Goal: Task Accomplishment & Management: Manage account settings

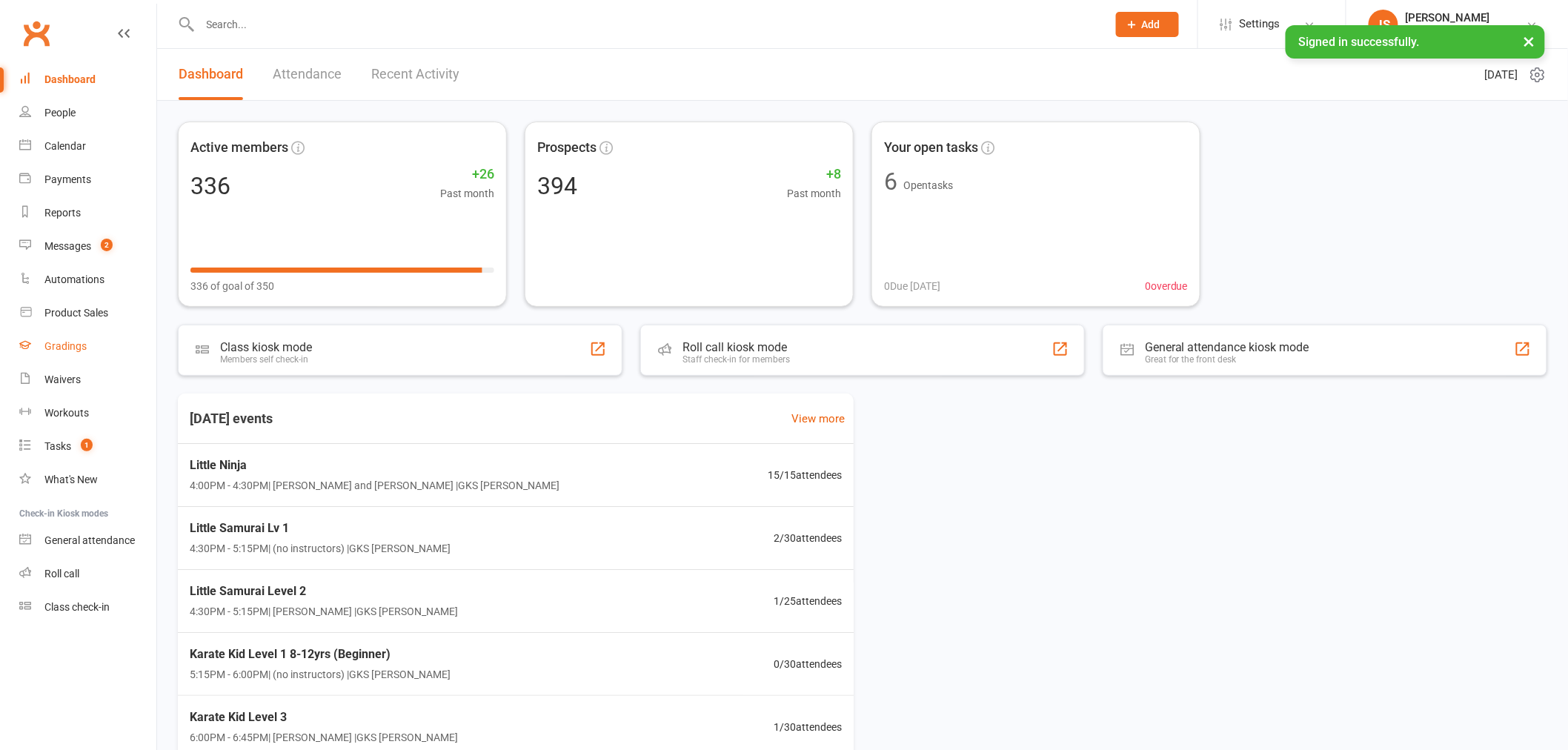
click at [76, 356] on link "Gradings" at bounding box center [87, 346] width 137 height 33
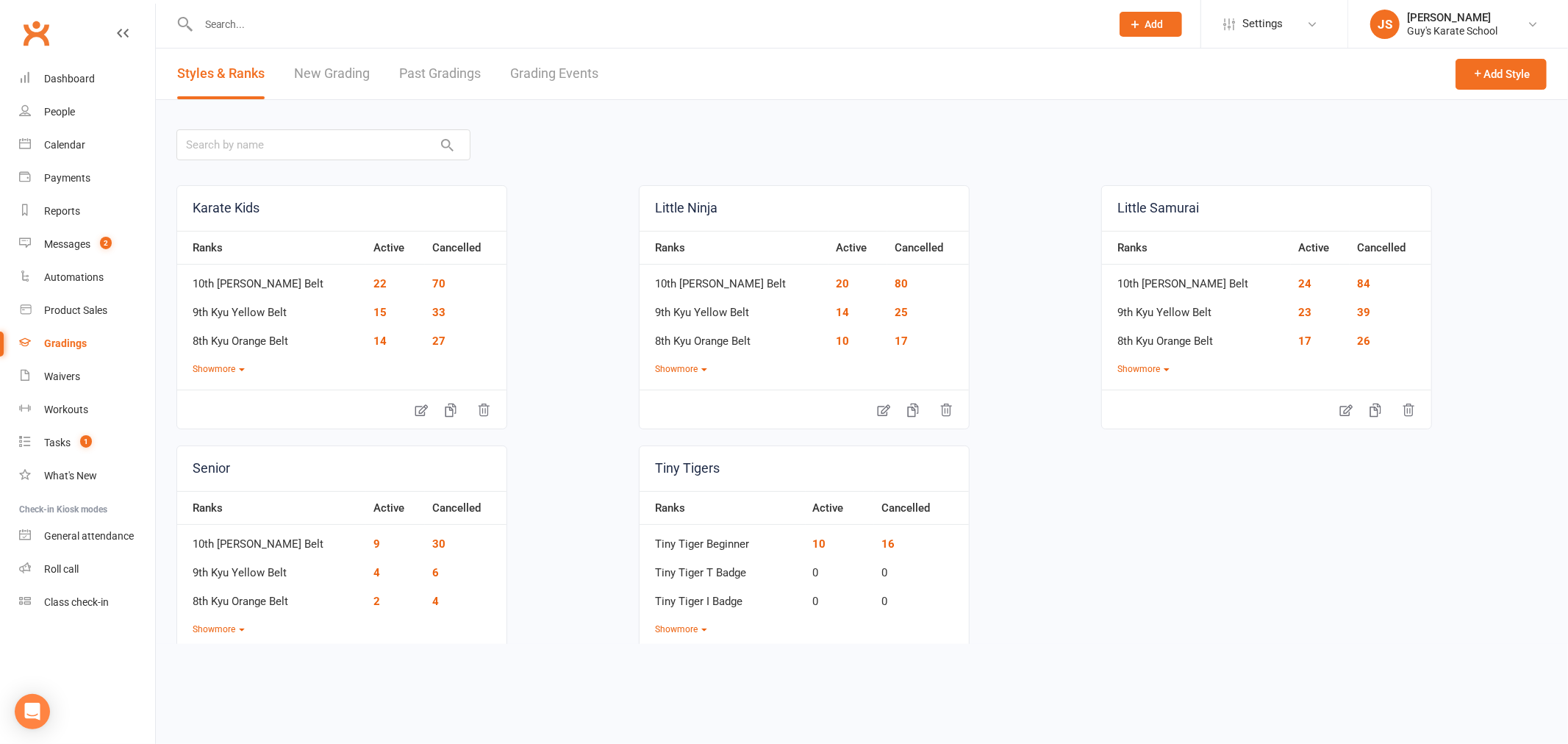
click at [557, 66] on link "Grading Events" at bounding box center [555, 74] width 89 height 51
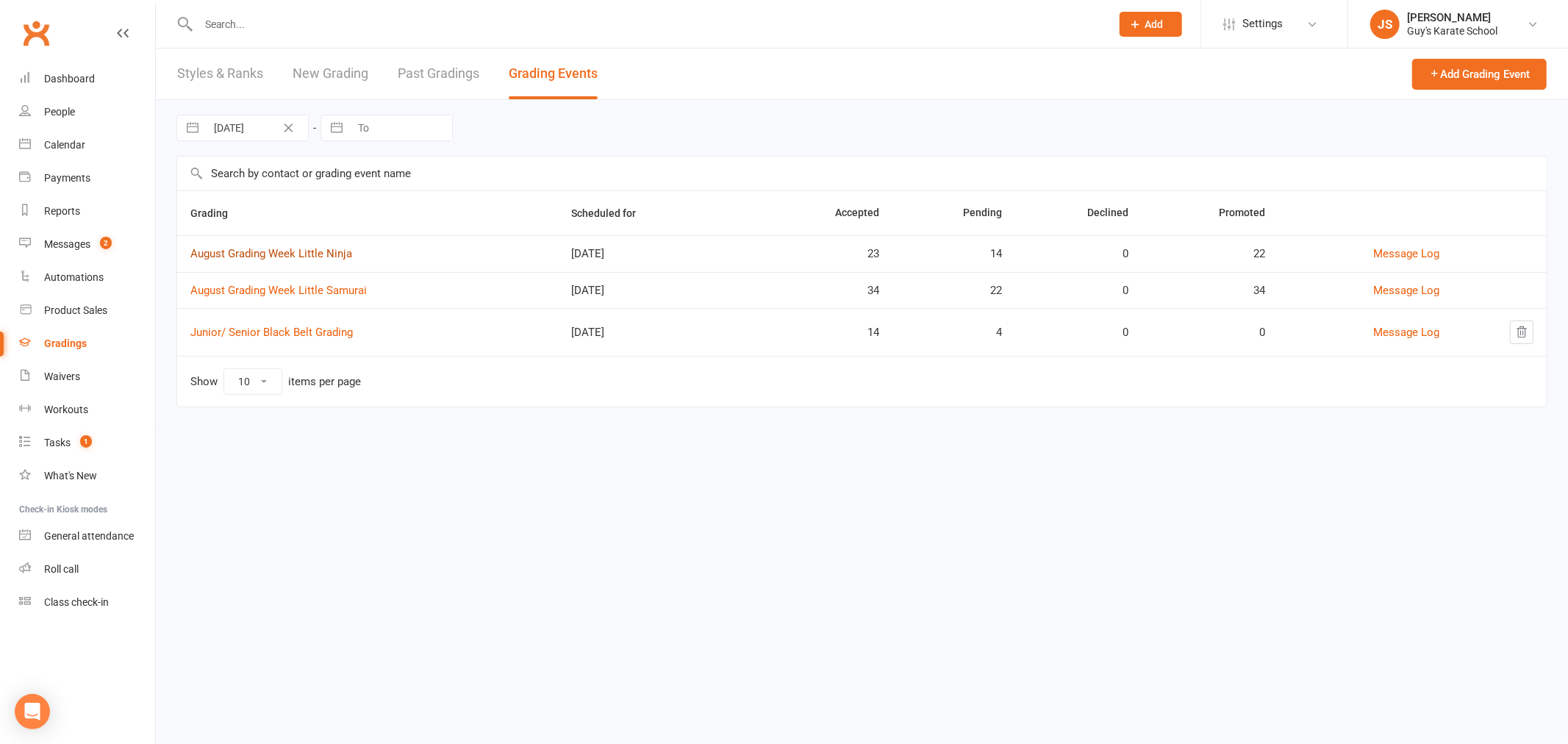
click at [300, 255] on link "August Grading Week Little Ninja" at bounding box center [271, 254] width 161 height 13
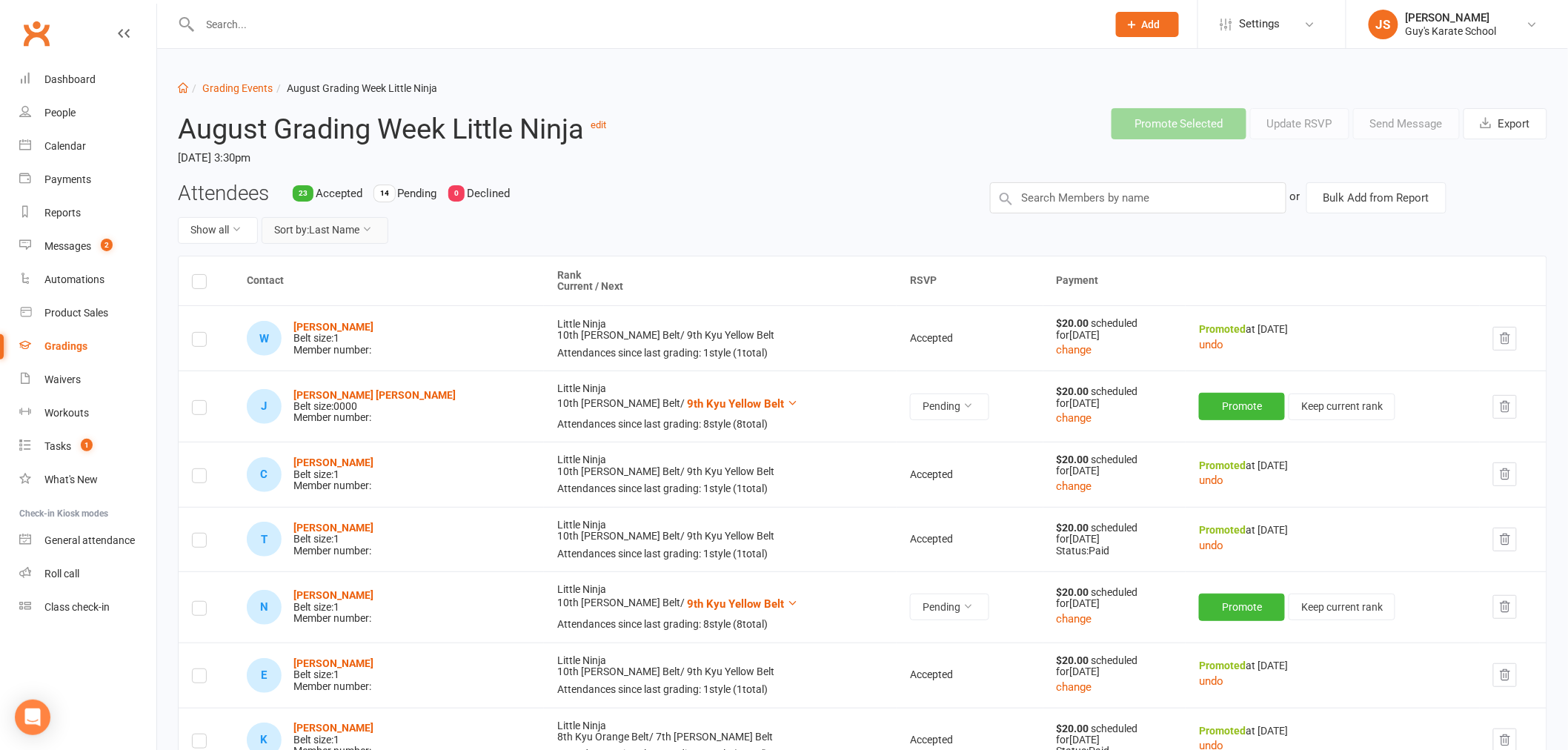
click at [317, 235] on button "Sort by: Last Name" at bounding box center [324, 230] width 126 height 27
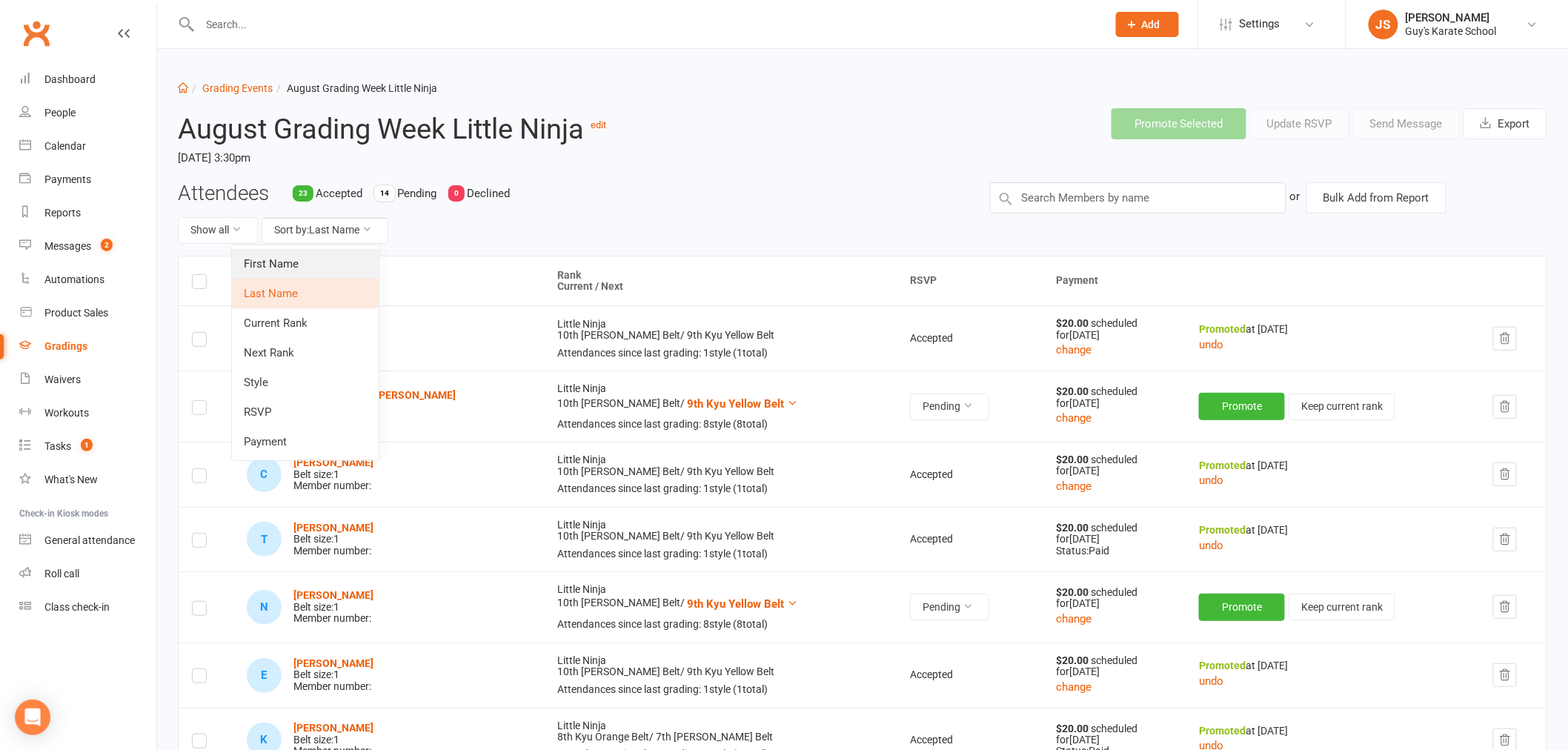
click at [305, 269] on link "First Name" at bounding box center [305, 263] width 146 height 29
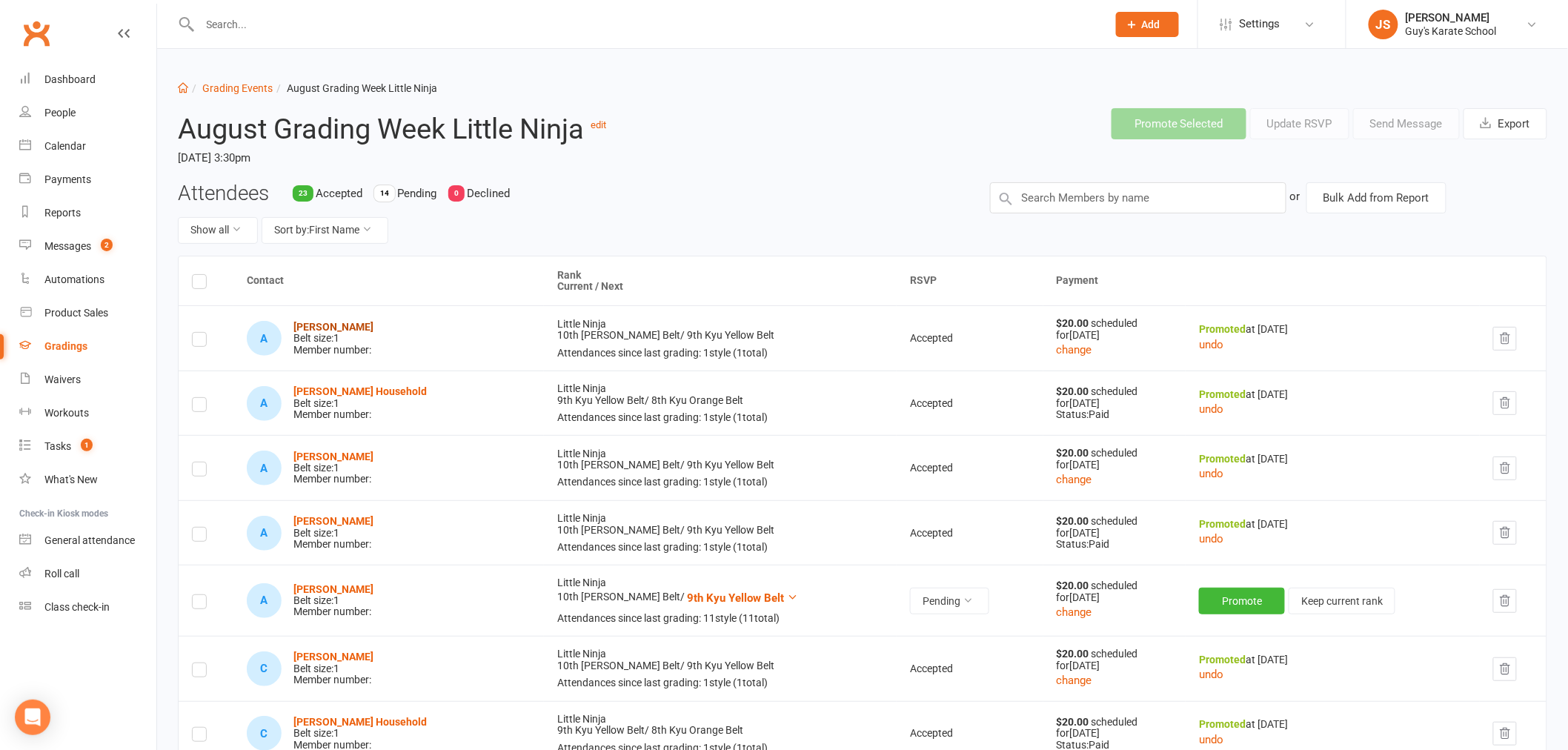
click at [316, 326] on strong "[PERSON_NAME]" at bounding box center [334, 326] width 80 height 11
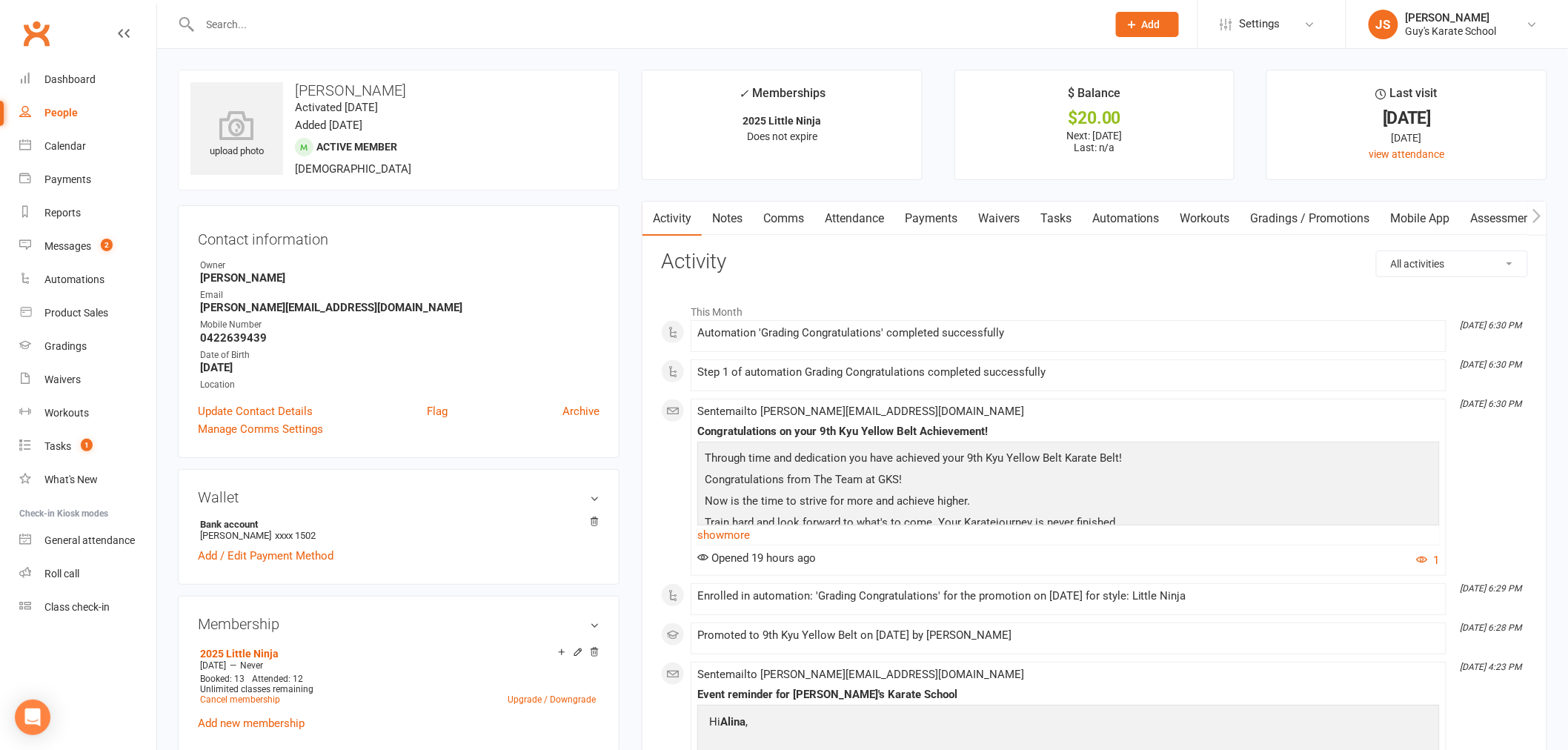
click at [941, 212] on link "Payments" at bounding box center [930, 219] width 73 height 34
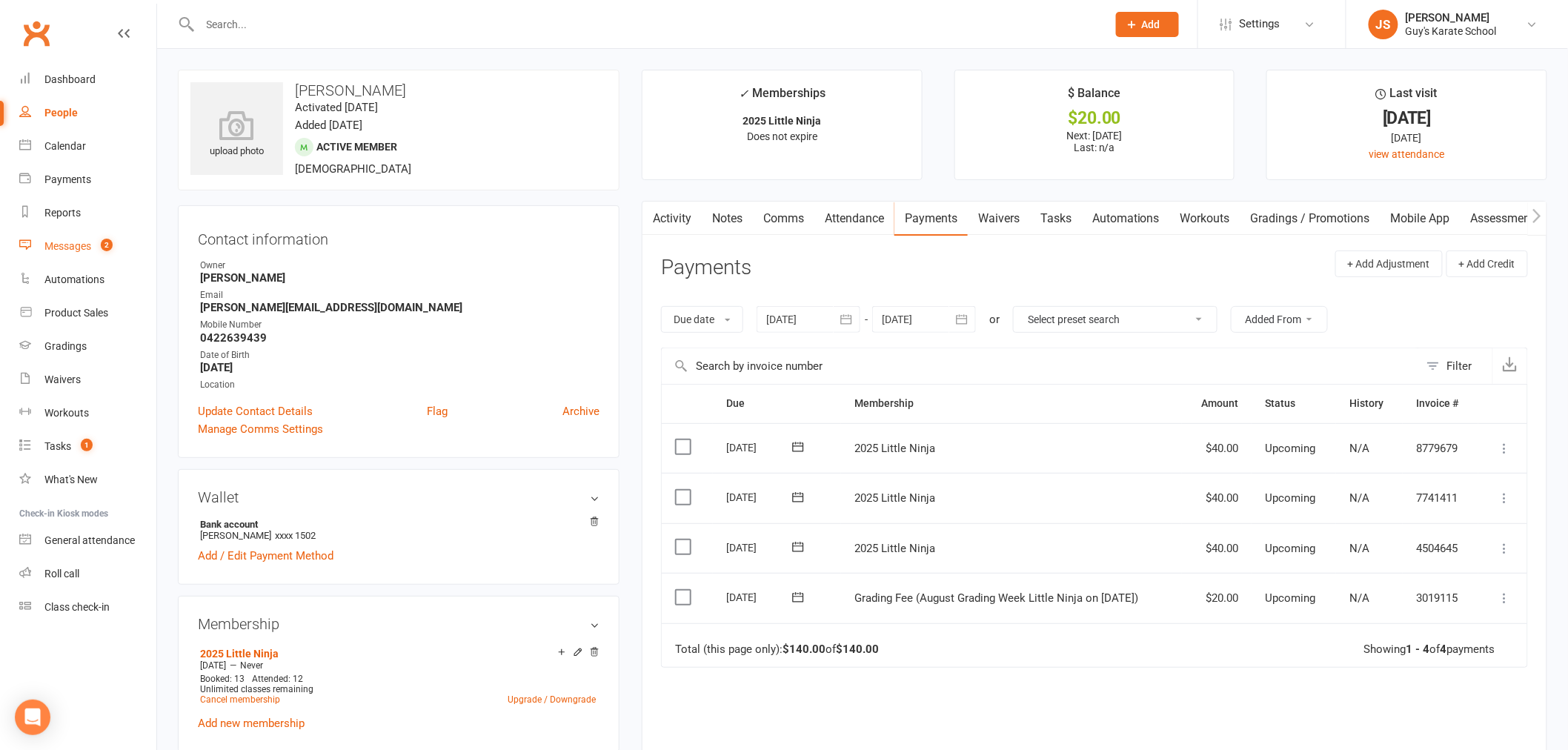
click at [85, 244] on div "Messages" at bounding box center [68, 245] width 47 height 11
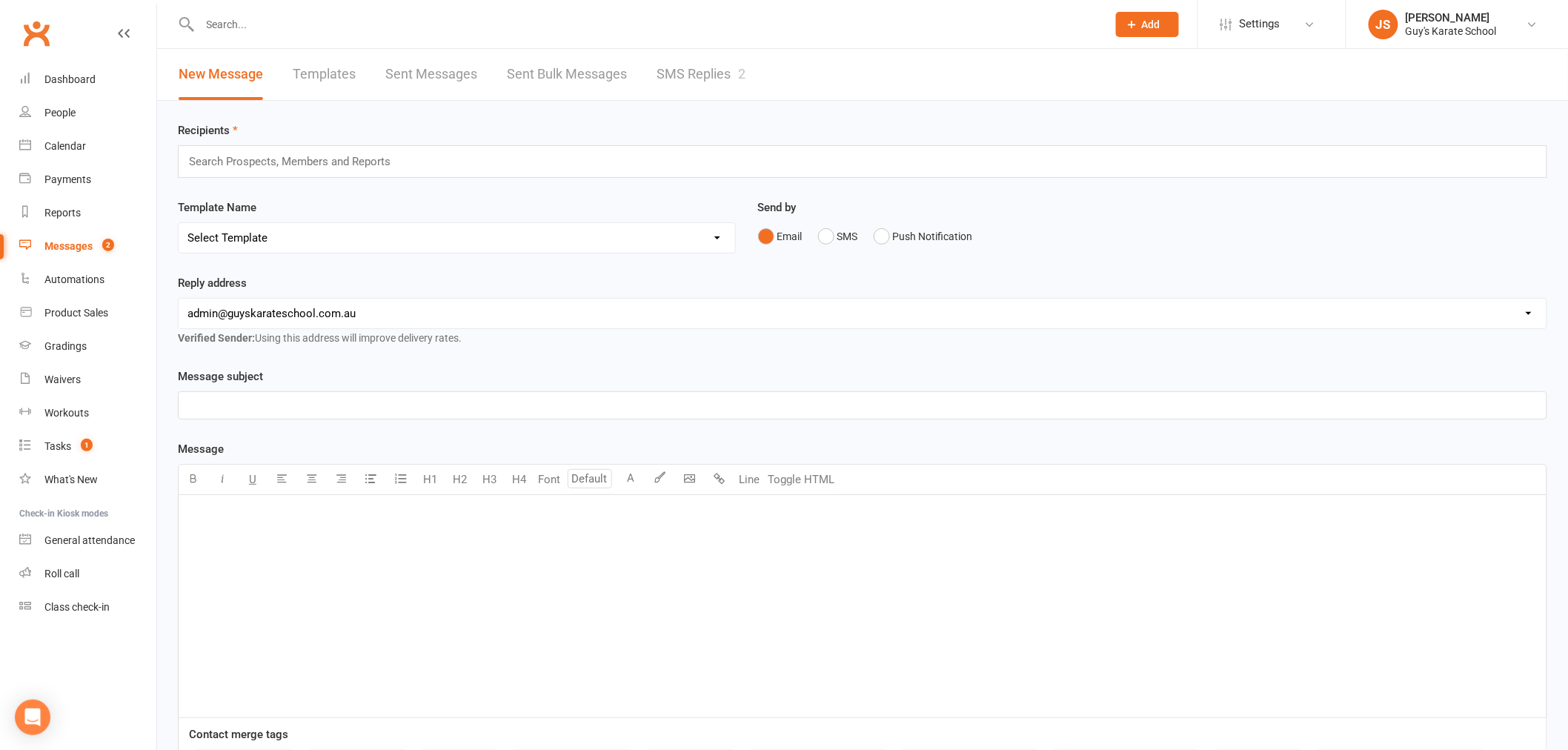
click at [687, 85] on link "SMS Replies 2" at bounding box center [701, 74] width 89 height 51
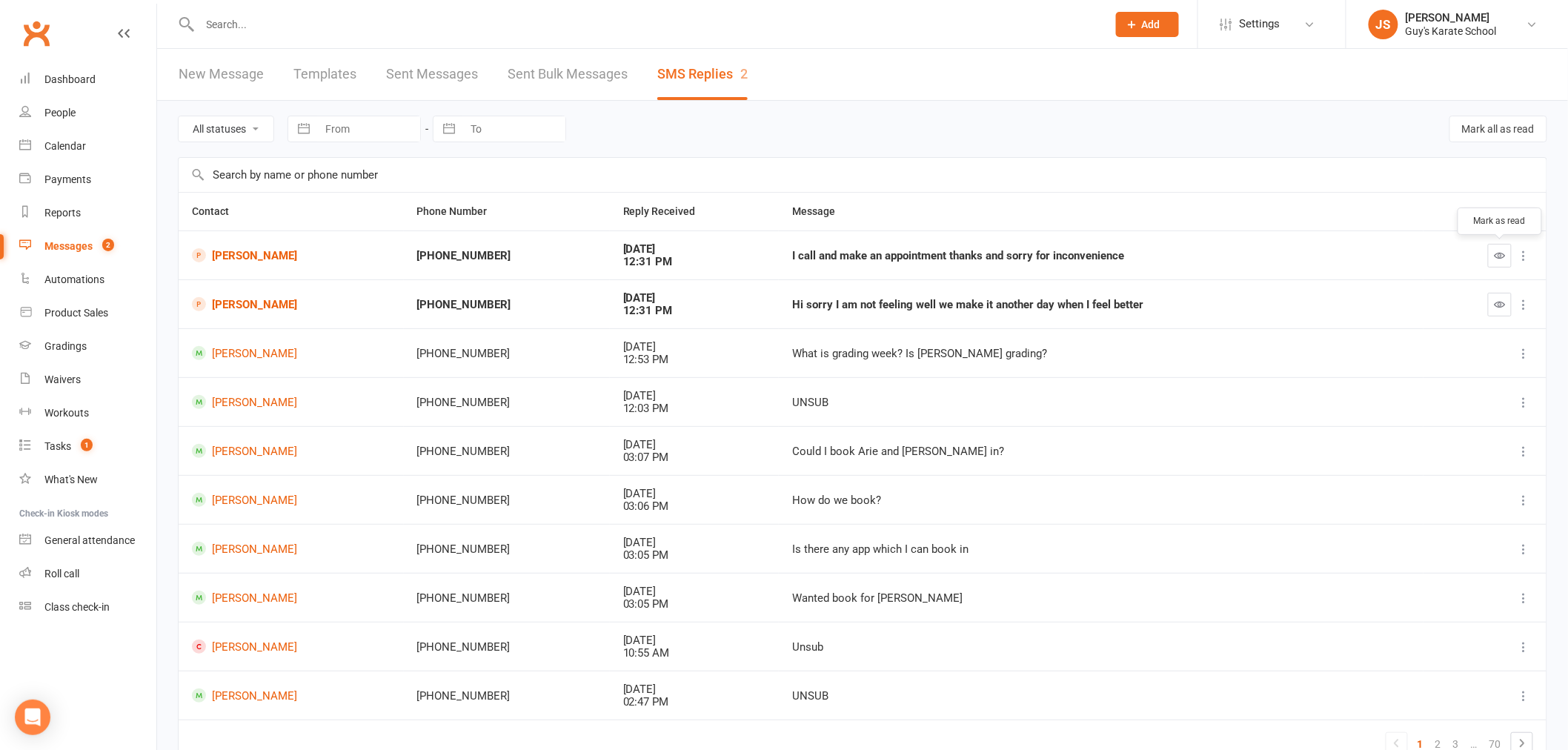
click at [1493, 248] on button "button" at bounding box center [1500, 255] width 24 height 24
click at [1506, 304] on button "button" at bounding box center [1500, 304] width 24 height 24
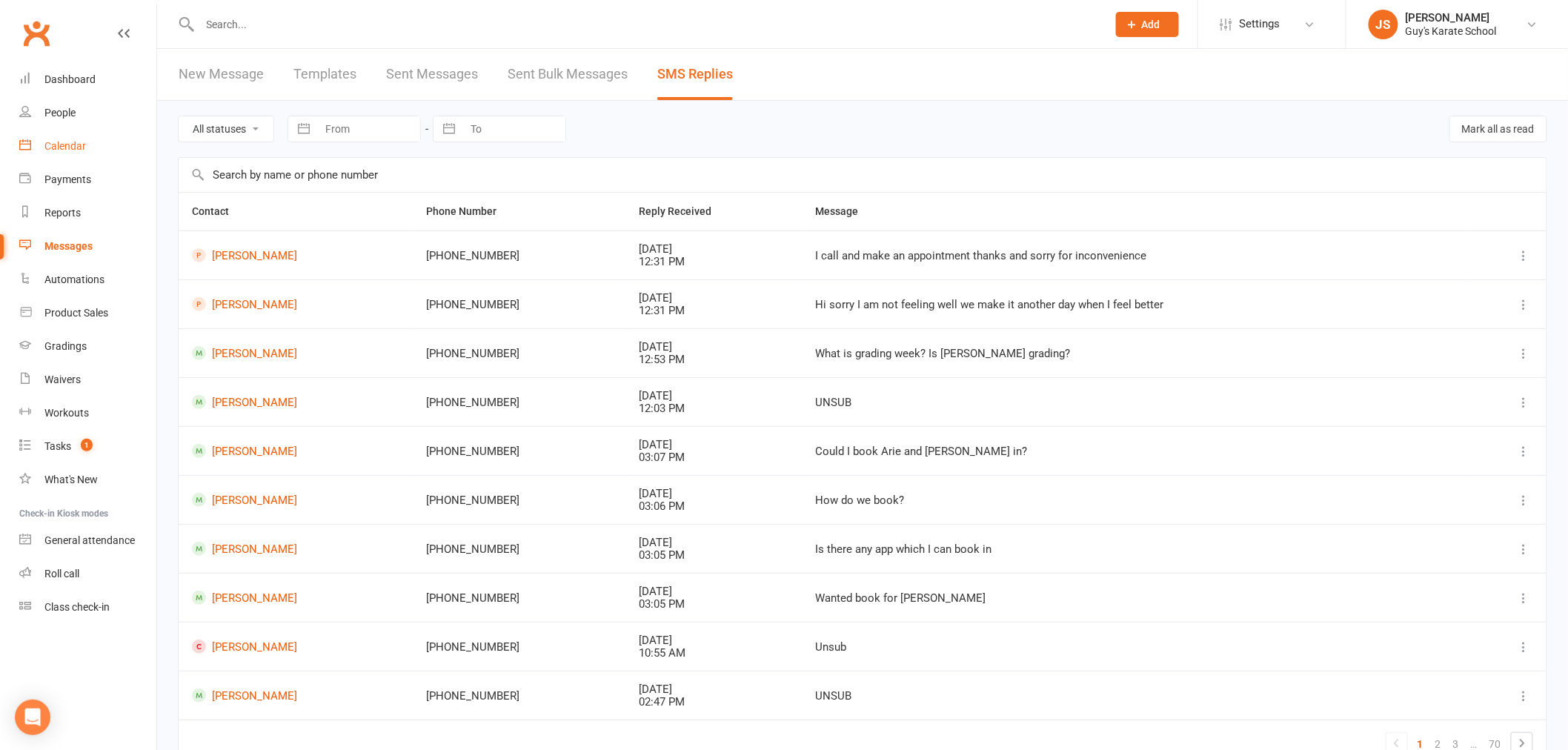
click at [42, 146] on link "Calendar" at bounding box center [87, 145] width 137 height 33
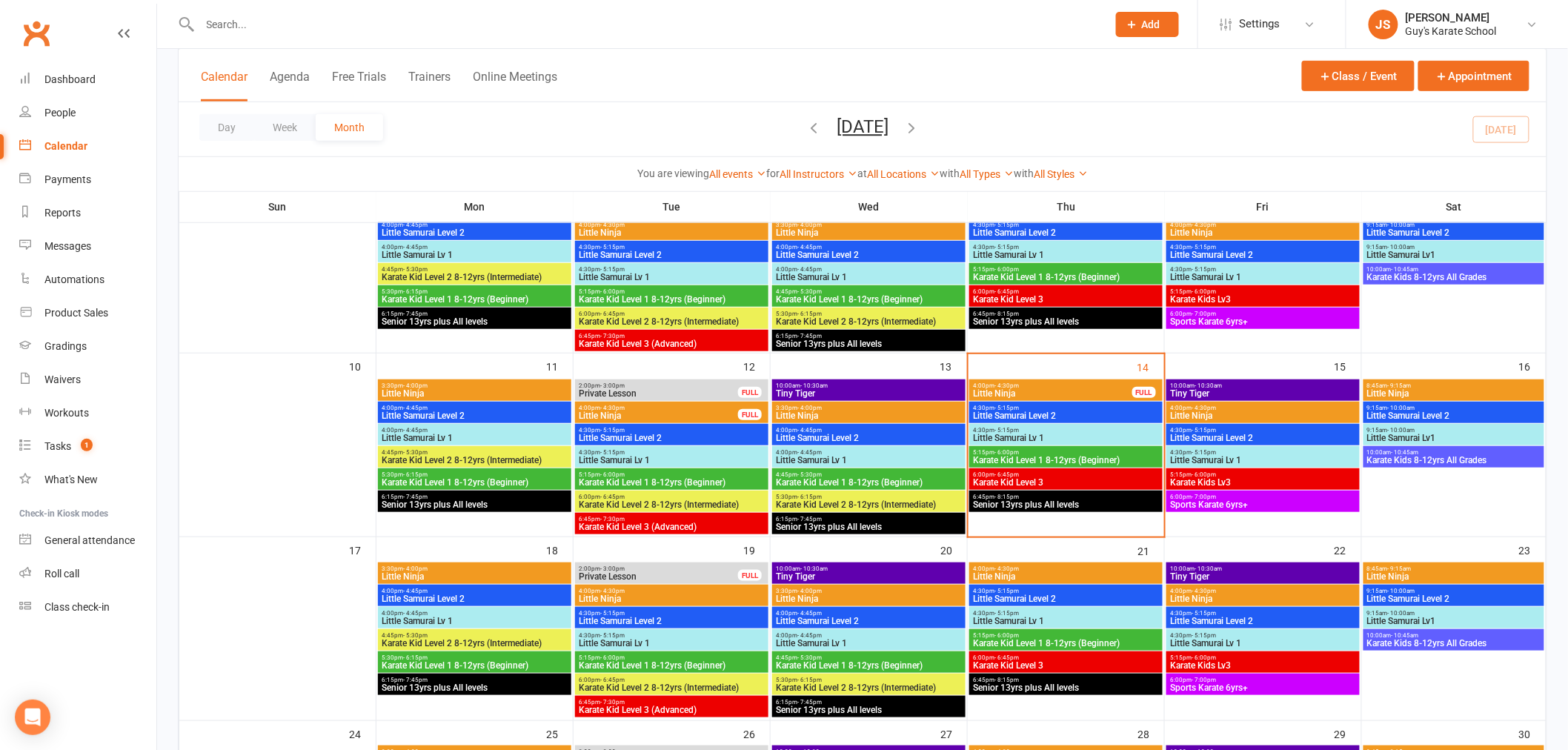
scroll to position [329, 0]
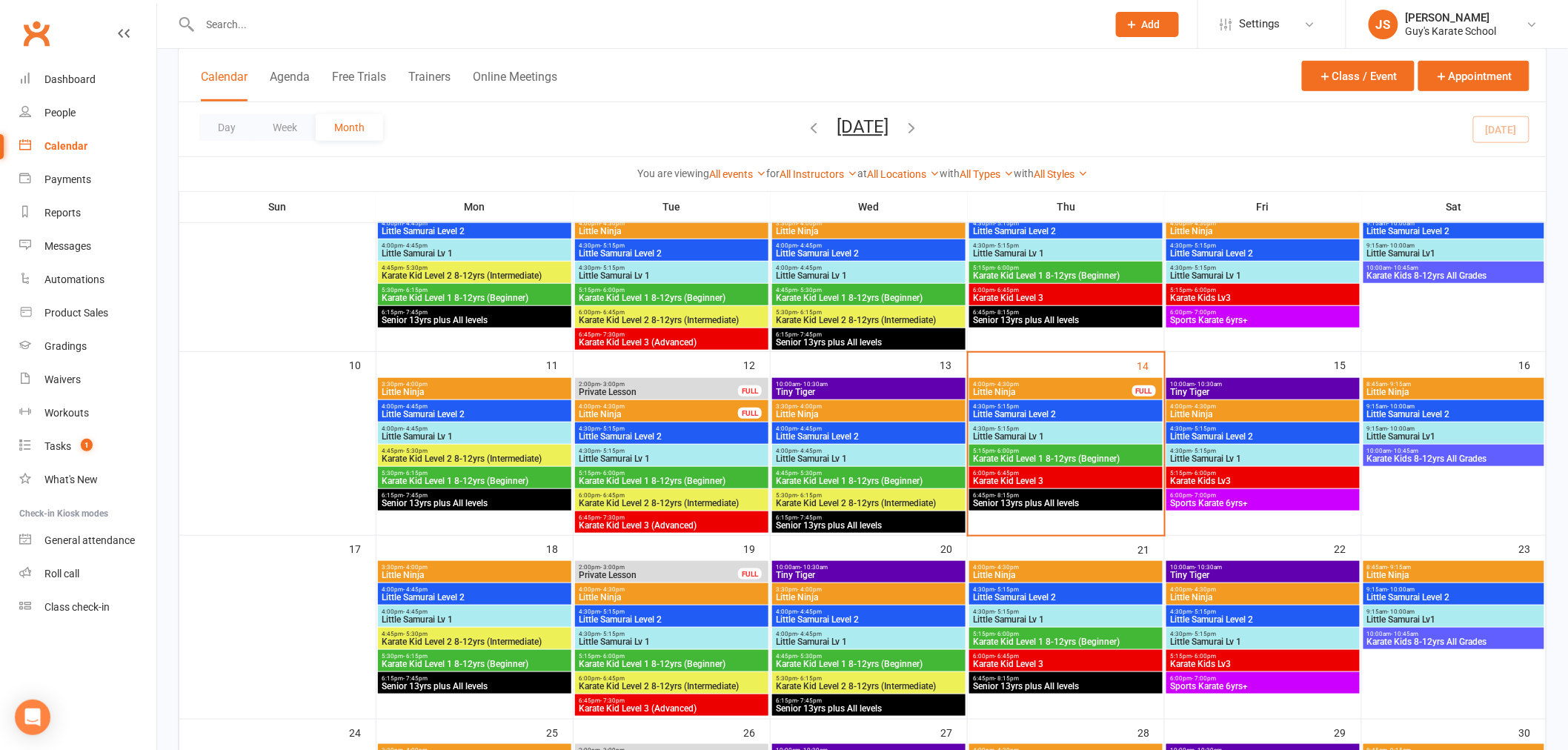
click at [1039, 391] on span "Little Ninja" at bounding box center [1052, 392] width 161 height 9
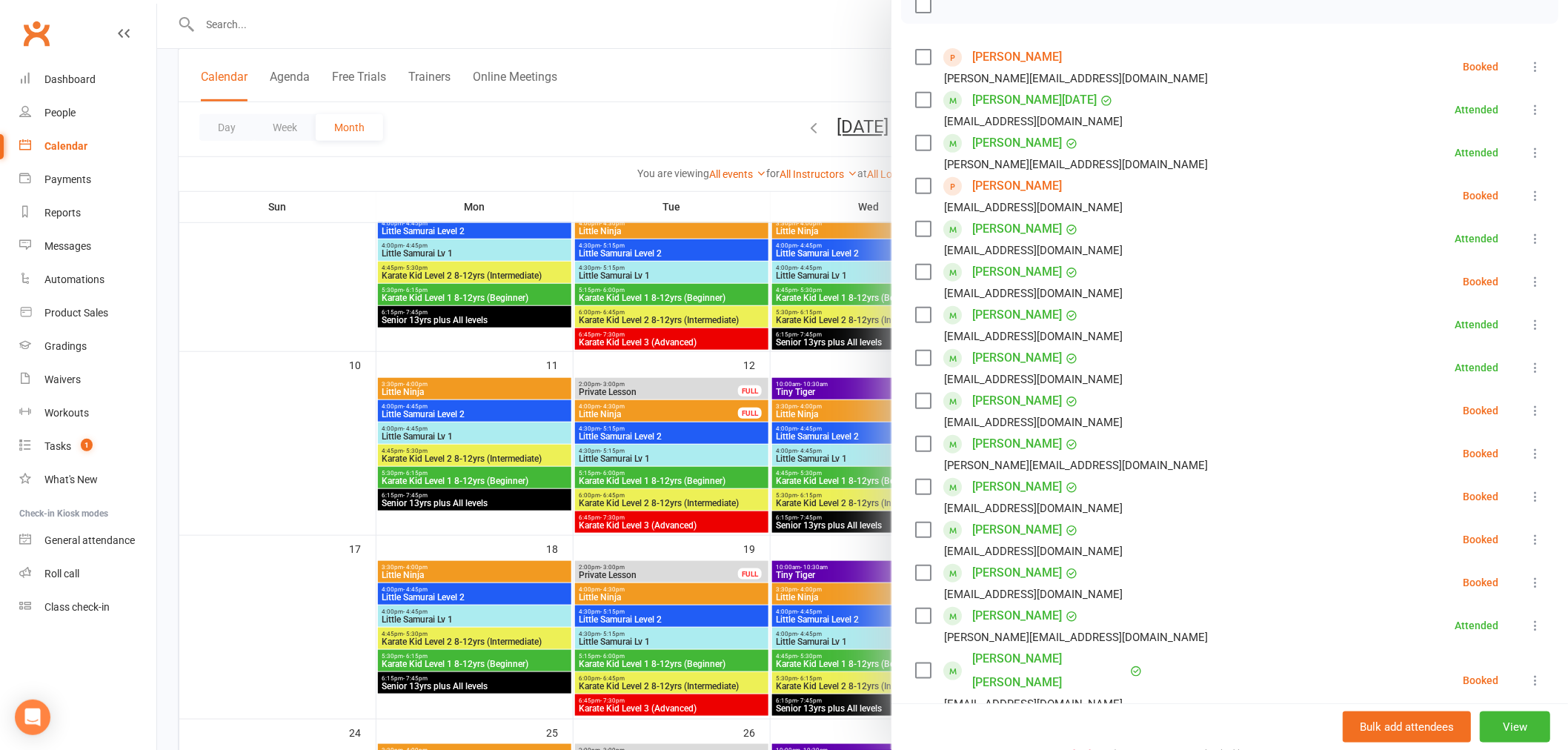
scroll to position [220, 0]
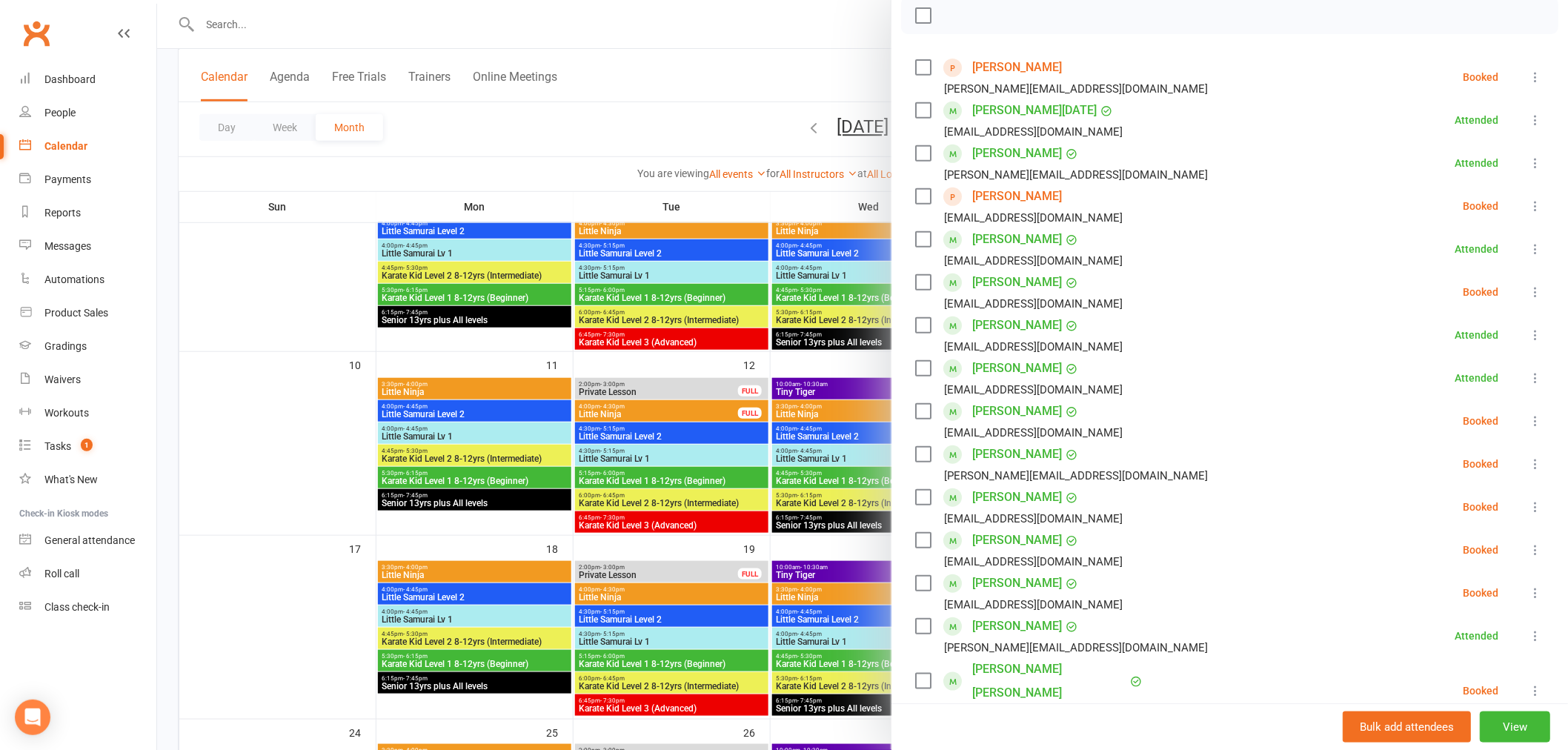
click at [1528, 200] on icon at bounding box center [1536, 206] width 15 height 15
click at [1468, 287] on link "Check in" at bounding box center [1470, 294] width 146 height 29
click at [63, 340] on div "Gradings" at bounding box center [66, 346] width 42 height 11
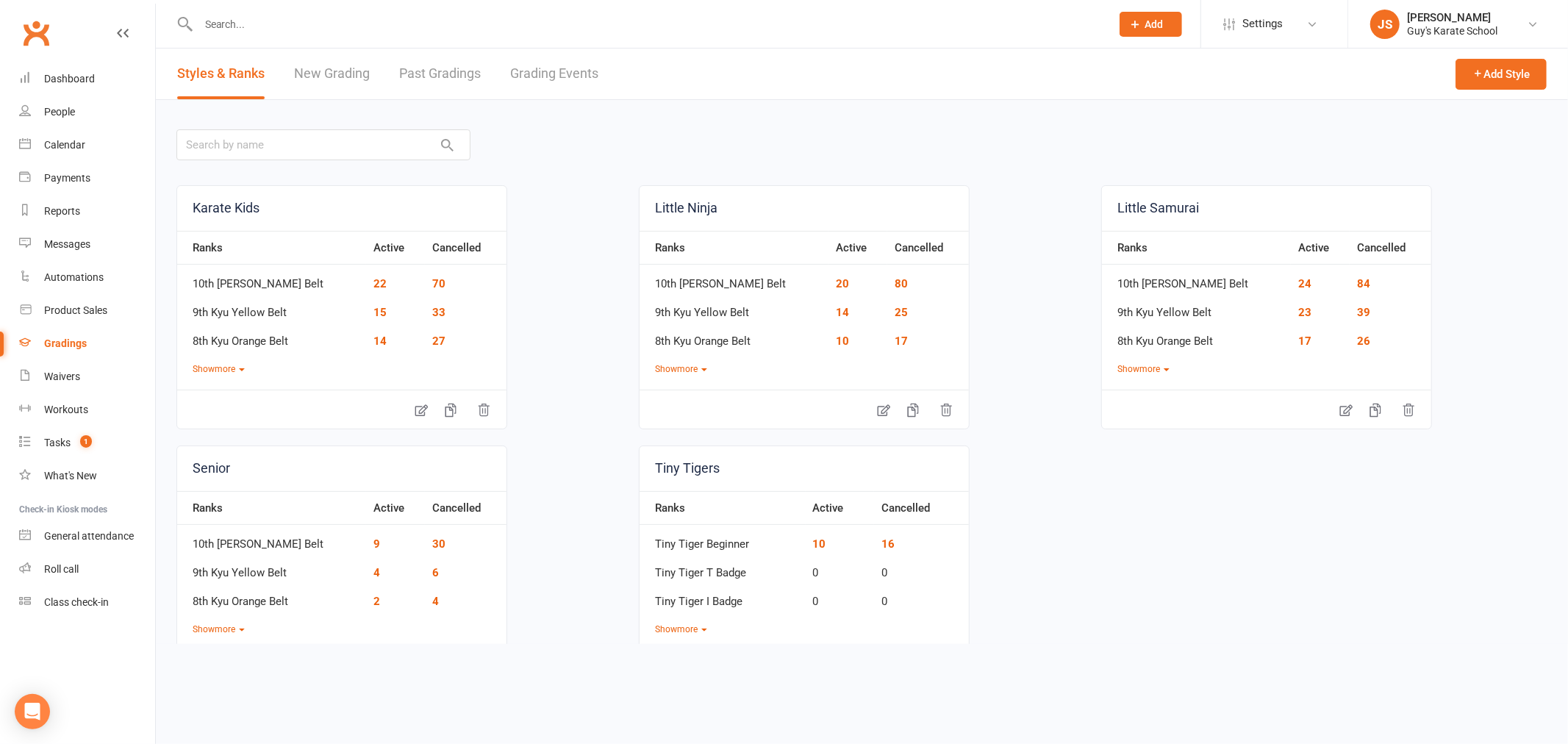
click at [559, 74] on link "Grading Events" at bounding box center [555, 74] width 89 height 51
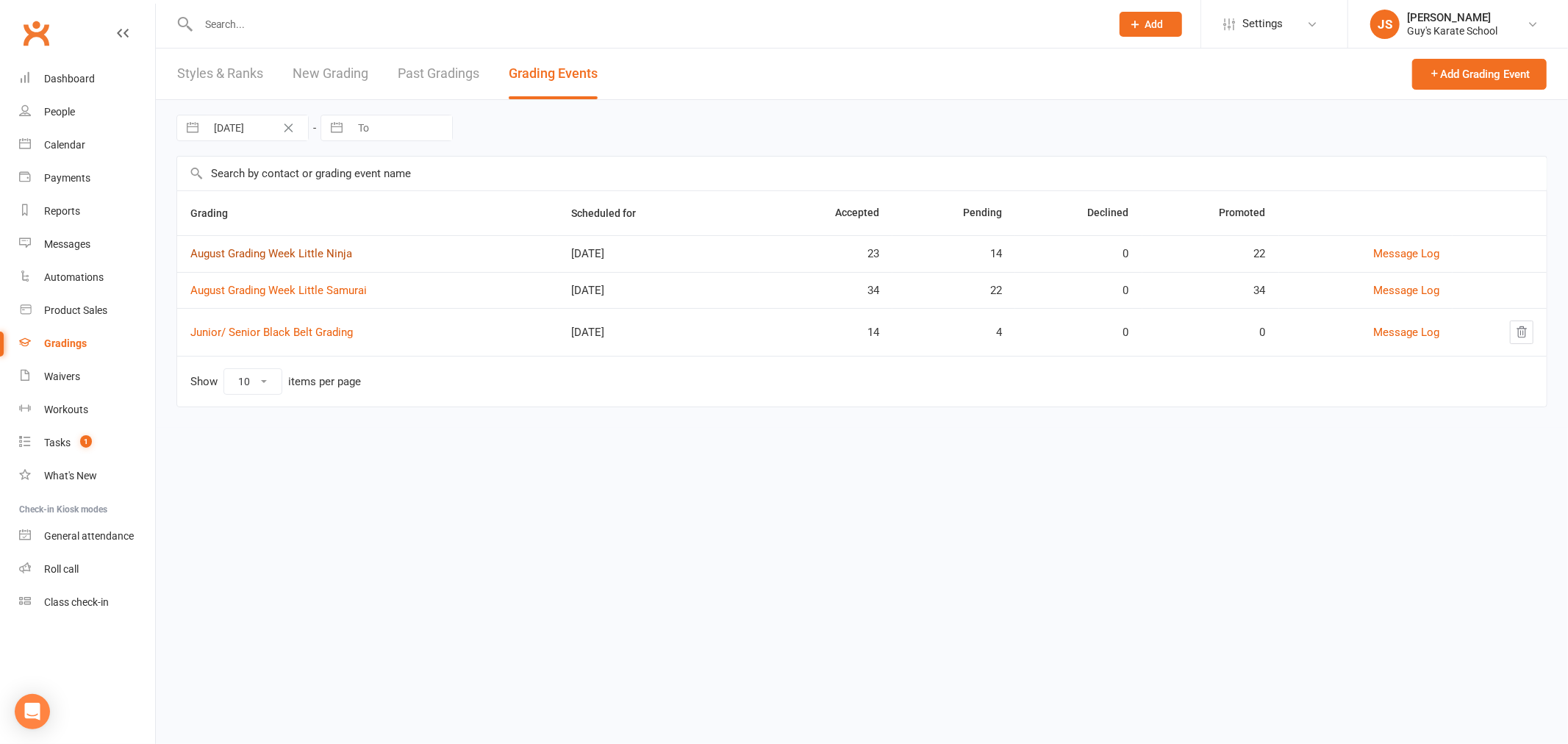
click at [324, 255] on link "August Grading Week Little Ninja" at bounding box center [271, 254] width 161 height 13
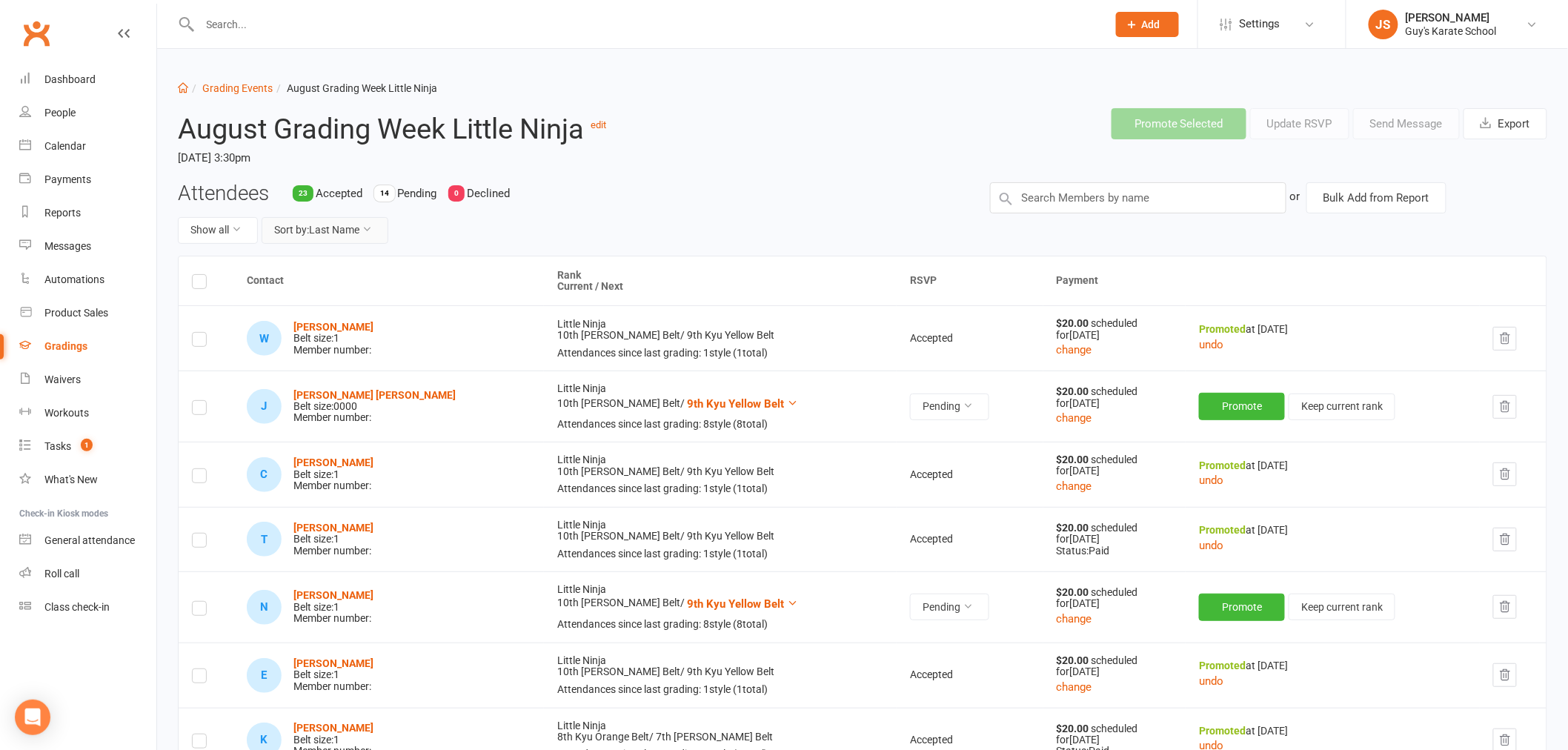
click at [358, 234] on button "Sort by: Last Name" at bounding box center [324, 230] width 126 height 27
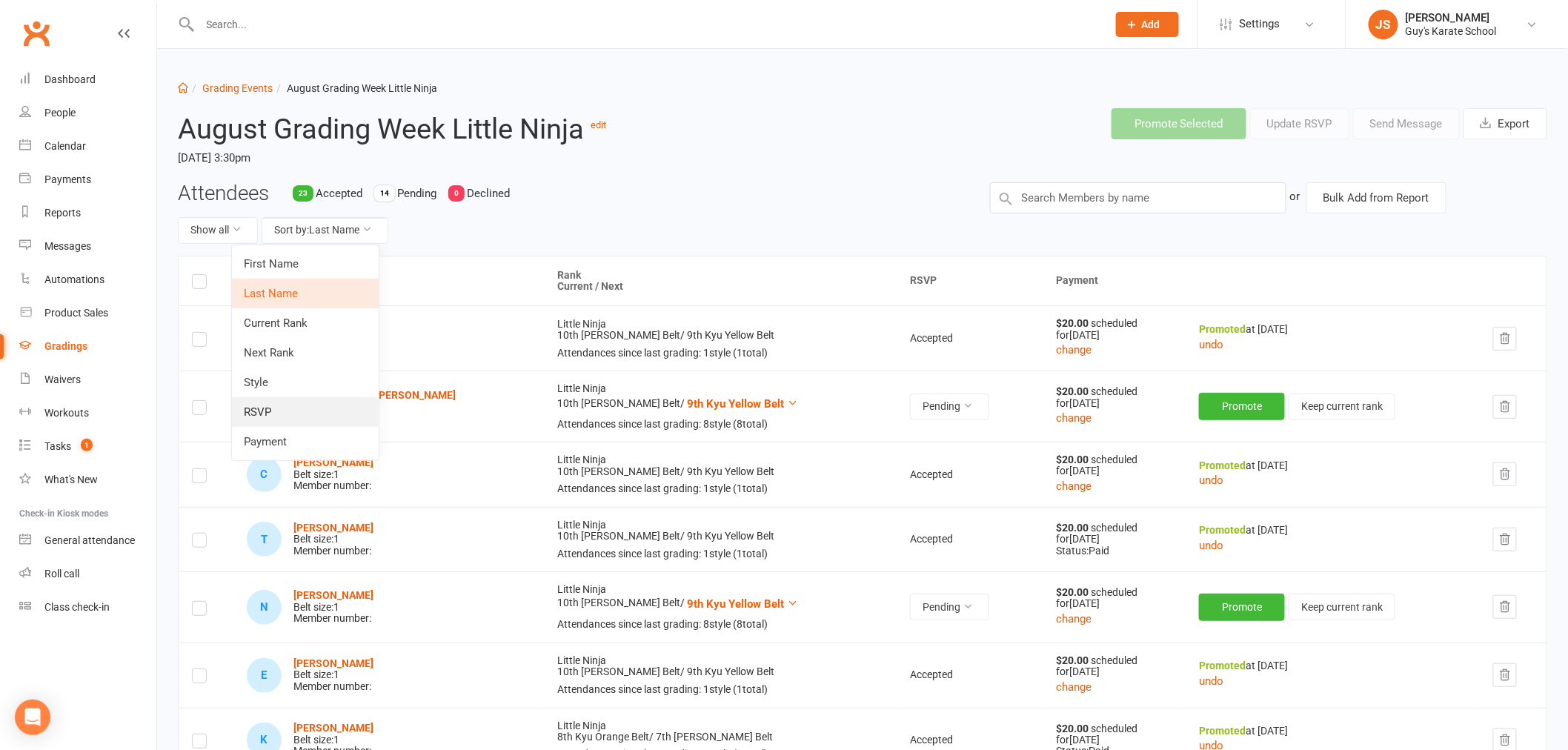
click at [289, 404] on link "RSVP" at bounding box center [305, 412] width 146 height 29
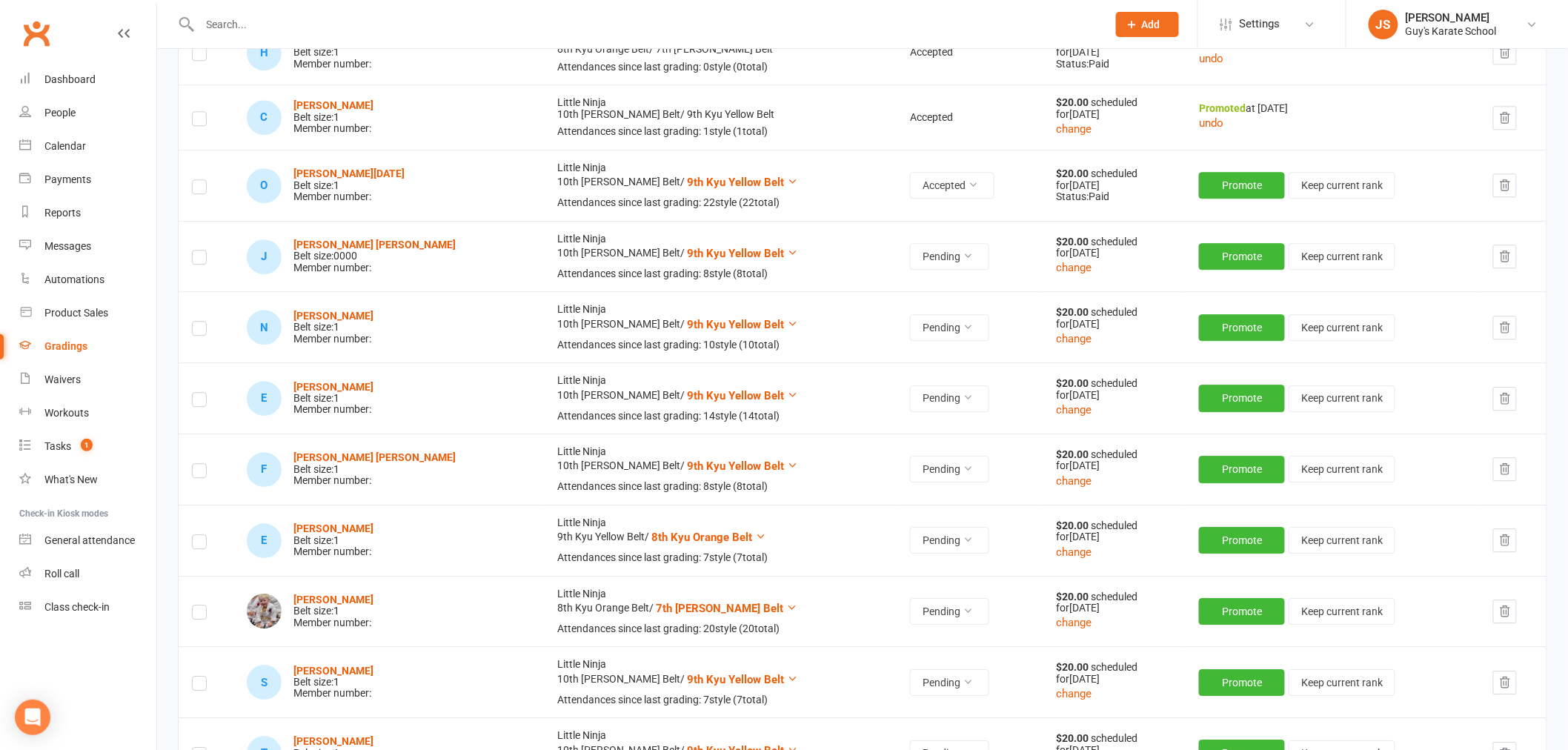
scroll to position [1645, 0]
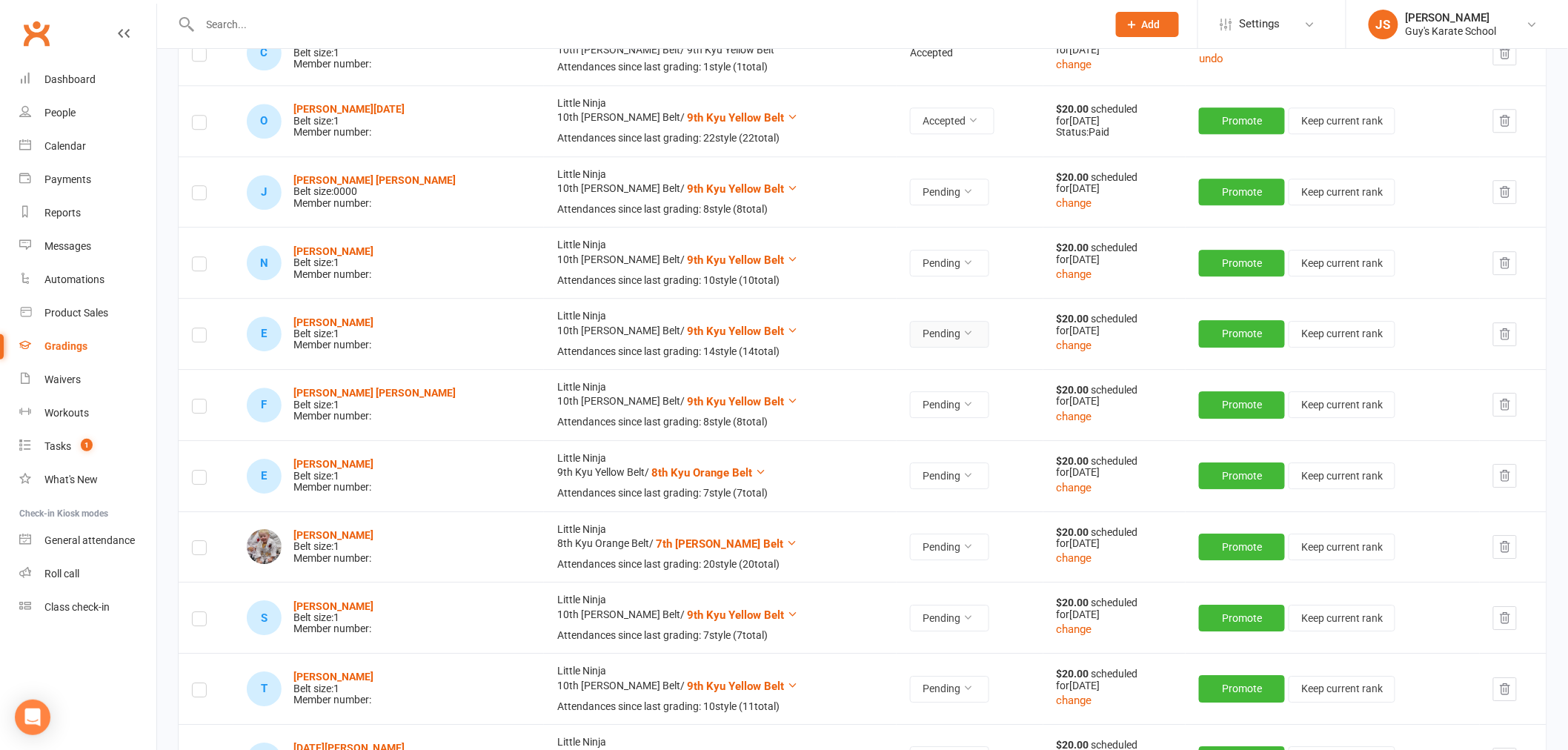
click at [962, 334] on icon at bounding box center [967, 332] width 10 height 10
click at [870, 364] on link "Accepted" at bounding box center [850, 368] width 146 height 29
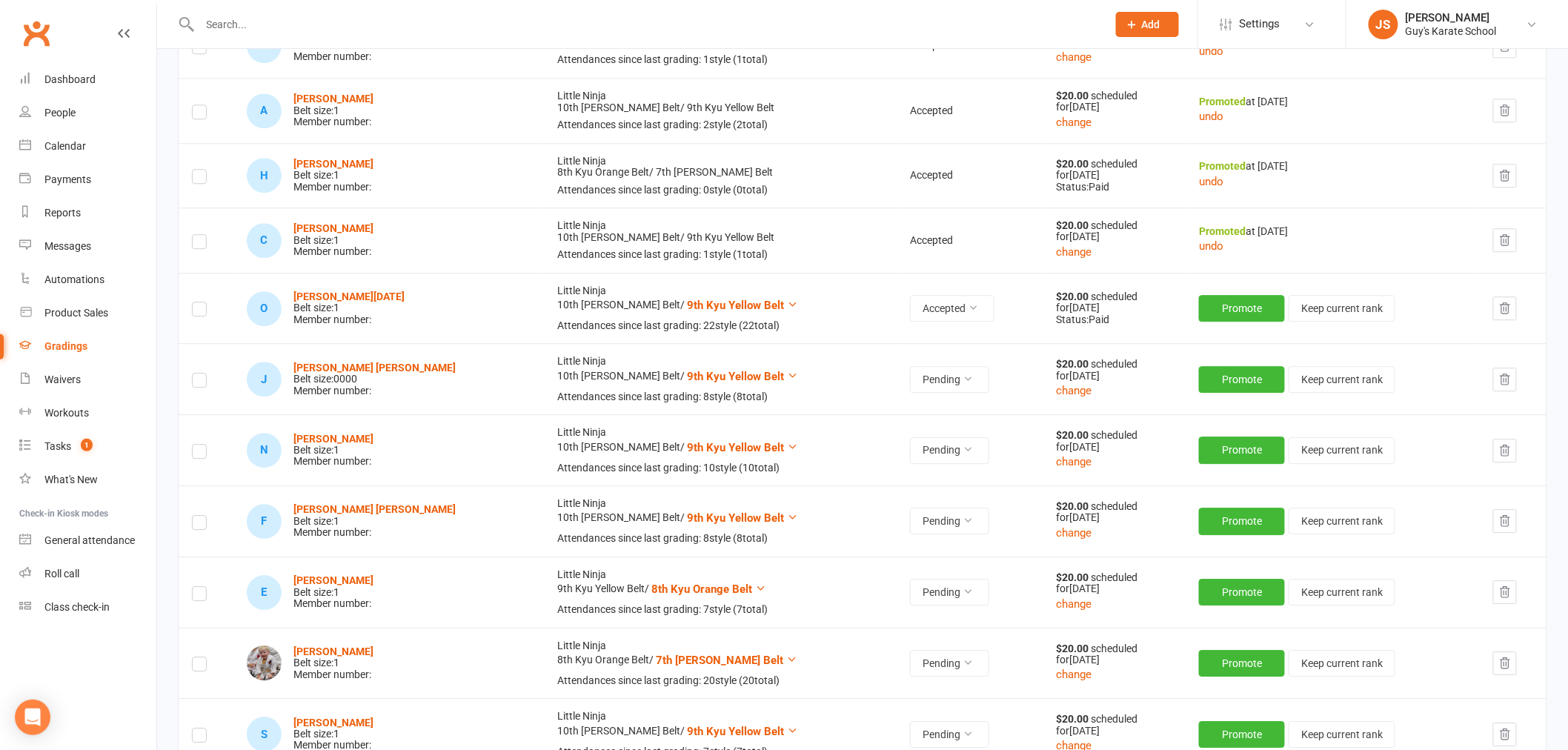
scroll to position [1594, 0]
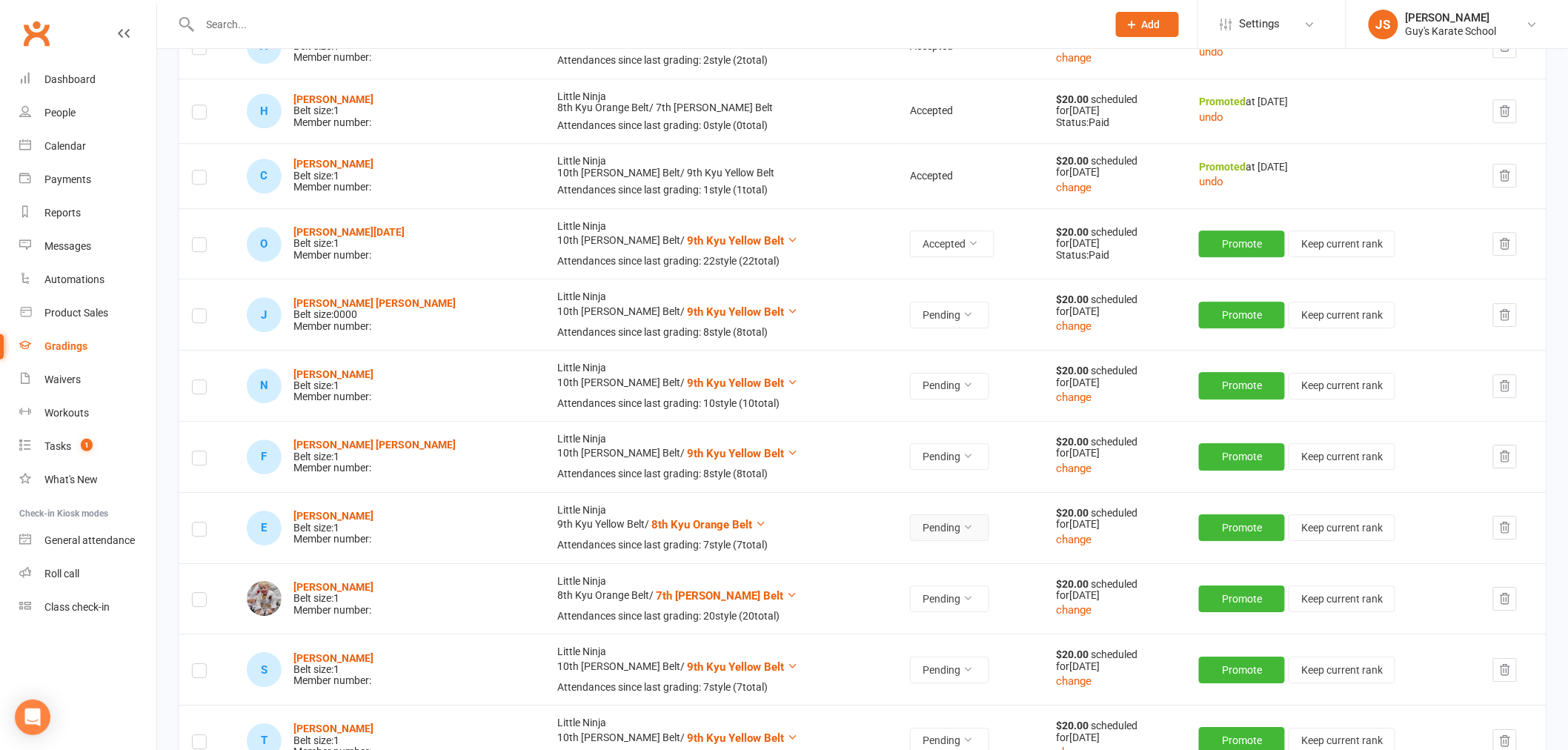
click at [962, 526] on icon at bounding box center [967, 527] width 10 height 10
click at [827, 554] on link "Accepted" at bounding box center [850, 562] width 146 height 29
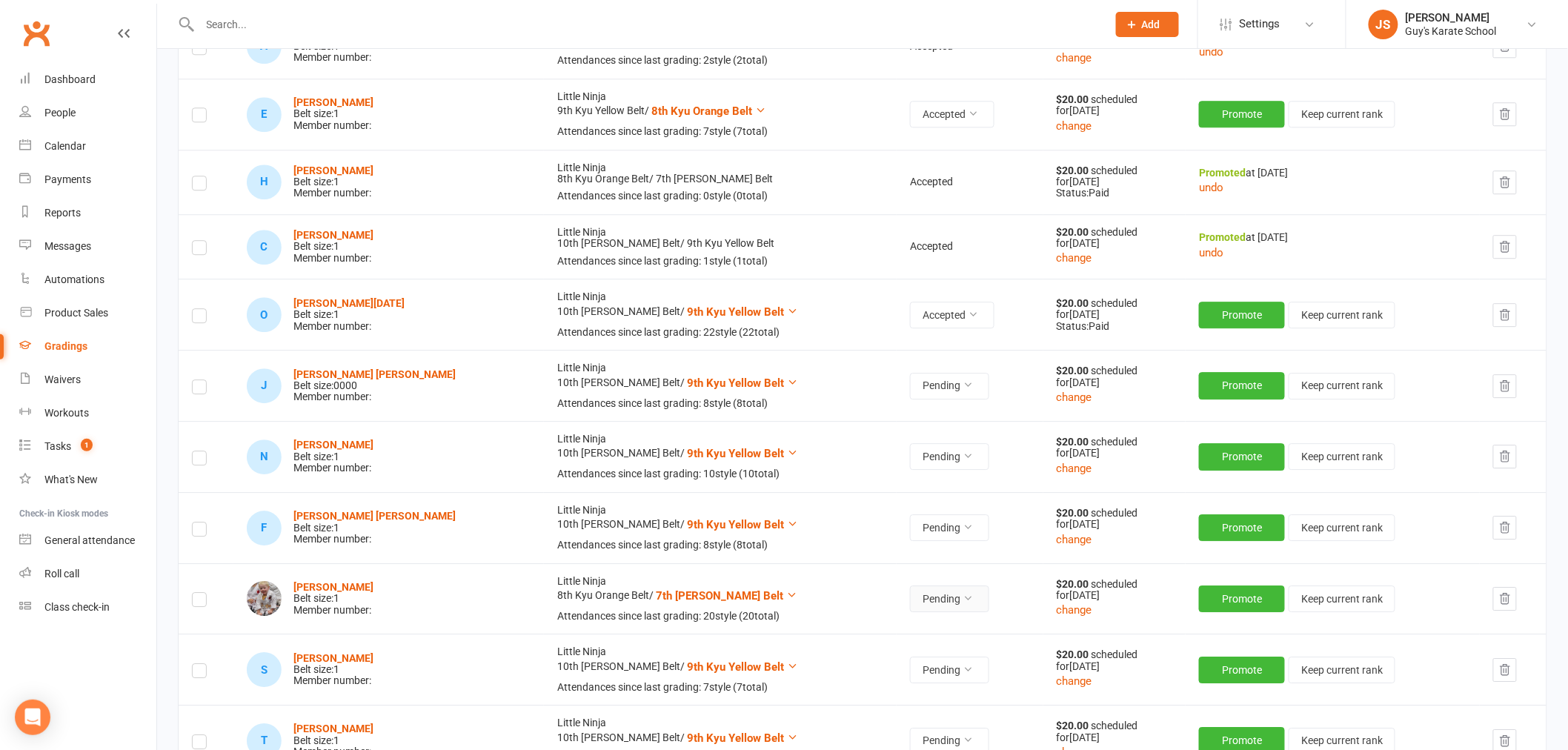
click at [910, 598] on button "Pending" at bounding box center [949, 599] width 79 height 27
click at [849, 634] on link "Accepted" at bounding box center [850, 633] width 146 height 29
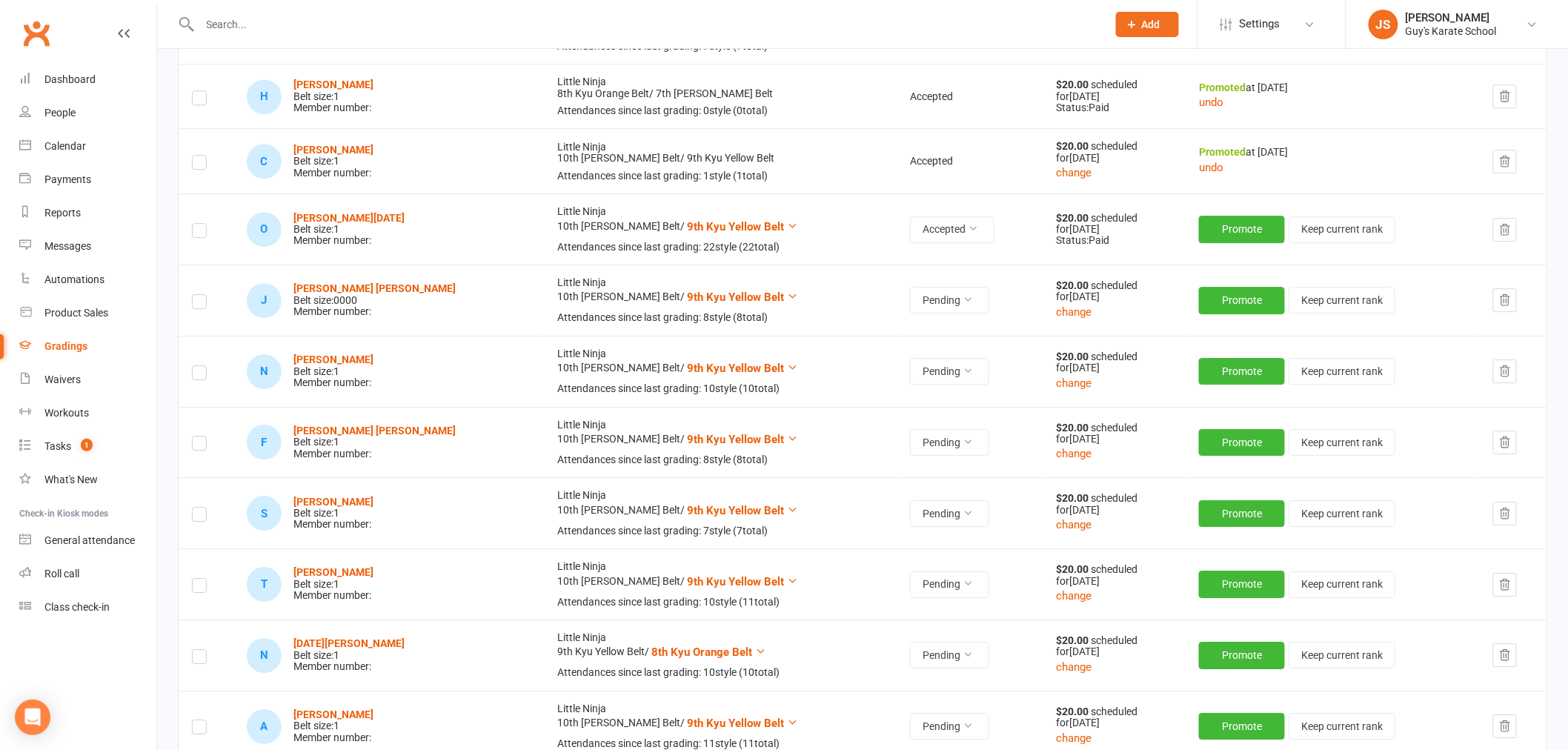
scroll to position [1779, 0]
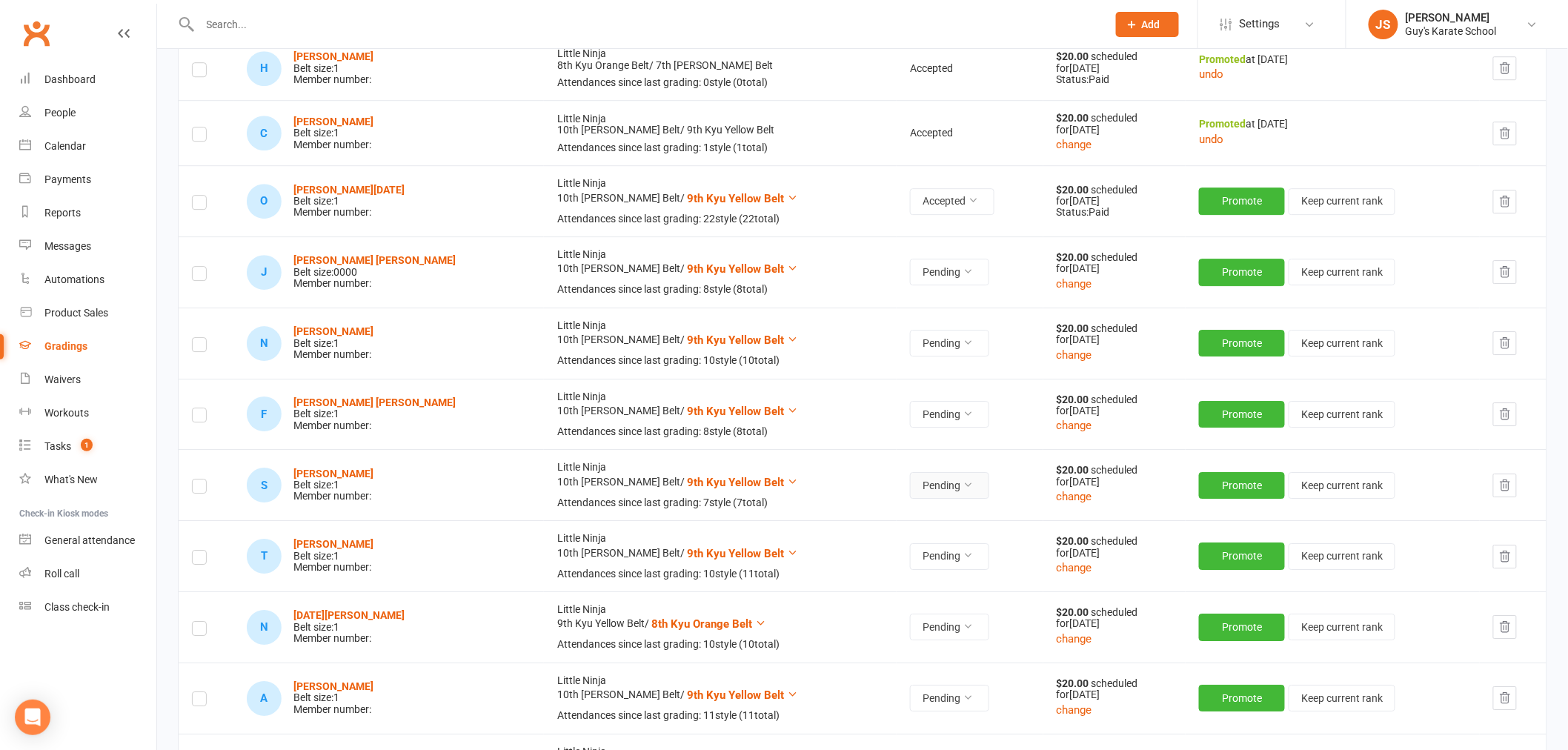
click at [910, 491] on button "Pending" at bounding box center [949, 485] width 79 height 27
click at [868, 508] on link "Accepted" at bounding box center [850, 519] width 146 height 29
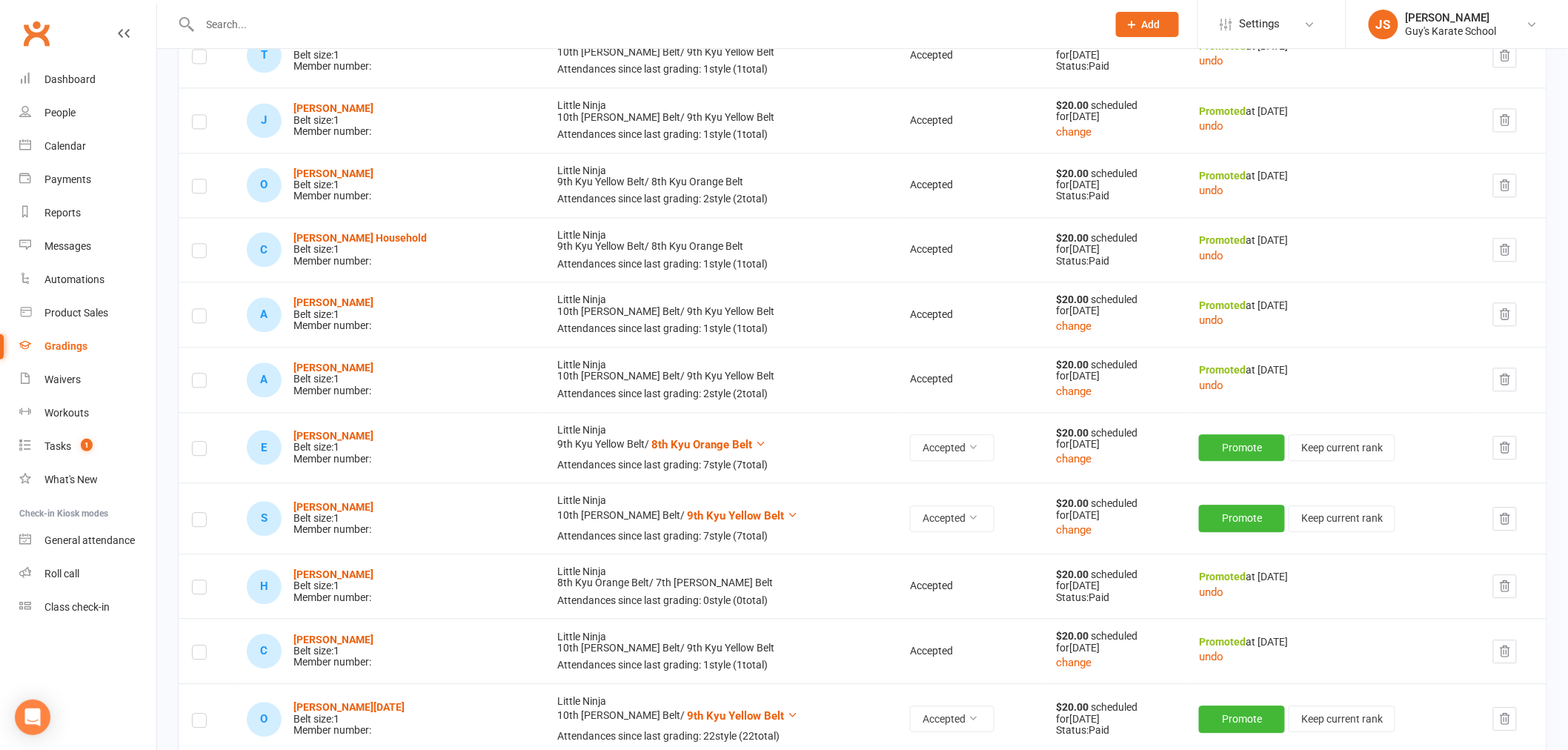
scroll to position [1279, 0]
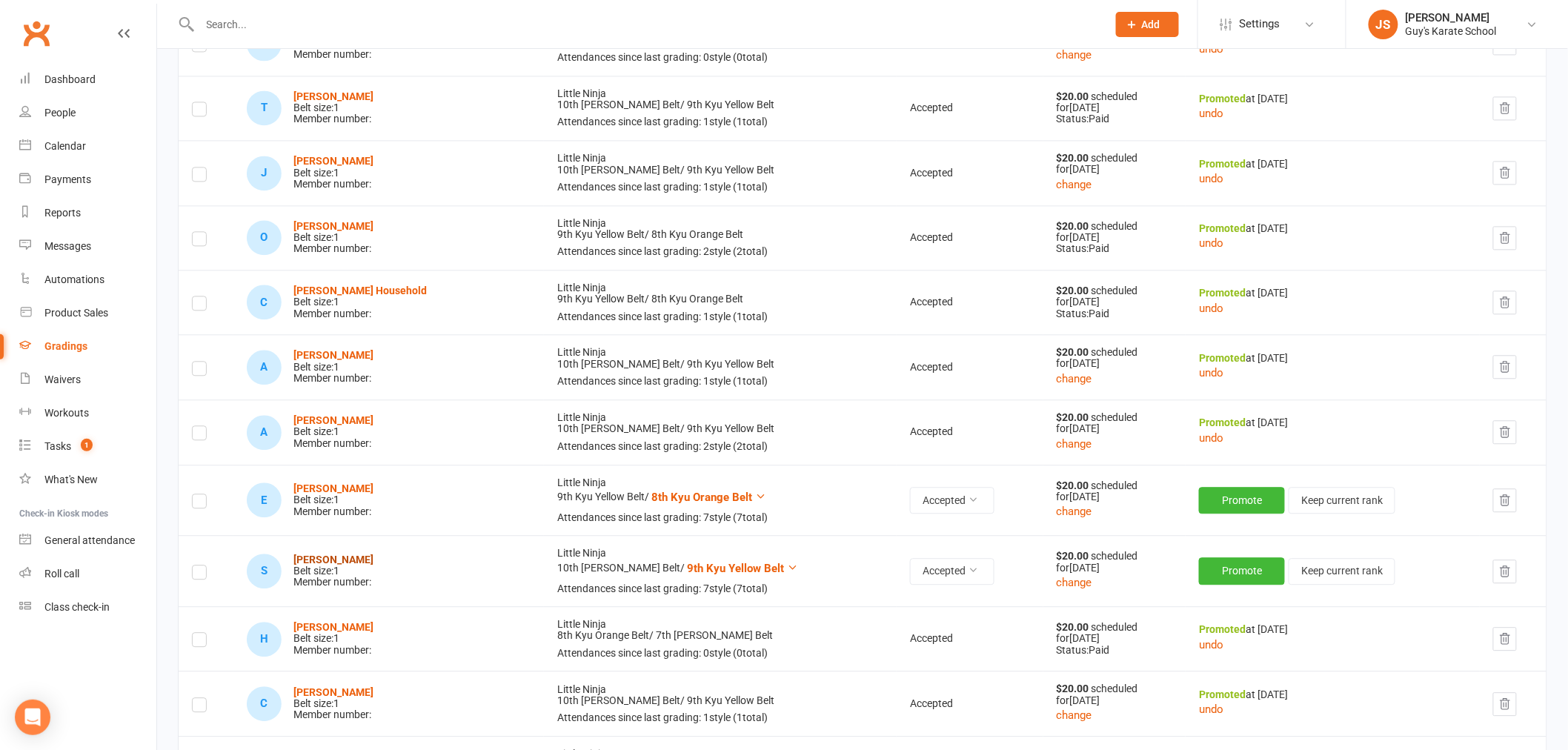
click at [342, 559] on strong "[PERSON_NAME]" at bounding box center [334, 559] width 80 height 11
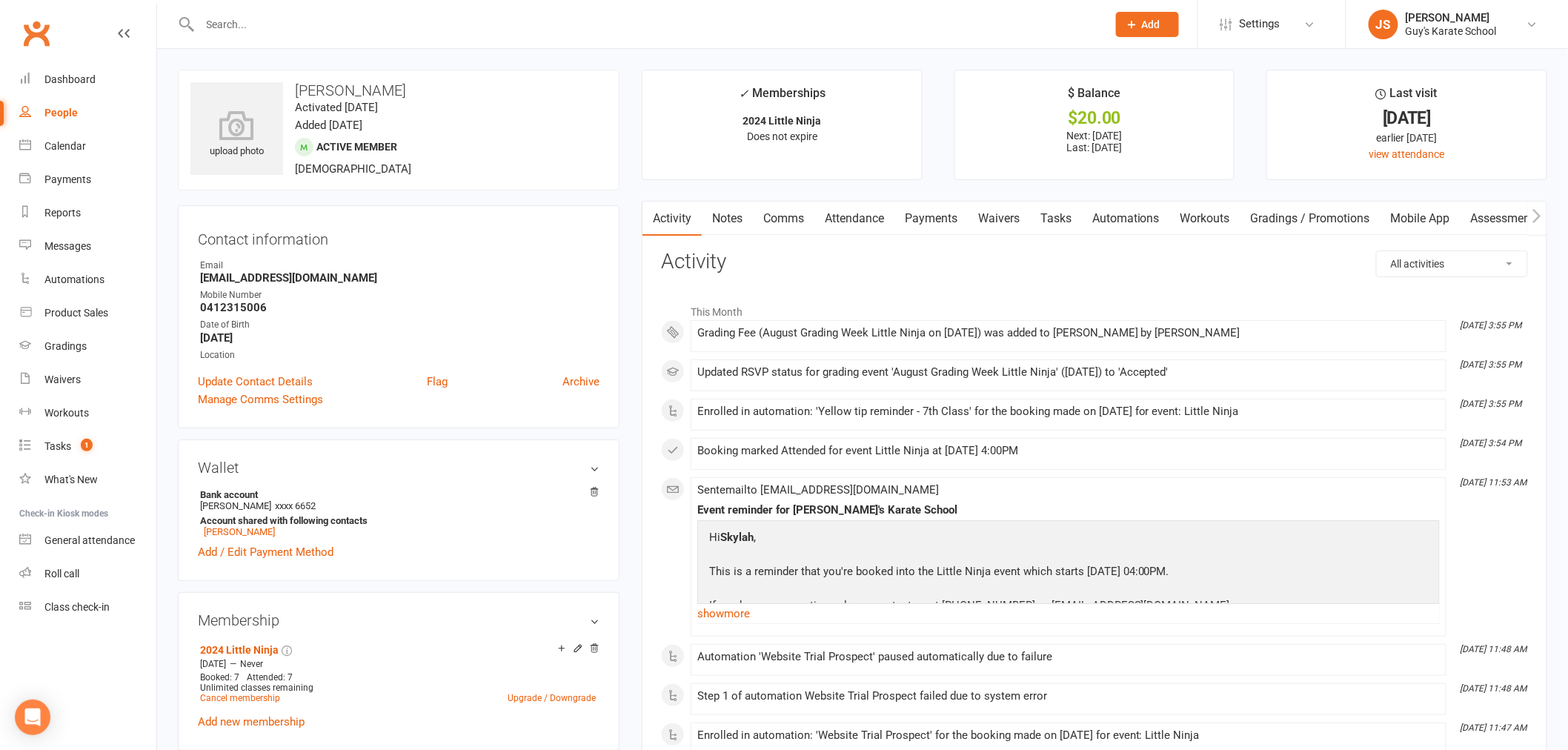
click at [950, 222] on link "Payments" at bounding box center [930, 219] width 73 height 34
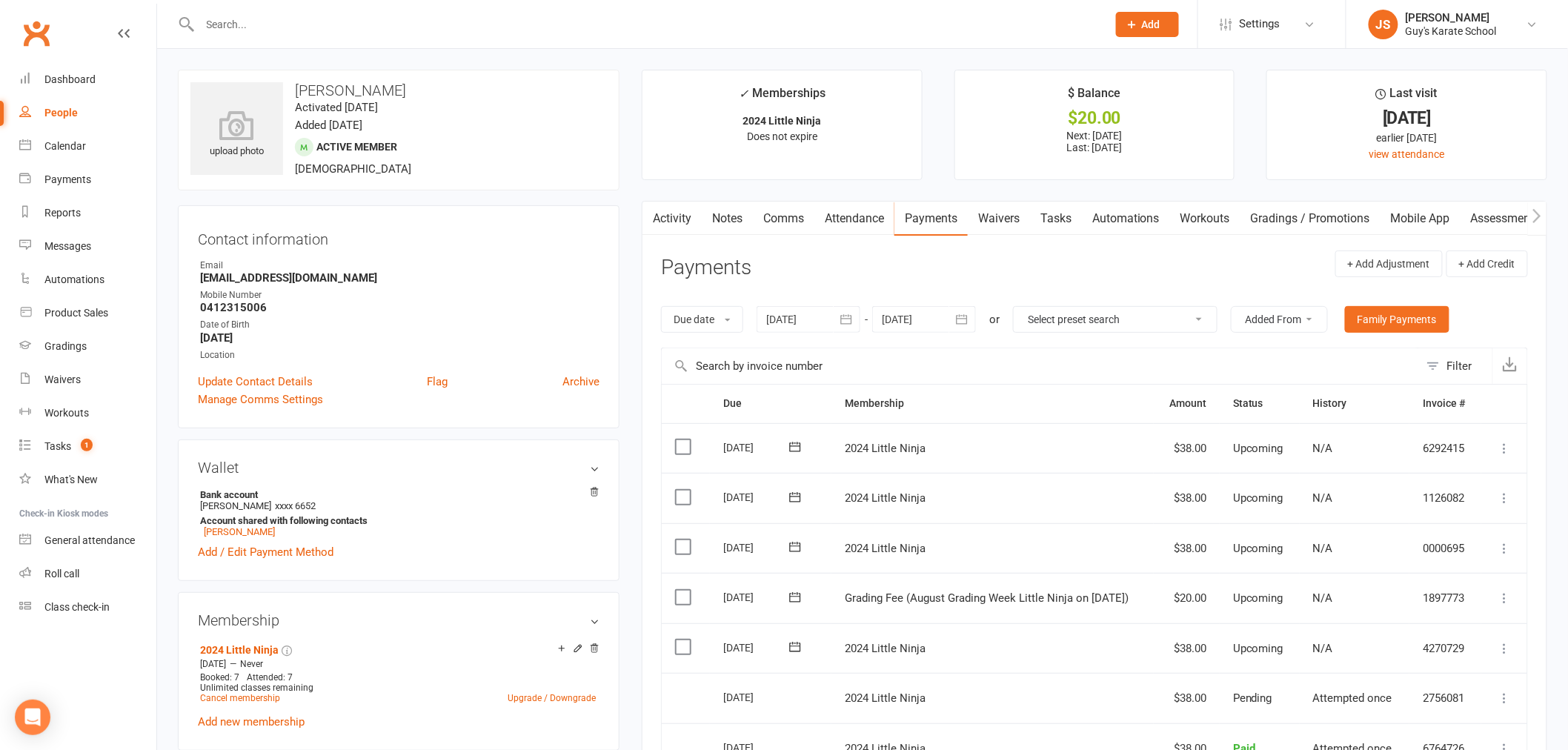
click at [1505, 596] on icon at bounding box center [1505, 598] width 15 height 15
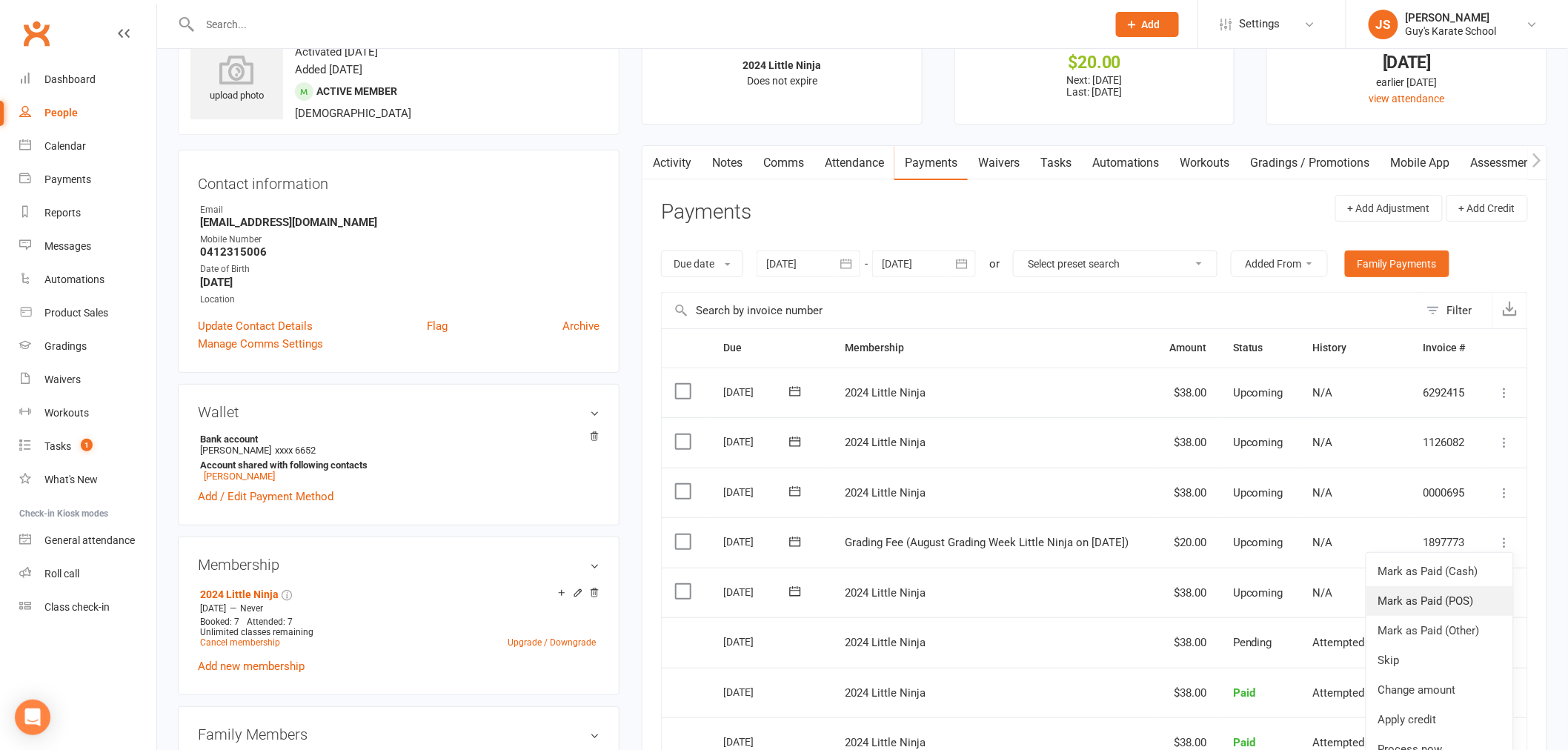
scroll to position [82, 0]
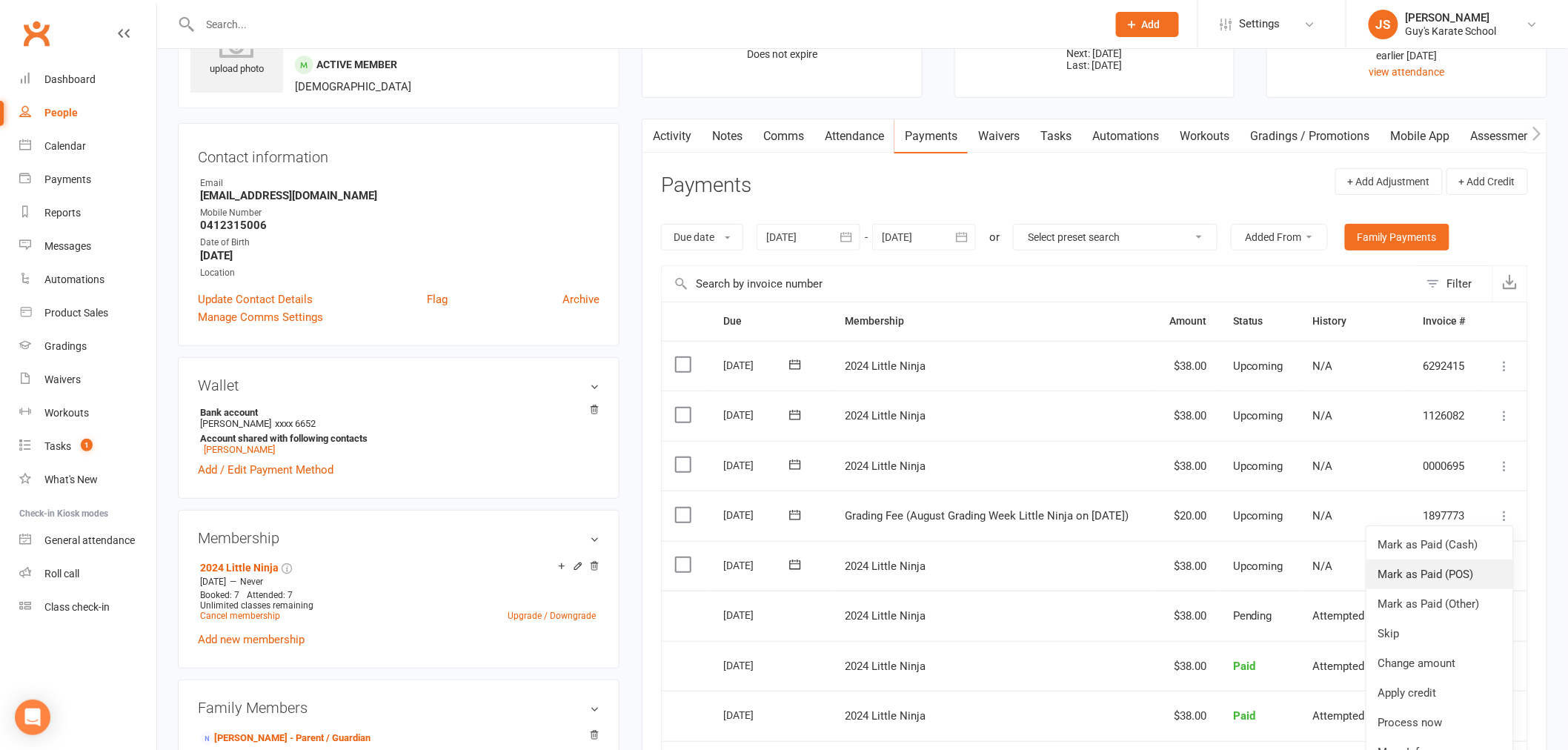
click at [1447, 583] on link "Mark as Paid (POS)" at bounding box center [1440, 573] width 146 height 29
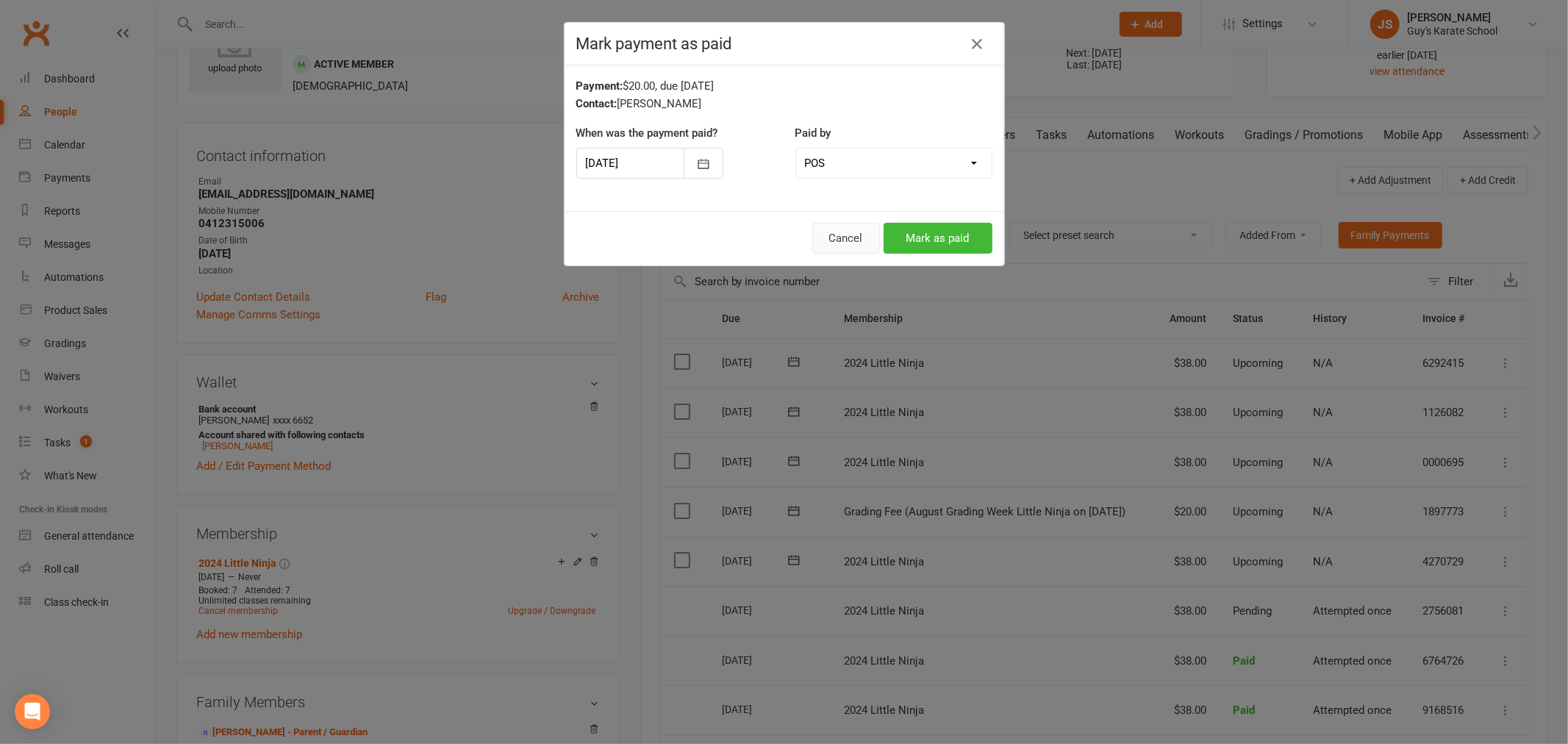
click at [851, 244] on button "Cancel" at bounding box center [846, 238] width 68 height 31
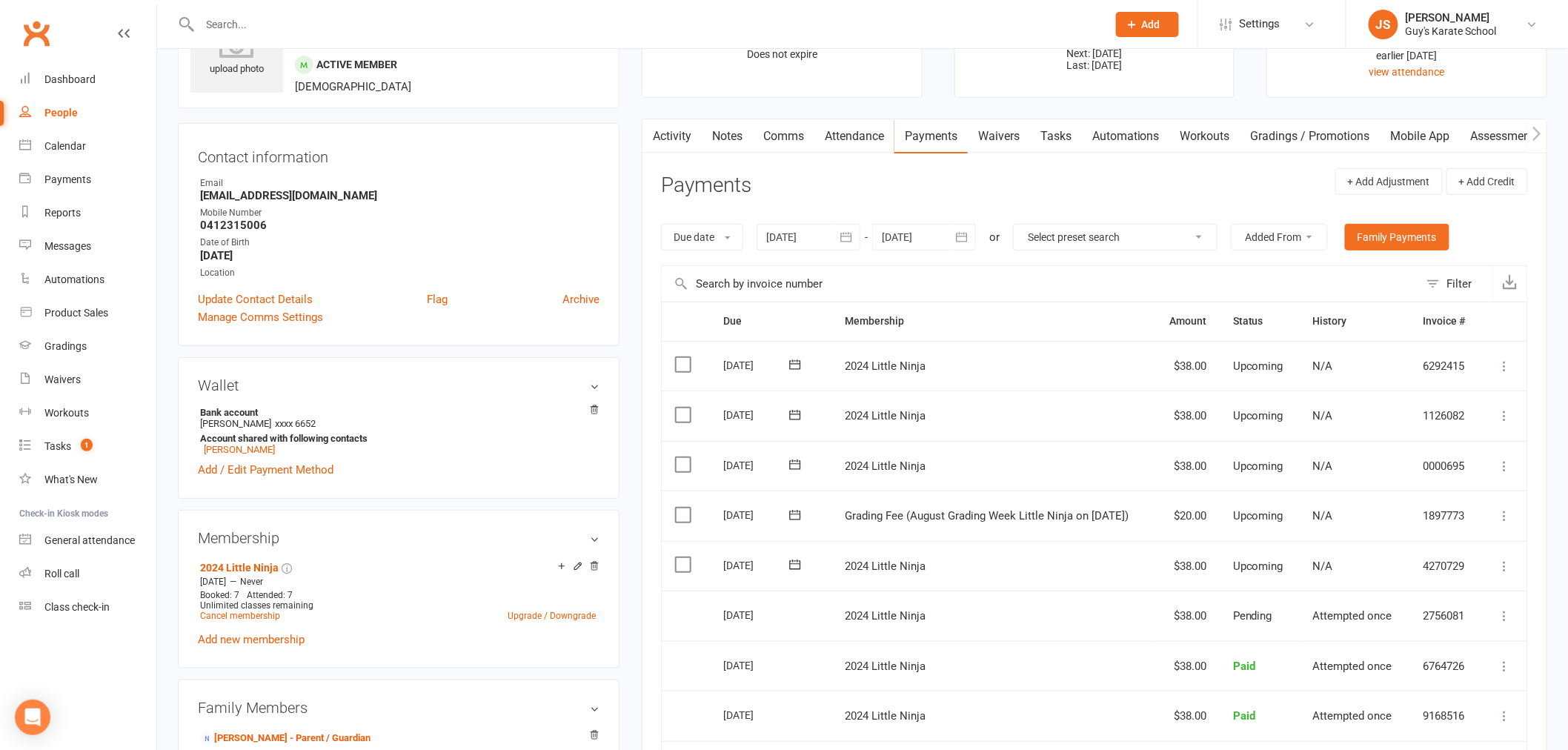
click at [1505, 527] on td "Mark as Paid (Cash) [PERSON_NAME] as Paid (POS) Mark as Paid (Other) Skip Chang…" at bounding box center [1504, 515] width 46 height 50
click at [1506, 517] on icon at bounding box center [1505, 516] width 15 height 15
click at [1469, 539] on link "Mark as Paid (Cash)" at bounding box center [1440, 544] width 146 height 29
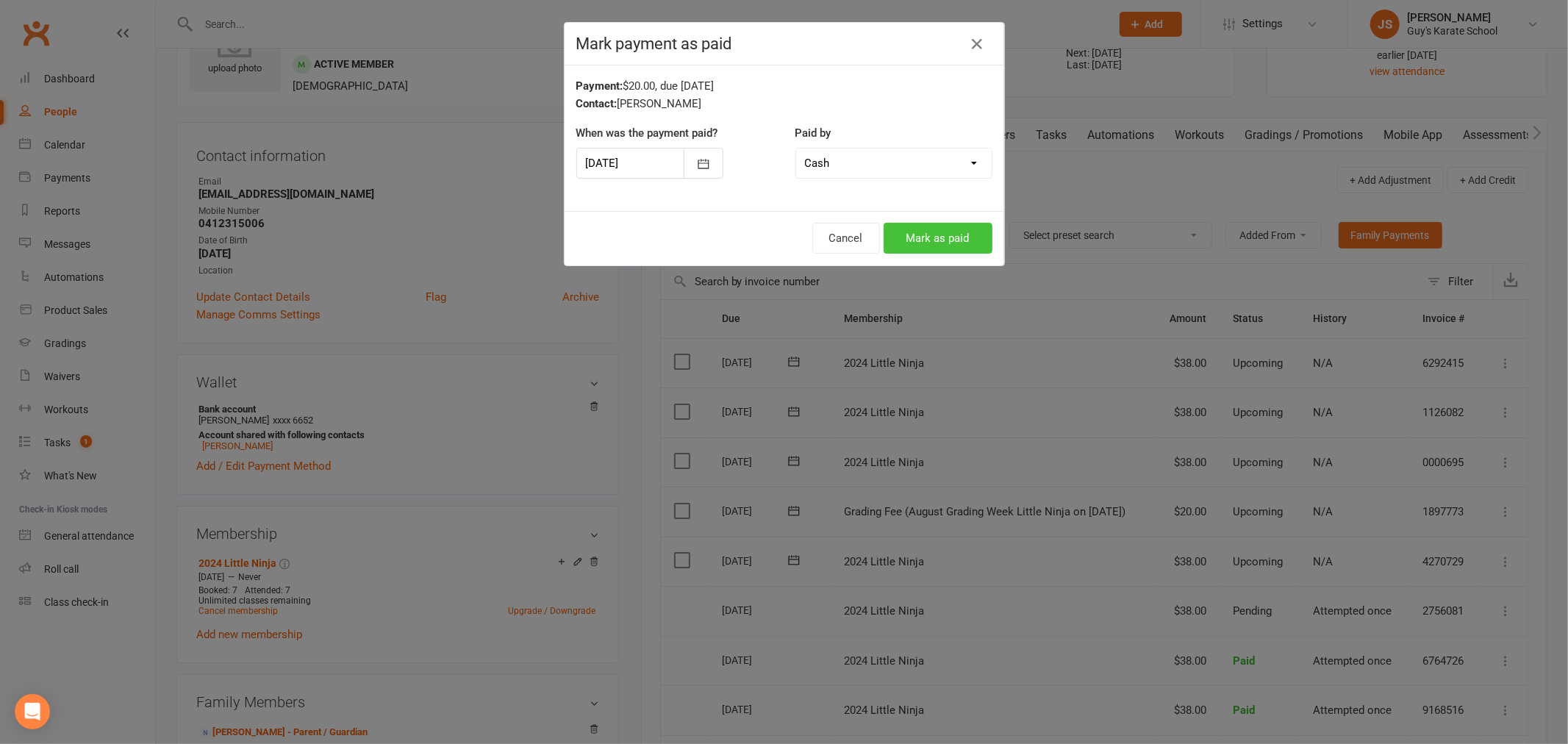
click at [927, 231] on button "Mark as paid" at bounding box center [938, 238] width 108 height 31
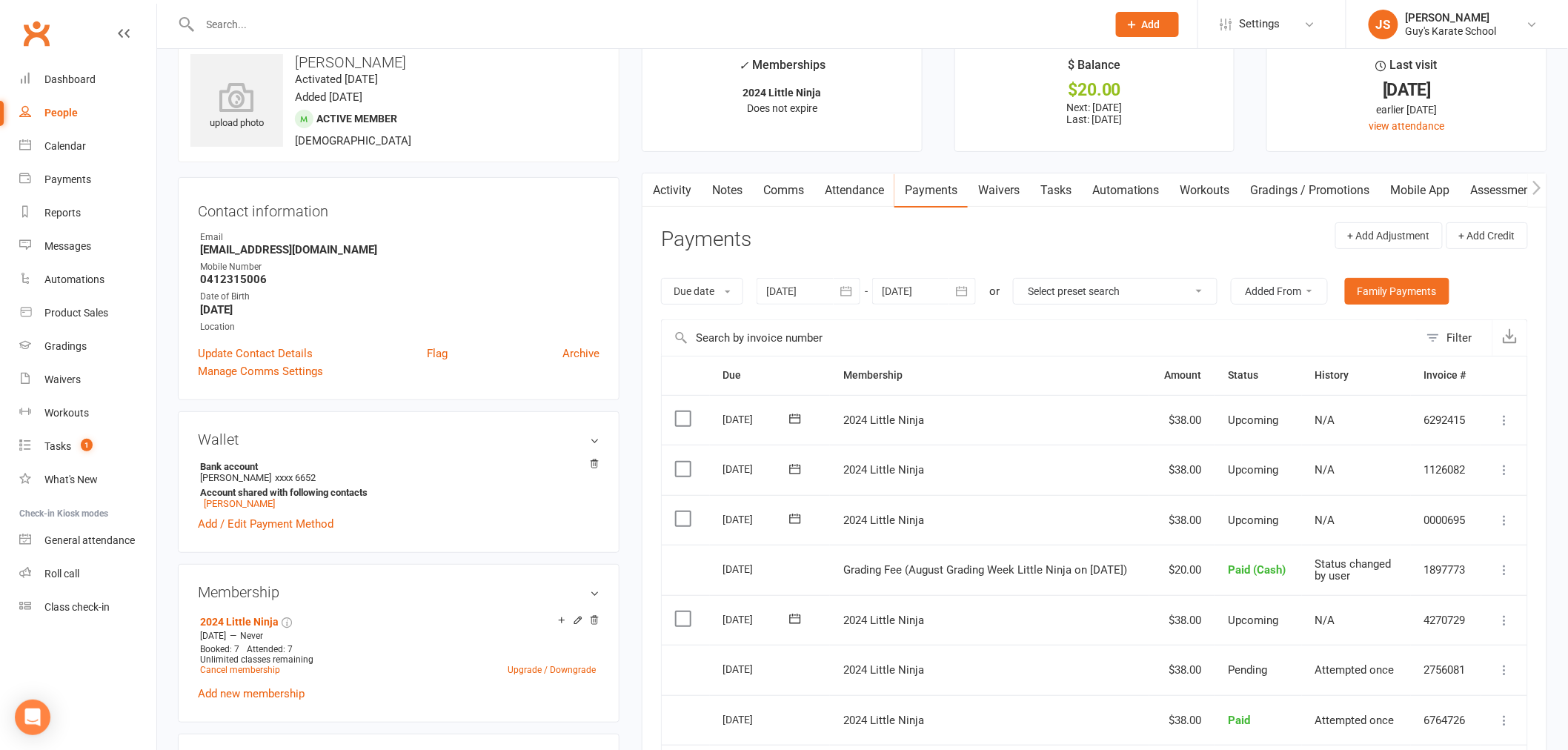
scroll to position [0, 0]
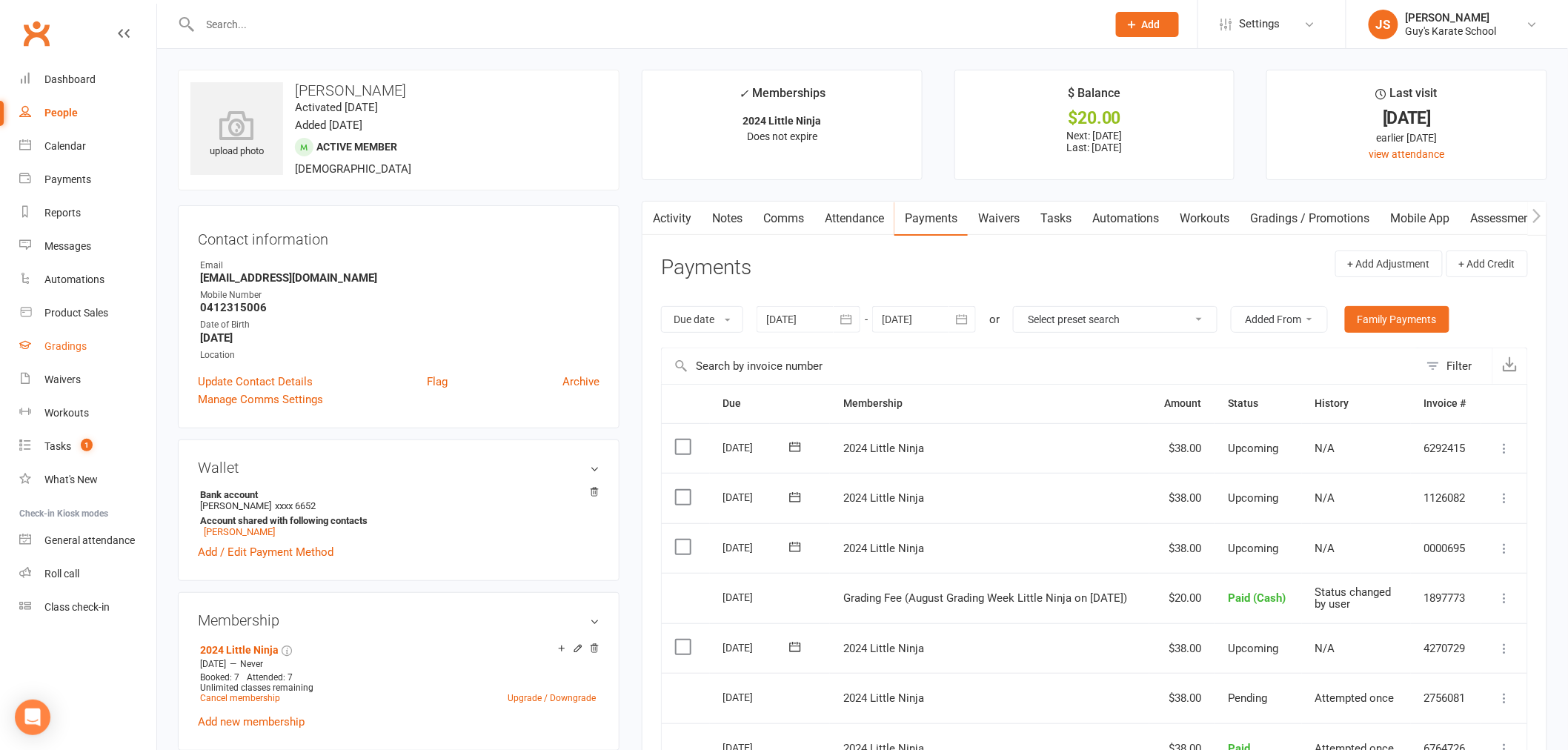
click at [70, 345] on div "Gradings" at bounding box center [66, 346] width 42 height 11
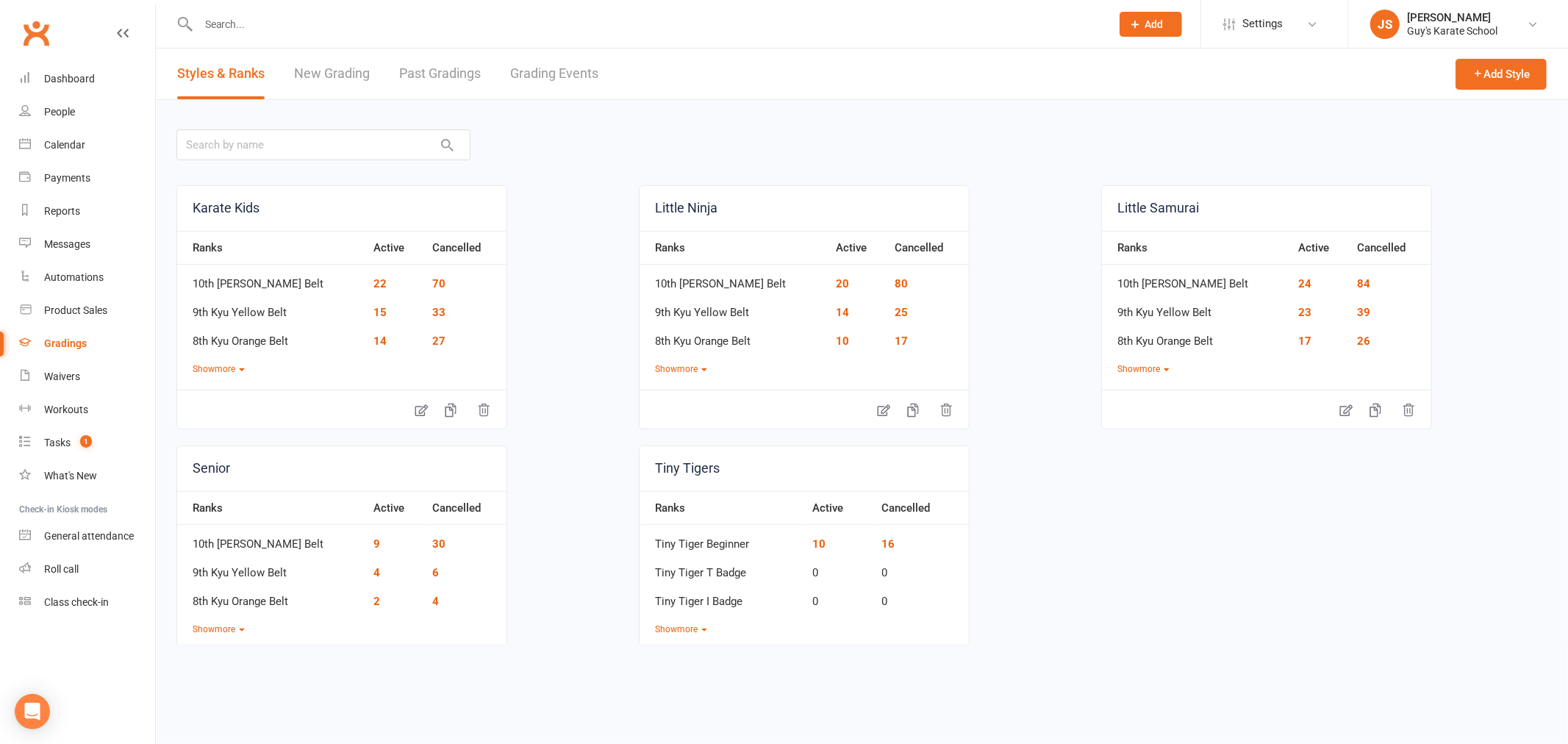
click at [563, 74] on link "Grading Events" at bounding box center [555, 74] width 89 height 51
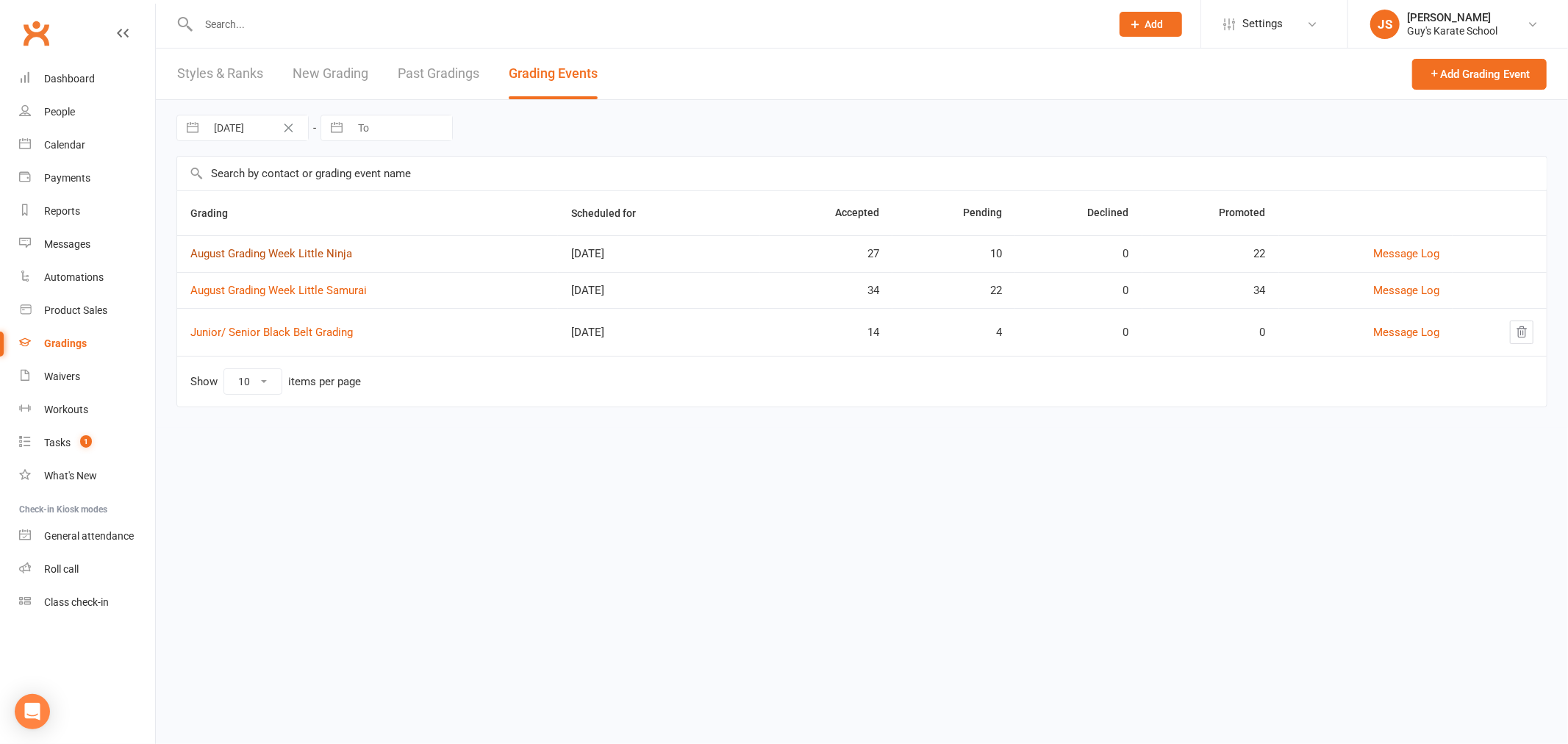
click at [322, 256] on link "August Grading Week Little Ninja" at bounding box center [271, 254] width 161 height 13
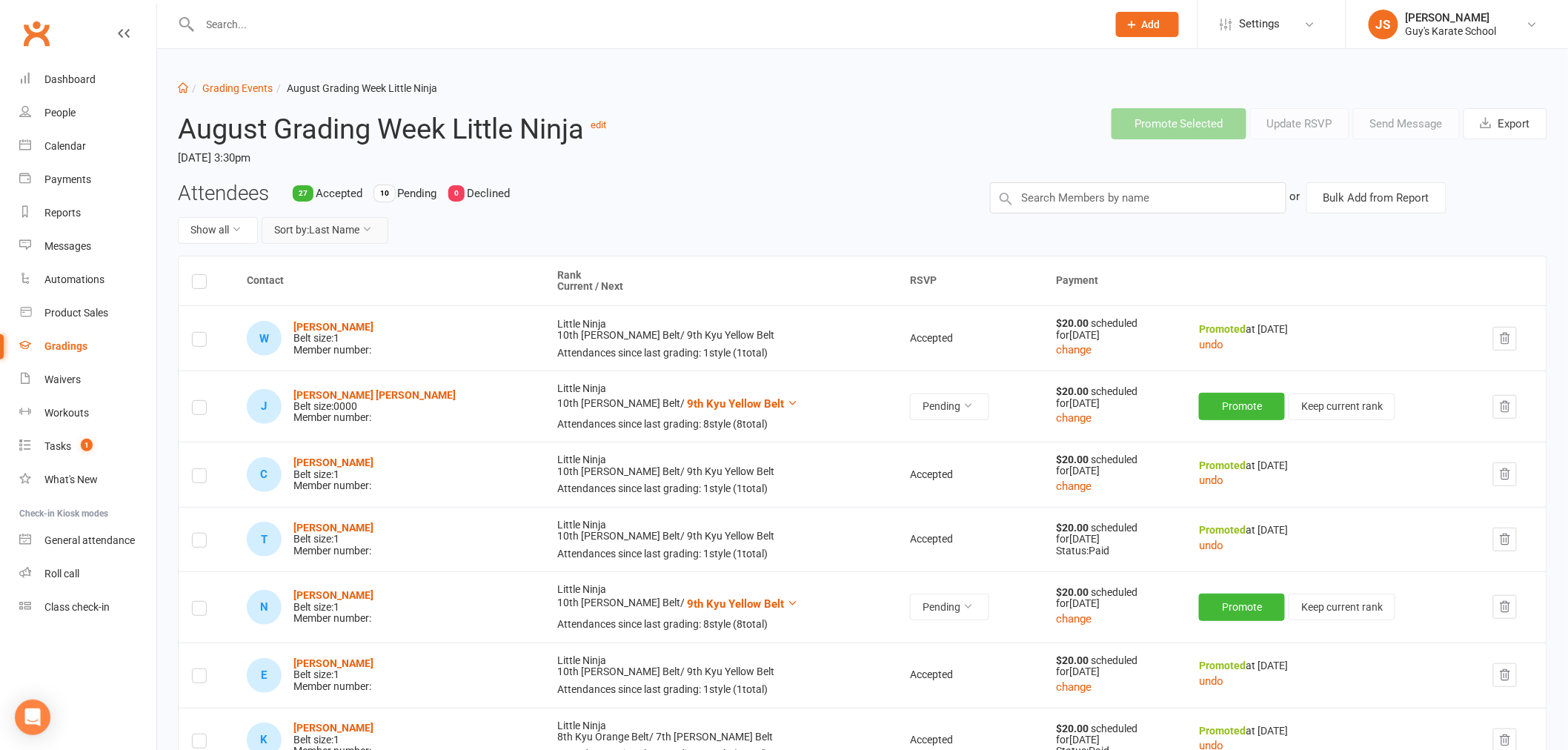
click at [341, 240] on button "Sort by: Last Name" at bounding box center [324, 230] width 126 height 27
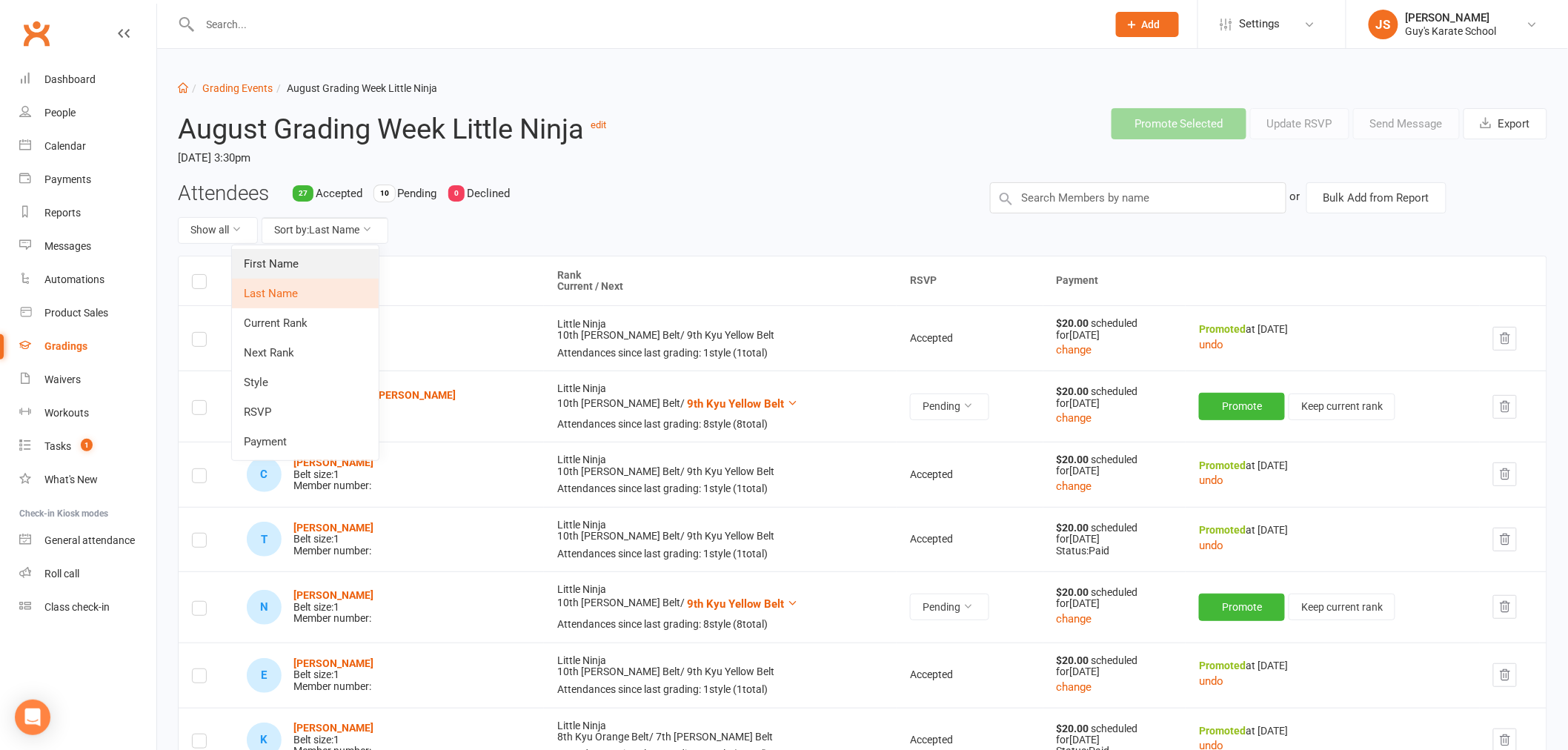
click at [299, 267] on link "First Name" at bounding box center [305, 263] width 146 height 29
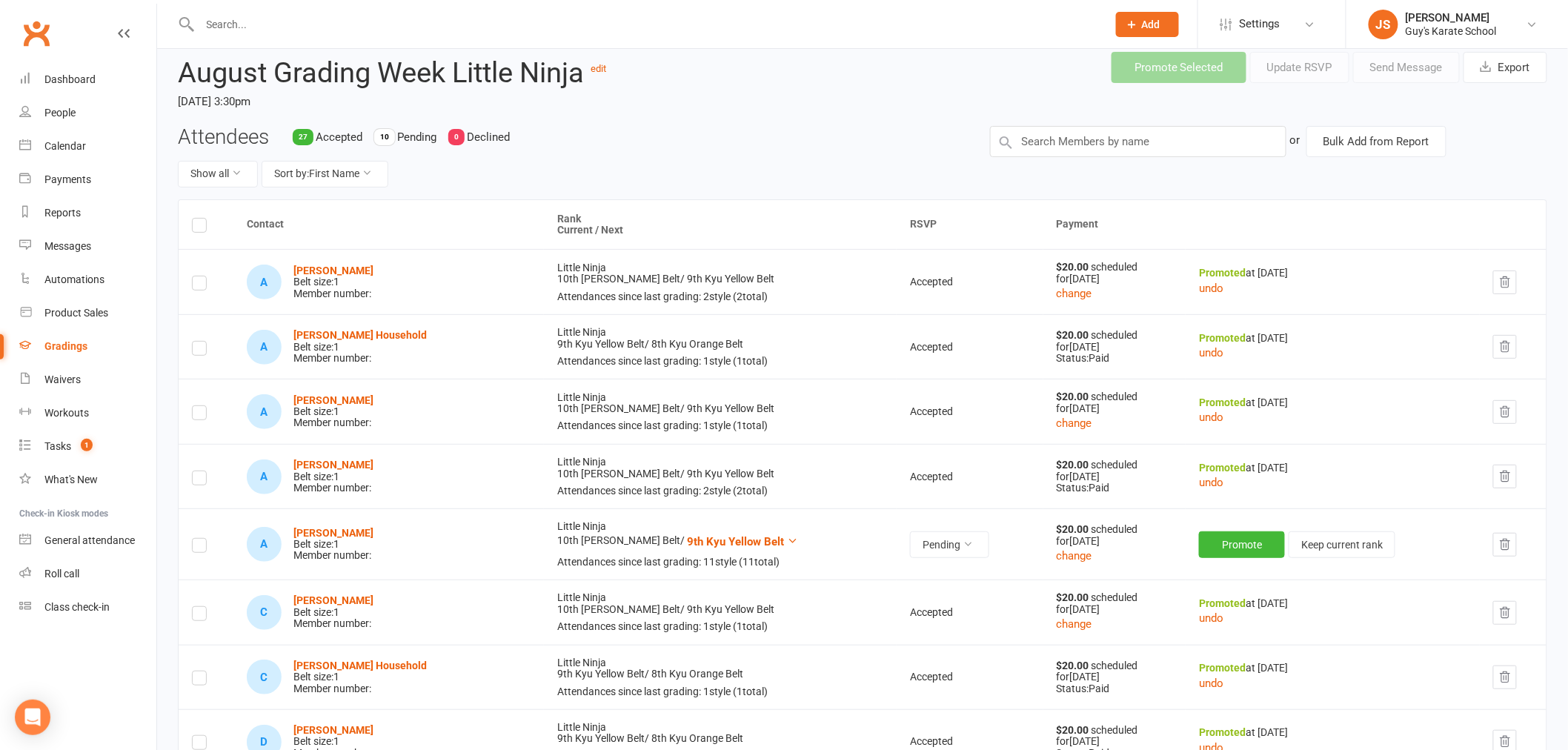
scroll to position [164, 0]
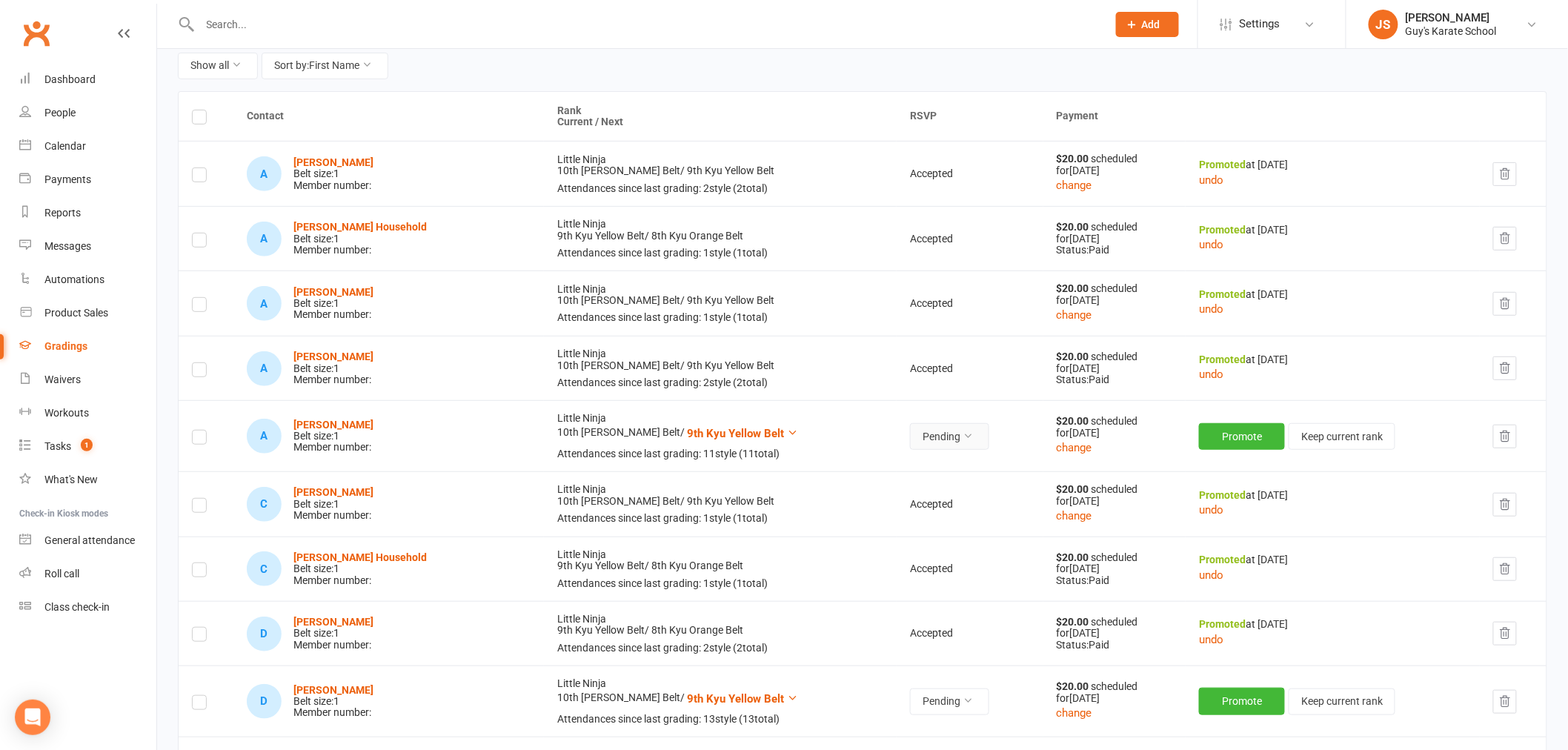
click at [926, 432] on button "Pending" at bounding box center [949, 436] width 79 height 27
click at [805, 470] on link "Accepted" at bounding box center [850, 470] width 146 height 29
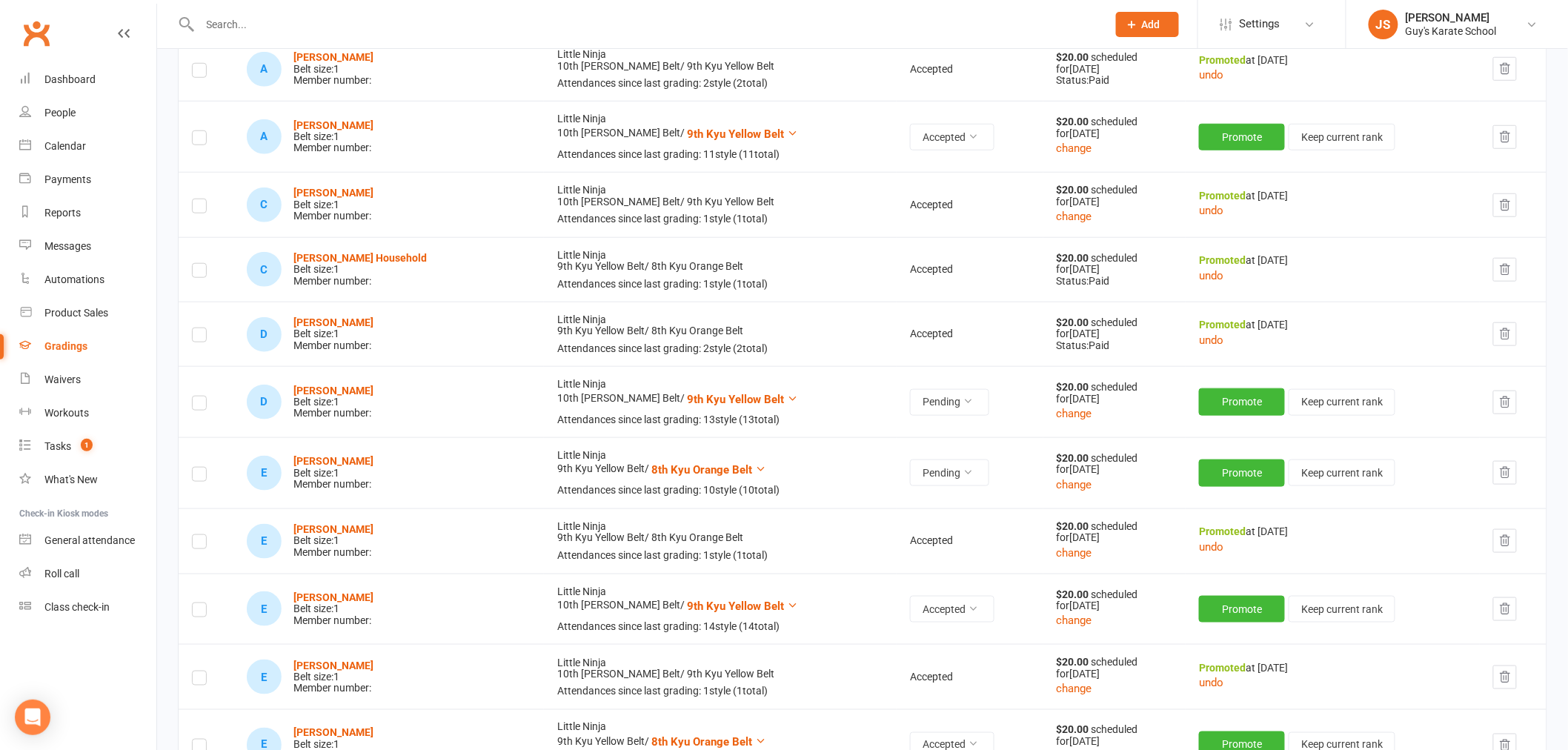
scroll to position [493, 0]
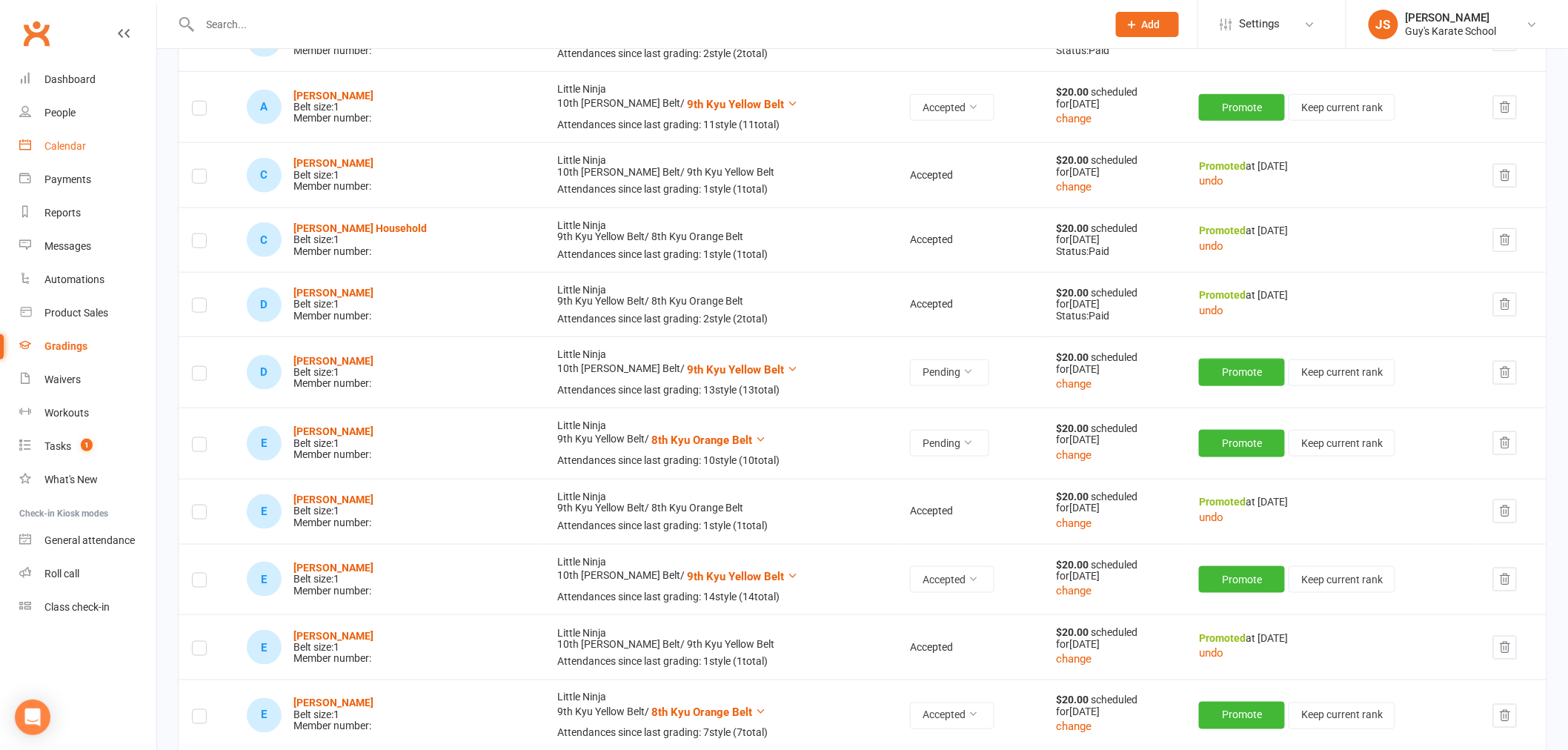
click at [66, 137] on link "Calendar" at bounding box center [87, 145] width 137 height 33
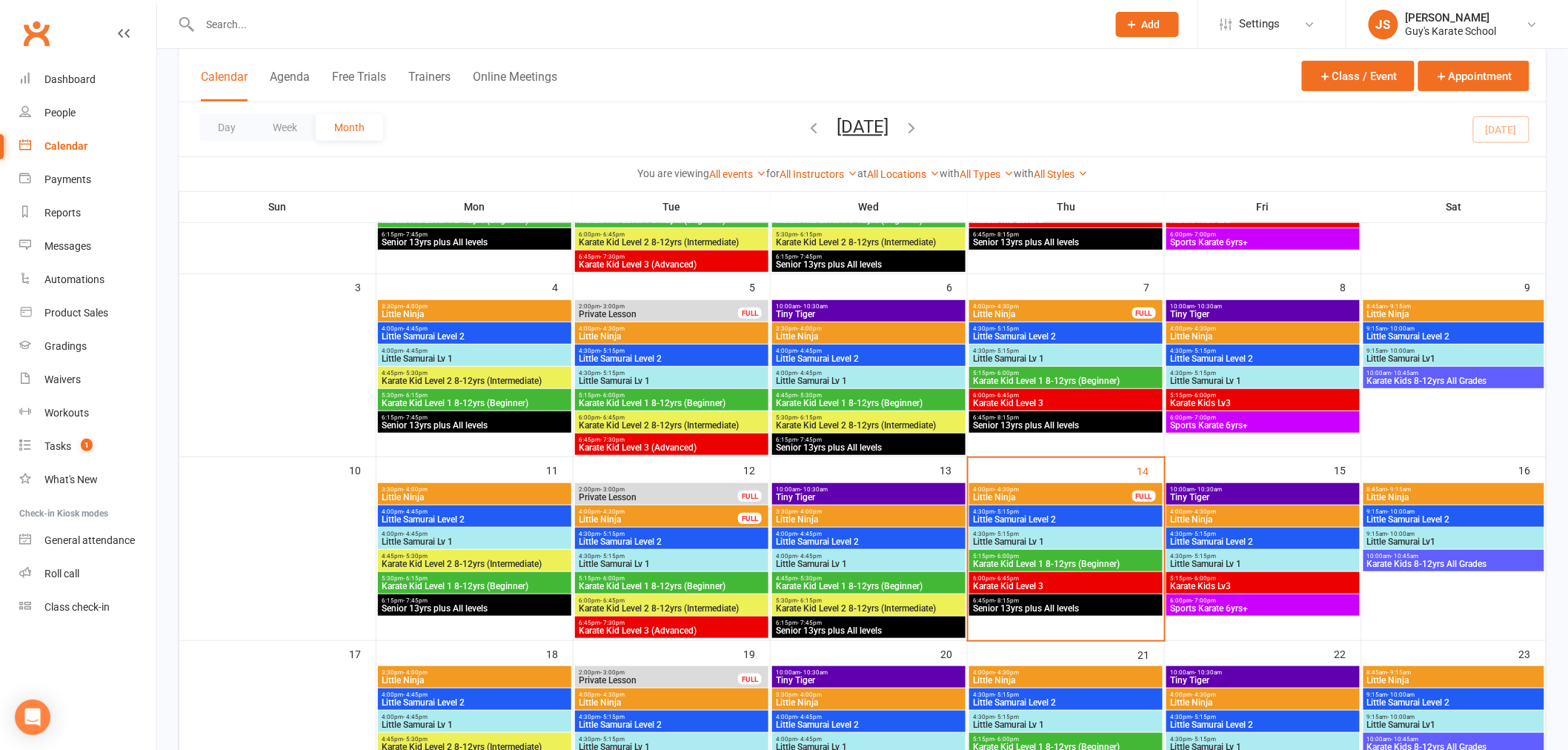
scroll to position [246, 0]
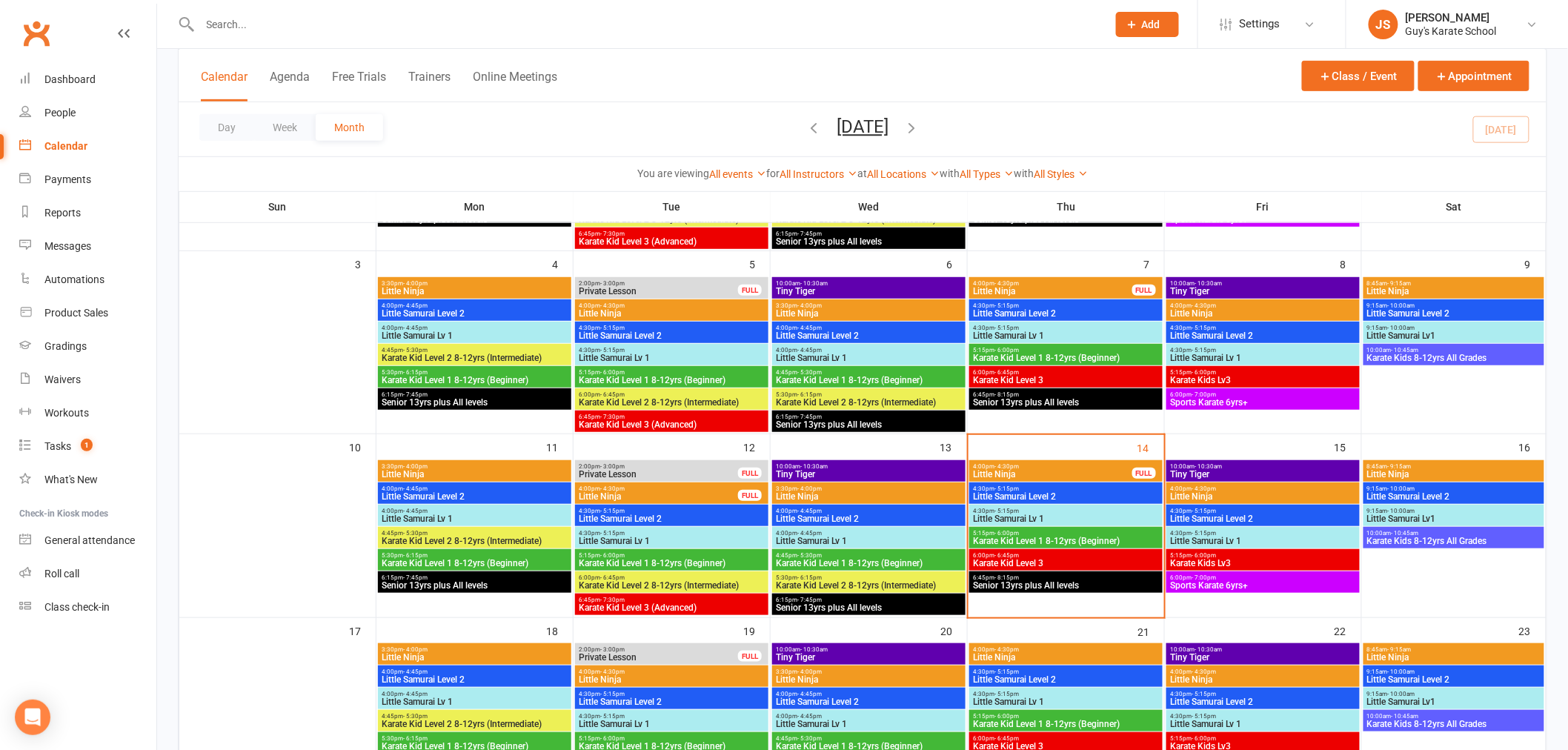
click at [1029, 471] on span "Little Ninja" at bounding box center [1052, 473] width 161 height 9
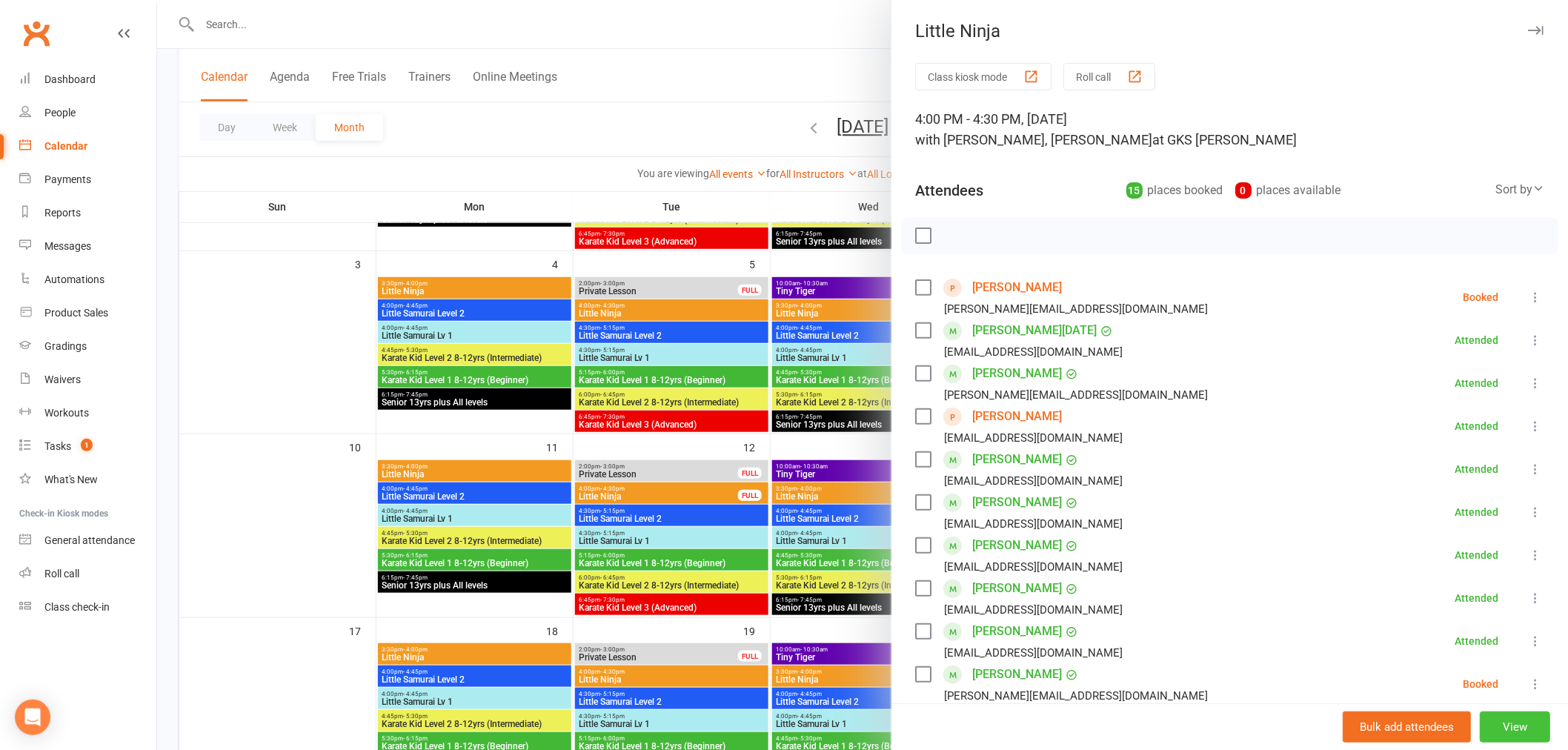
click at [1492, 720] on button "View" at bounding box center [1515, 726] width 70 height 31
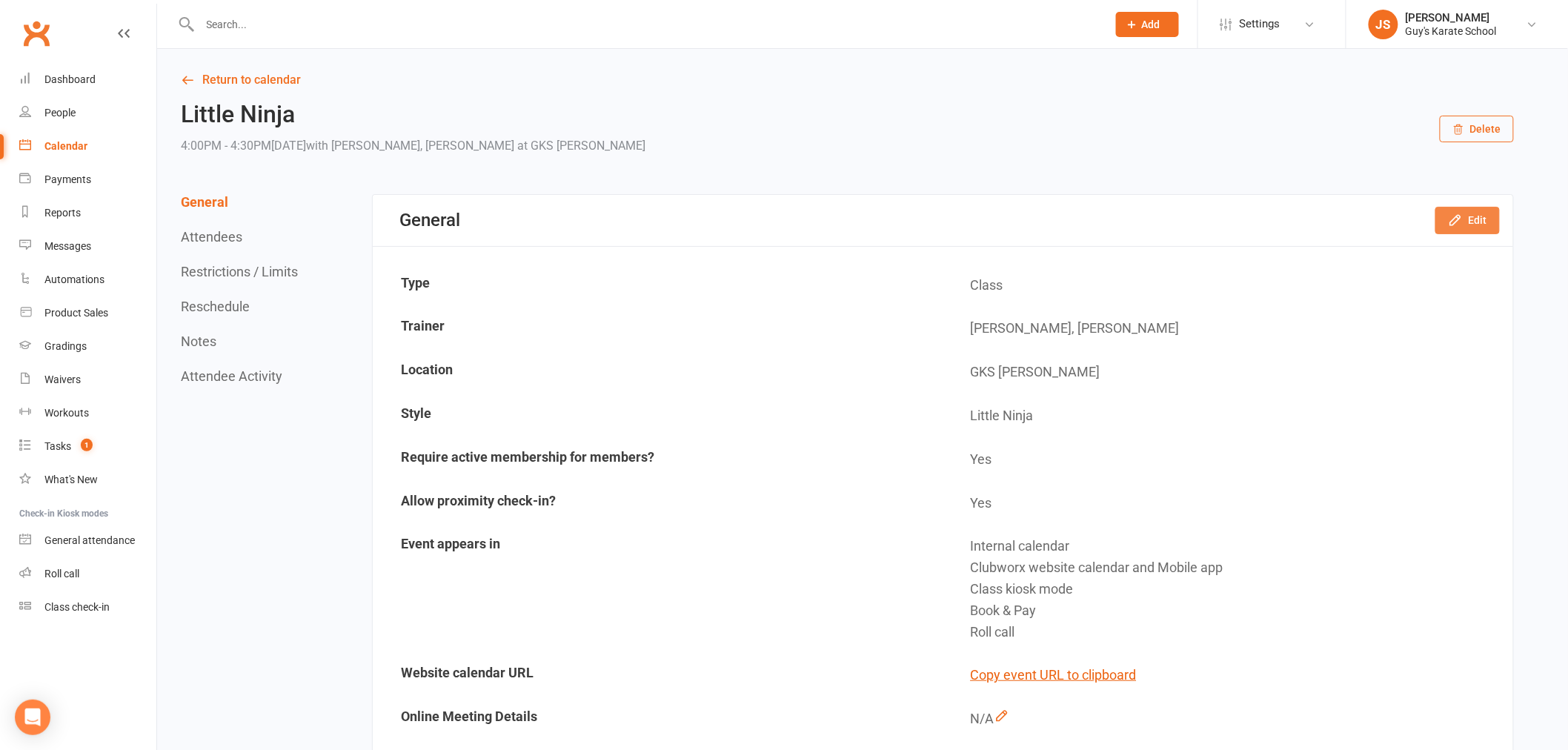
click at [1465, 230] on button "Edit" at bounding box center [1467, 220] width 65 height 27
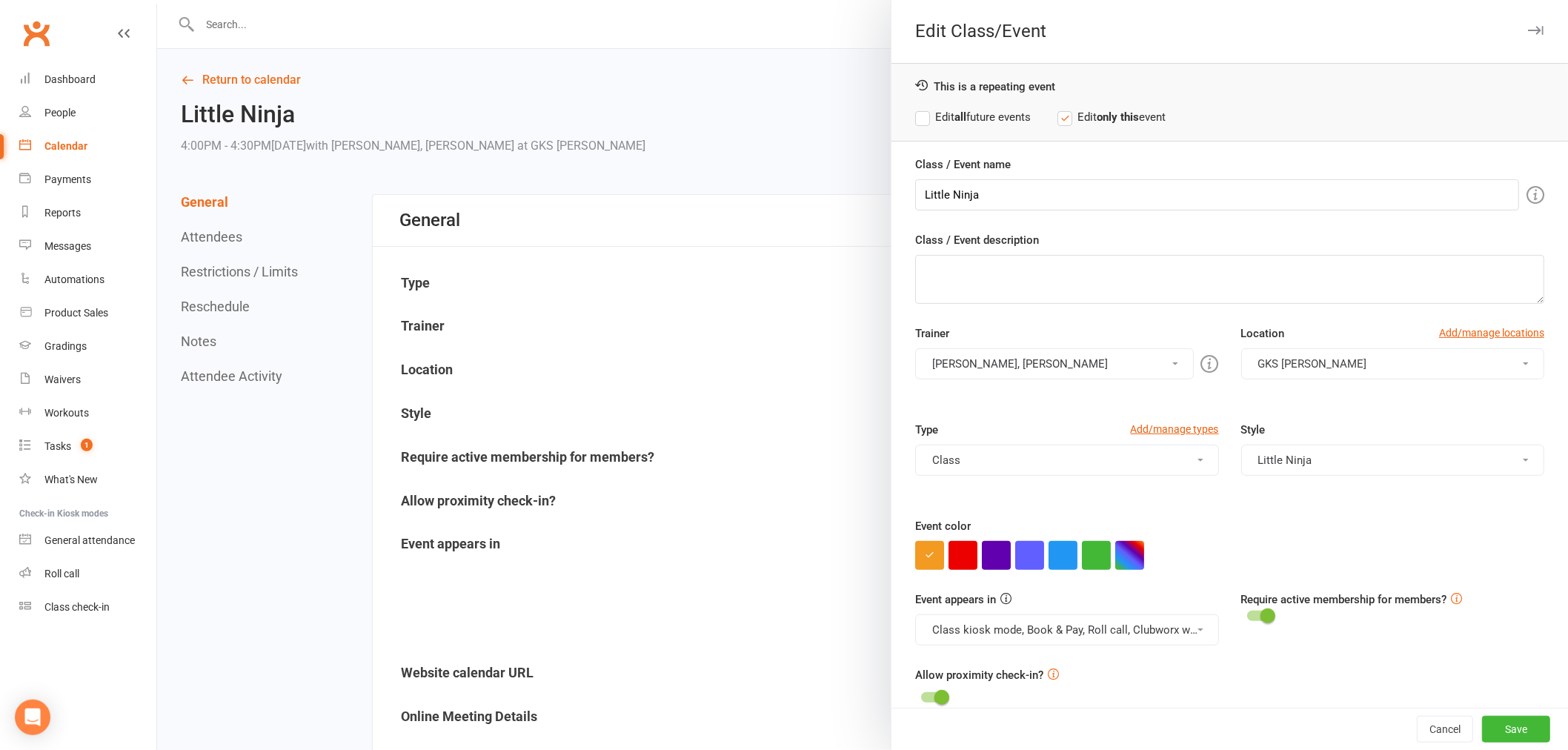
click at [833, 254] on div at bounding box center [862, 375] width 1411 height 750
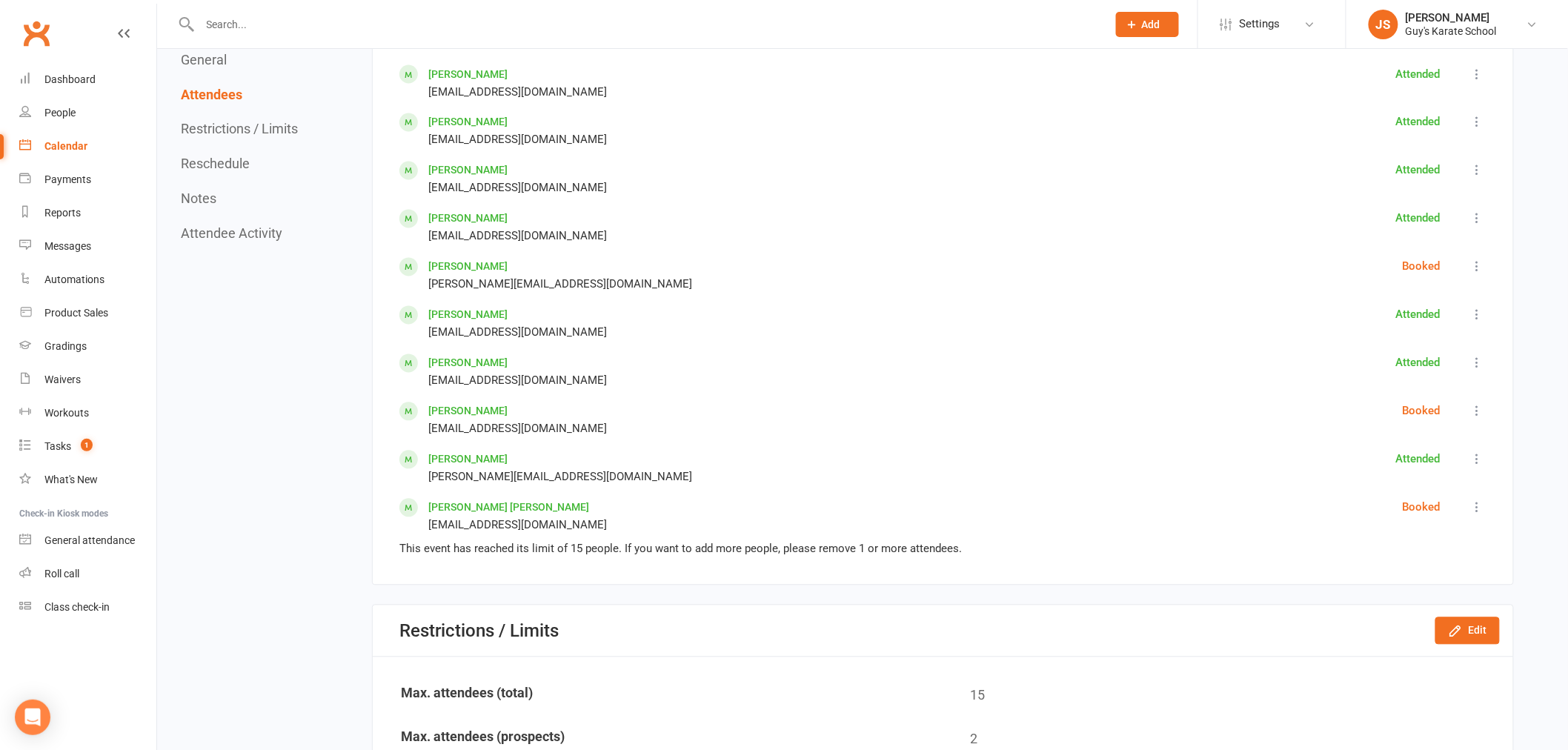
scroll to position [1152, 0]
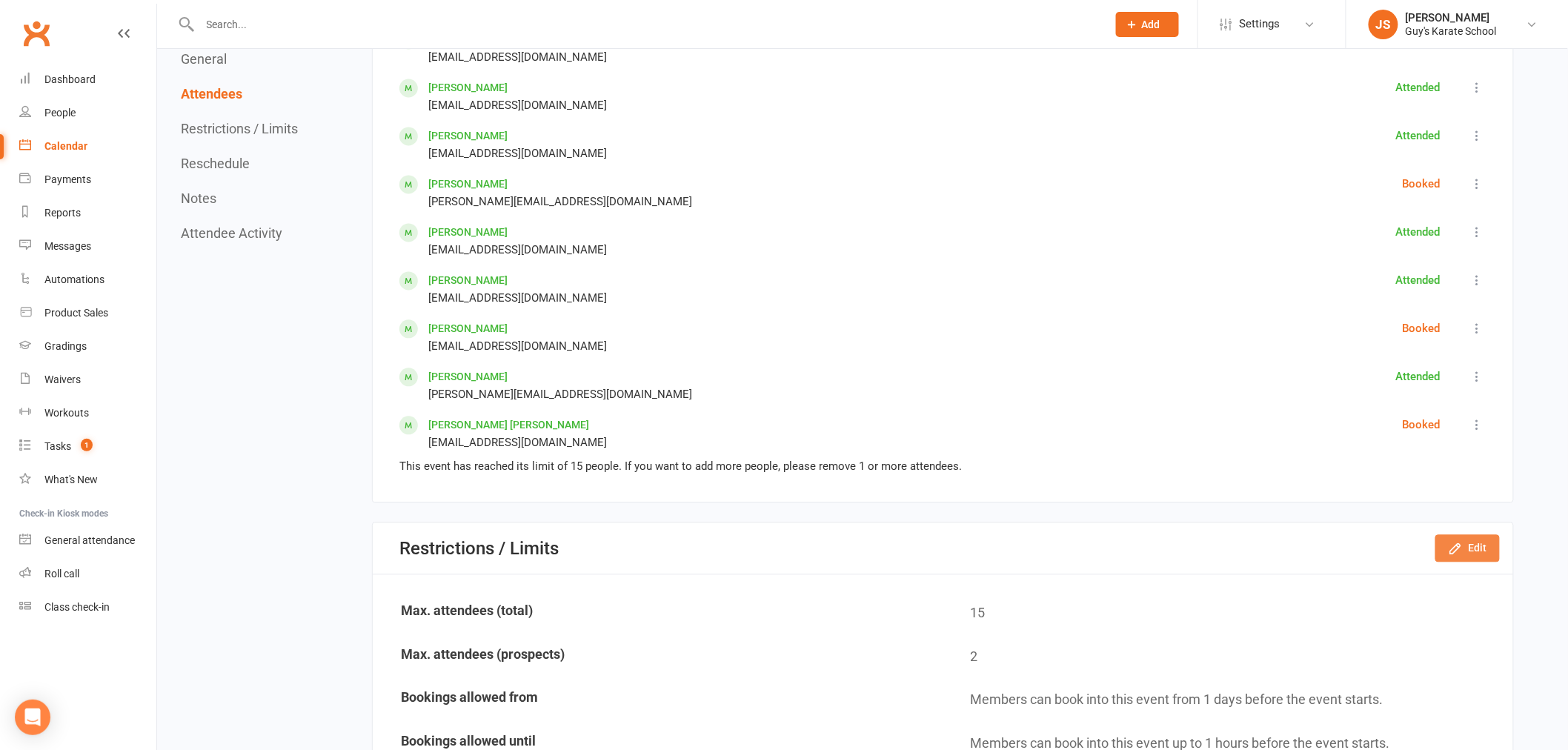
click at [1449, 542] on icon "button" at bounding box center [1456, 549] width 15 height 15
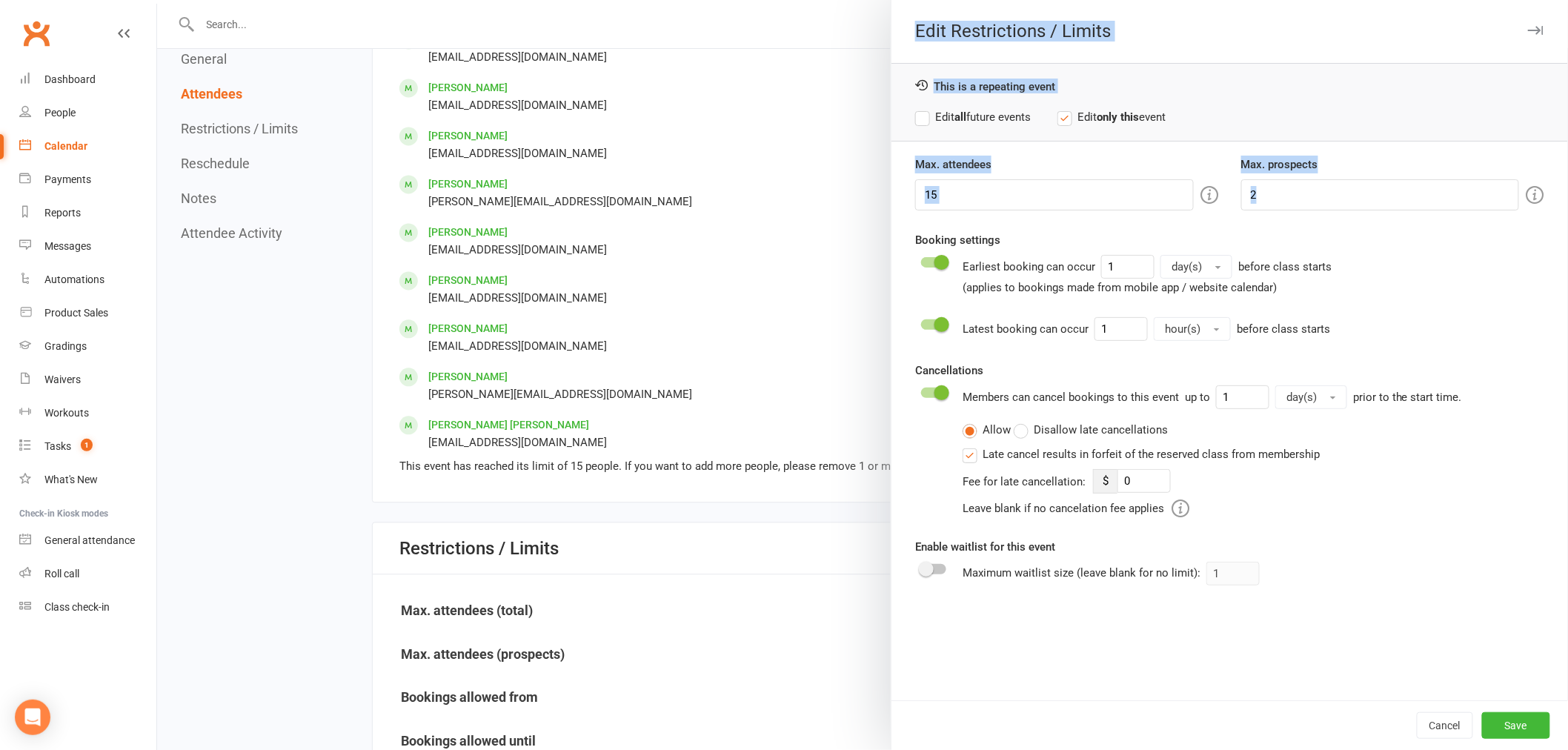
drag, startPoint x: 990, startPoint y: 210, endPoint x: 894, endPoint y: 199, distance: 96.6
click at [894, 199] on div "Max. attendees 15 Max. prospects 2 Booking settings Earliest booking can occur …" at bounding box center [1229, 428] width 676 height 545
click at [953, 202] on input "15" at bounding box center [1054, 195] width 278 height 31
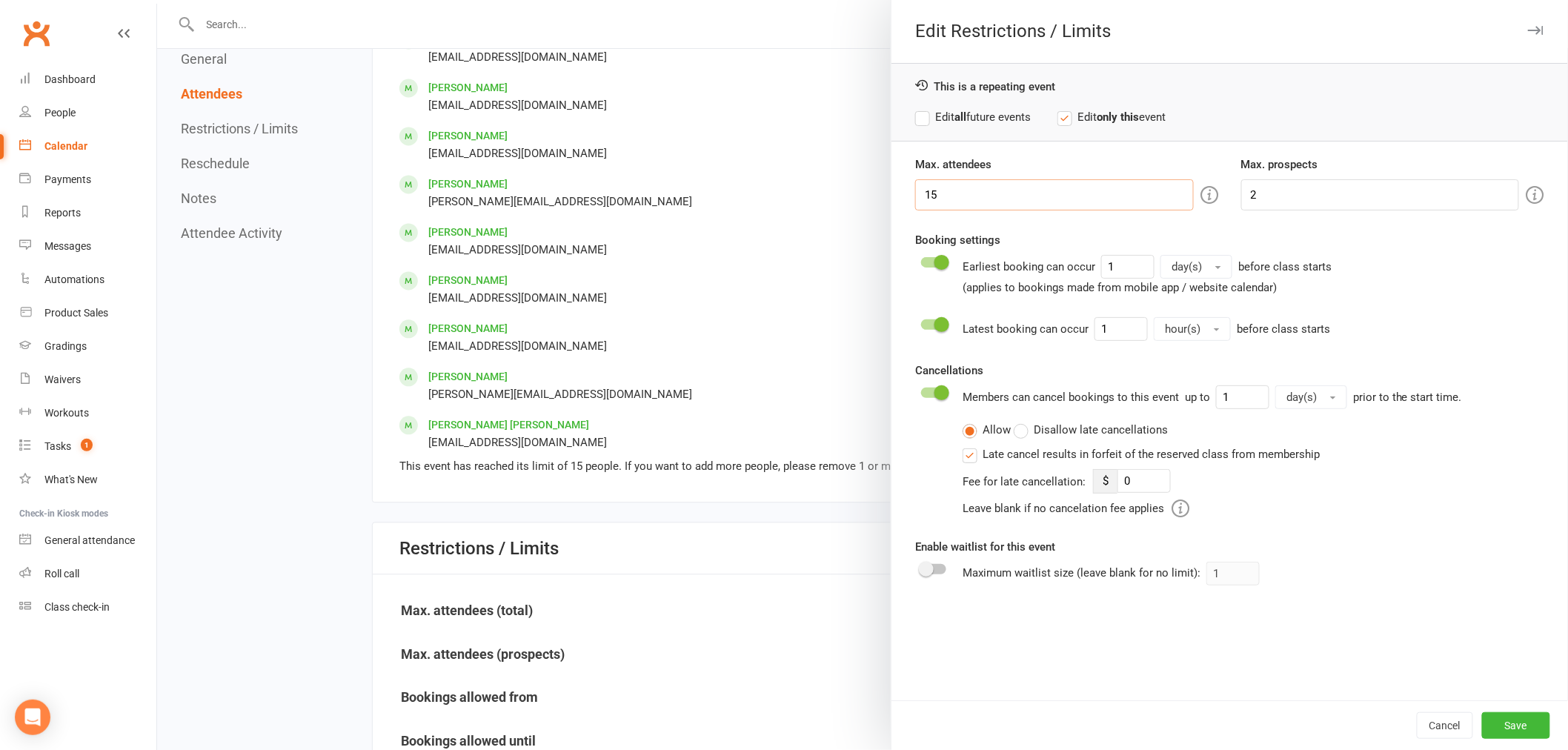
drag, startPoint x: 951, startPoint y: 197, endPoint x: 898, endPoint y: 198, distance: 53.0
click at [904, 198] on div "Max. attendees 15" at bounding box center [1067, 183] width 325 height 55
type input "20"
click at [1513, 717] on button "Save" at bounding box center [1516, 725] width 68 height 27
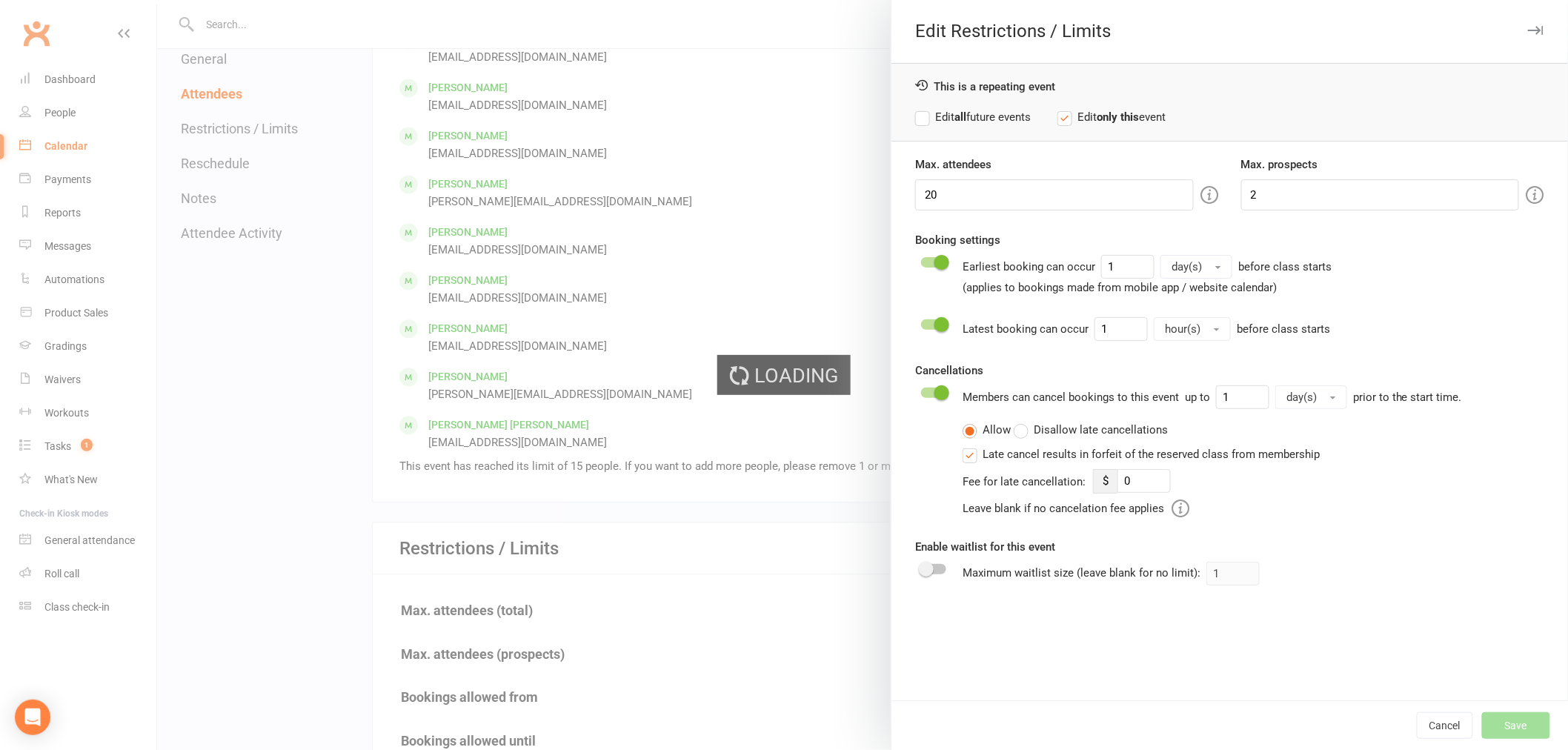
type input "0"
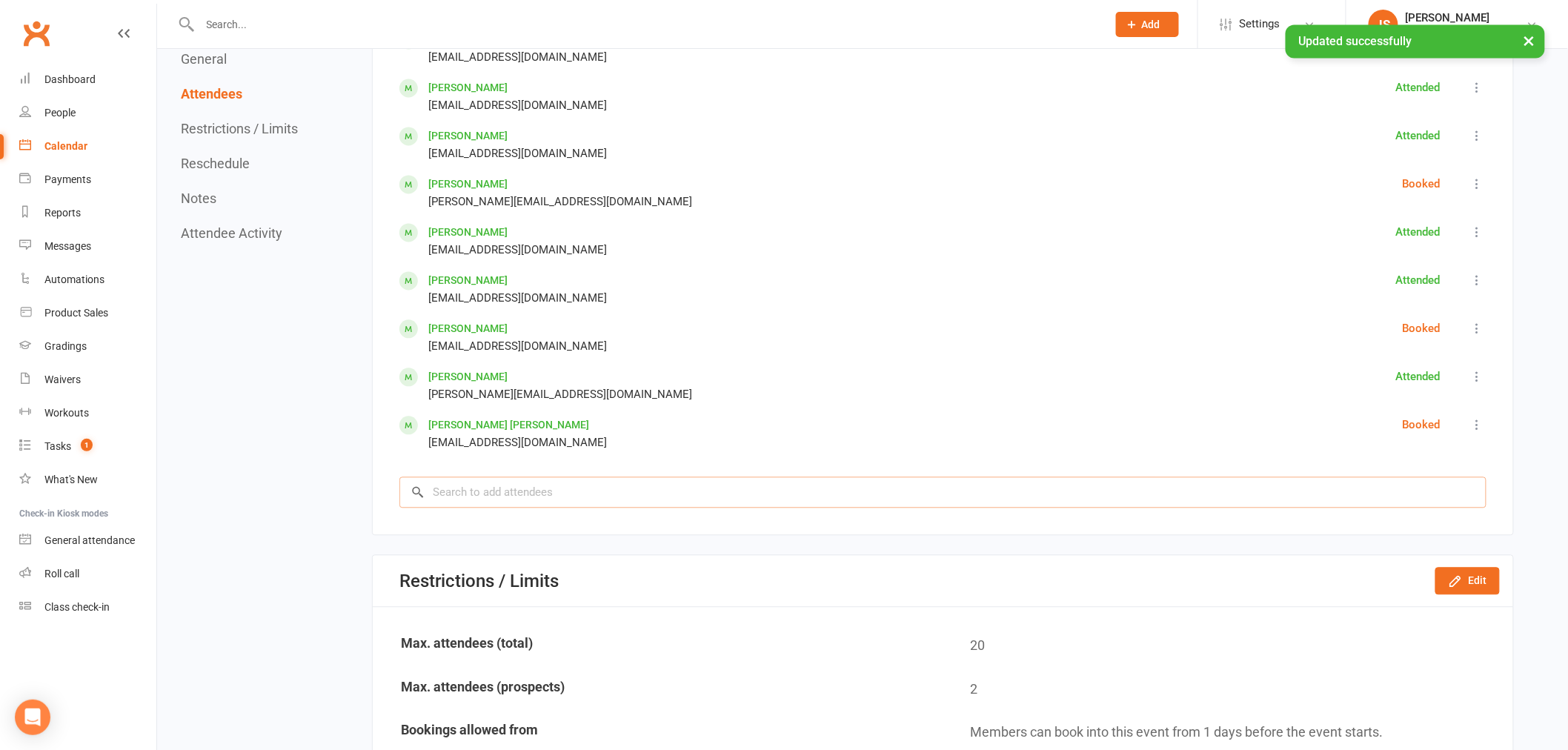
click at [508, 485] on input "search" at bounding box center [942, 492] width 1087 height 31
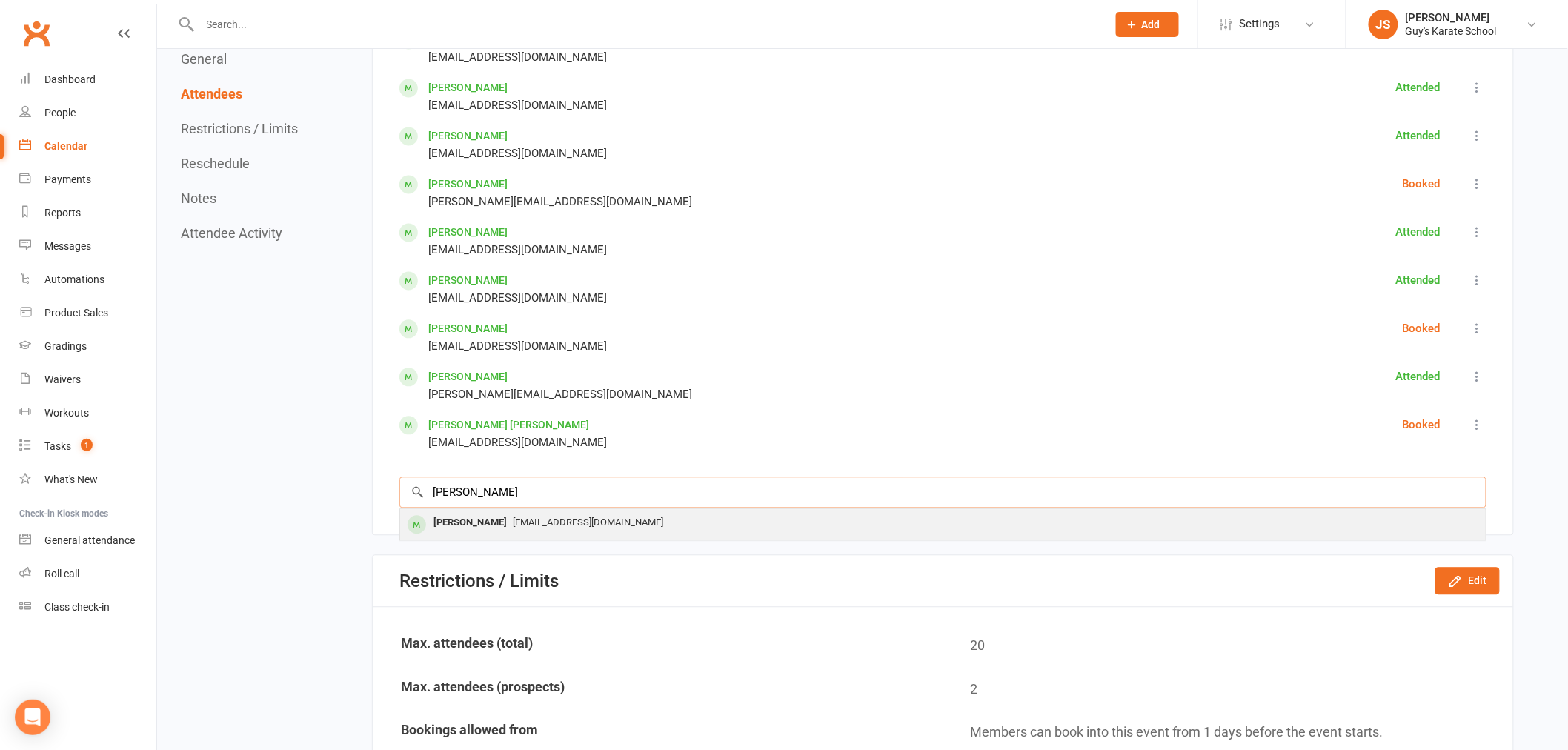
type input "[PERSON_NAME]"
click at [498, 522] on div "[PERSON_NAME]" at bounding box center [471, 523] width 86 height 22
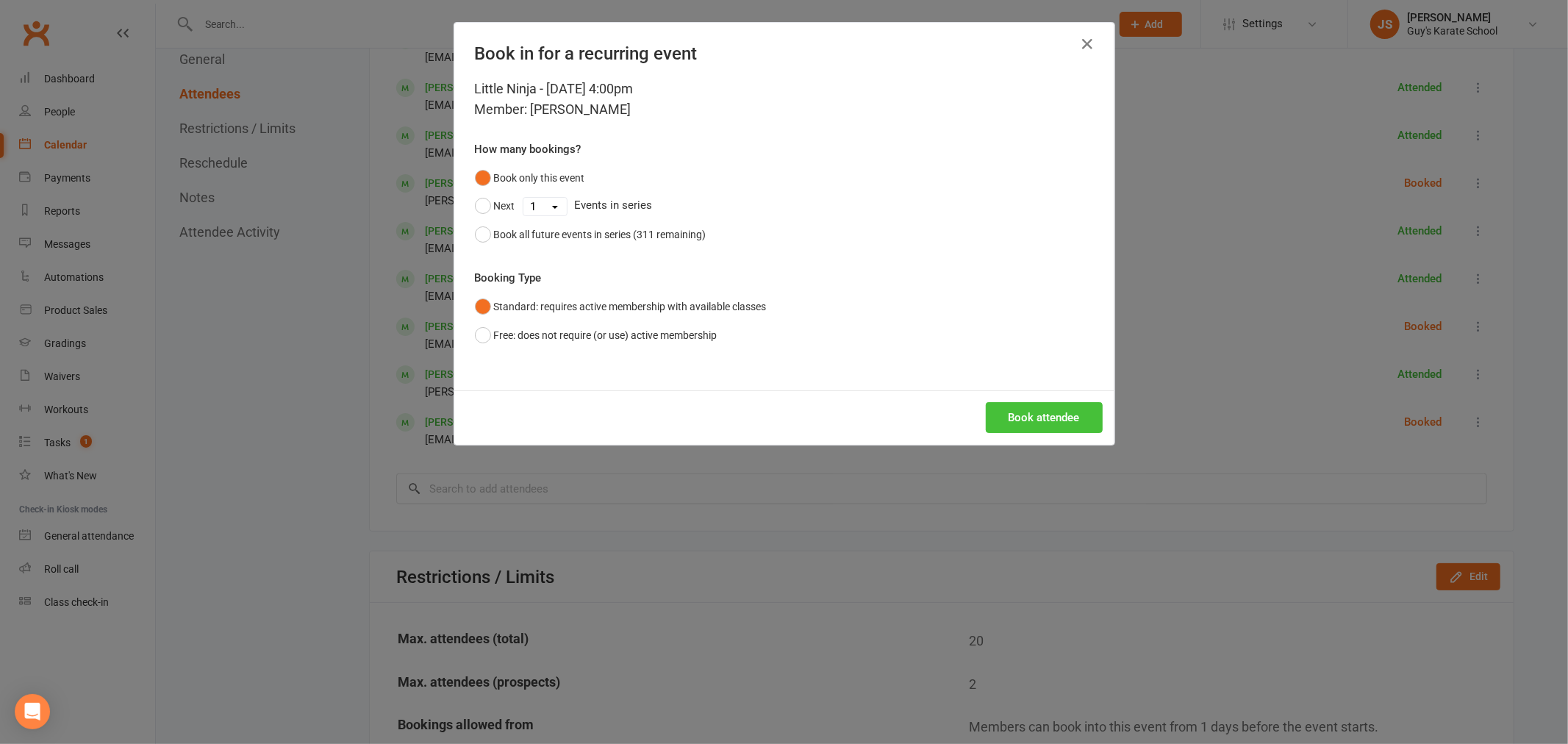
click at [1030, 418] on button "Book attendee" at bounding box center [1044, 417] width 117 height 31
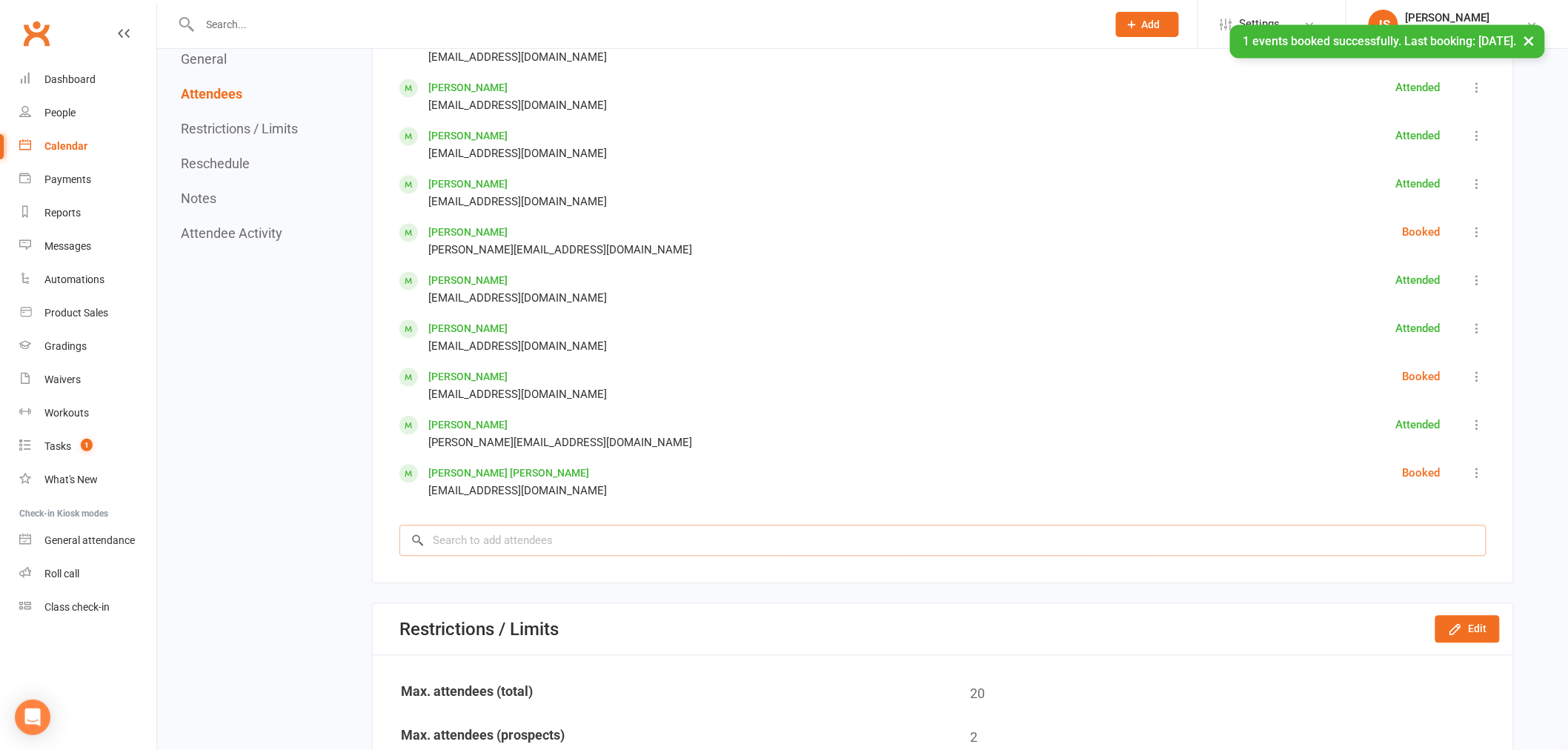
click at [586, 525] on input "search" at bounding box center [942, 540] width 1087 height 31
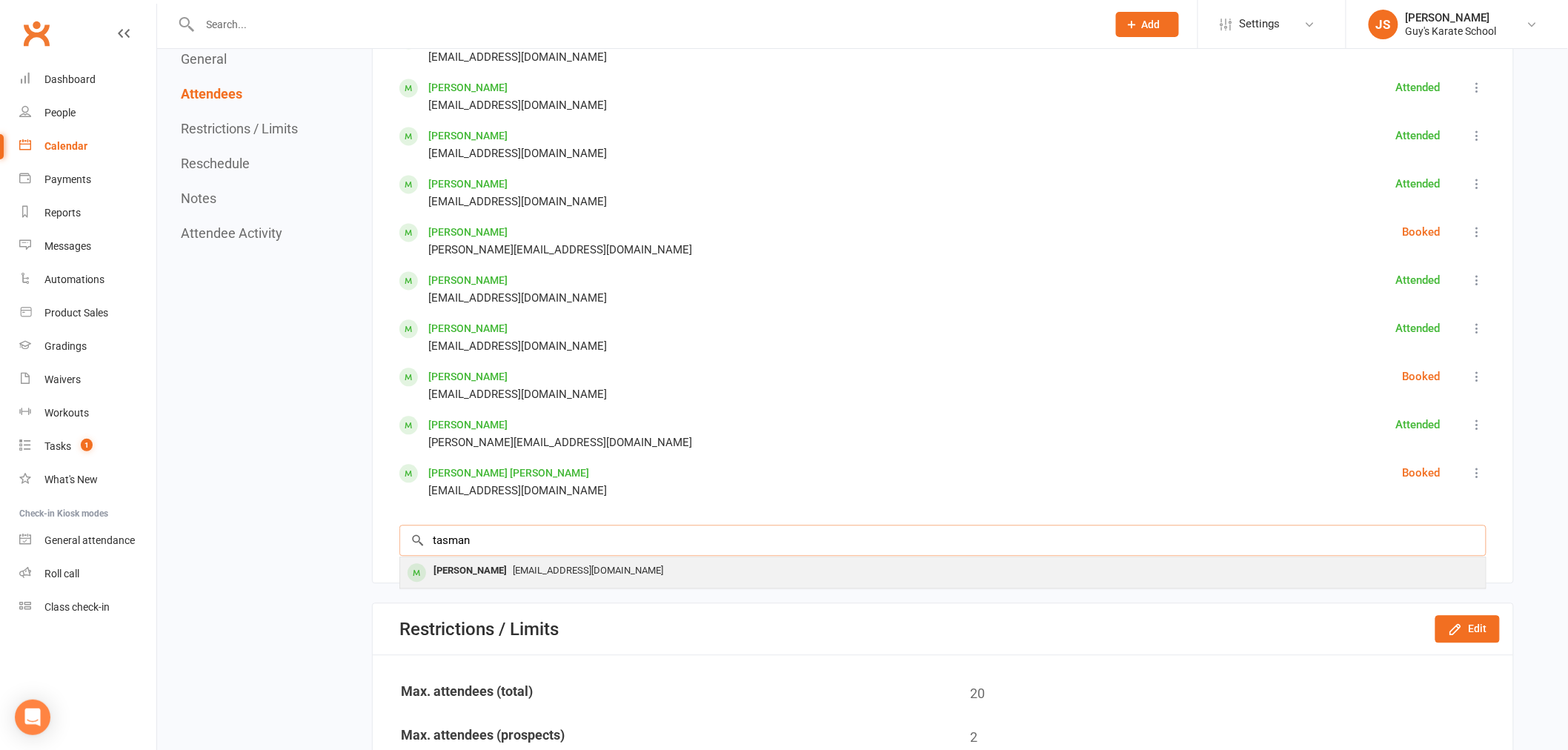
type input "tasman"
click at [557, 567] on span "[EMAIL_ADDRESS][DOMAIN_NAME]" at bounding box center [588, 571] width 150 height 11
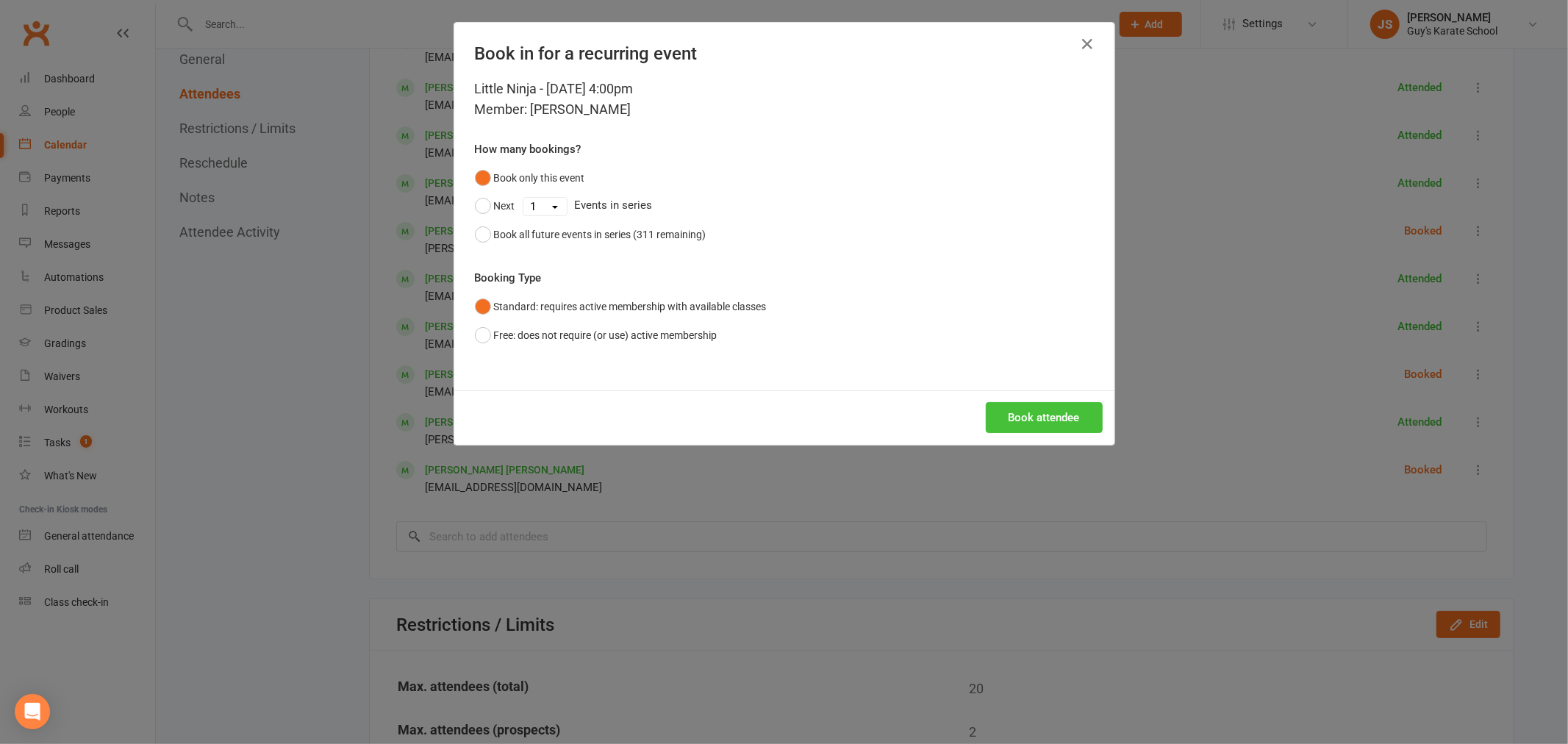
click at [1048, 409] on button "Book attendee" at bounding box center [1044, 417] width 117 height 31
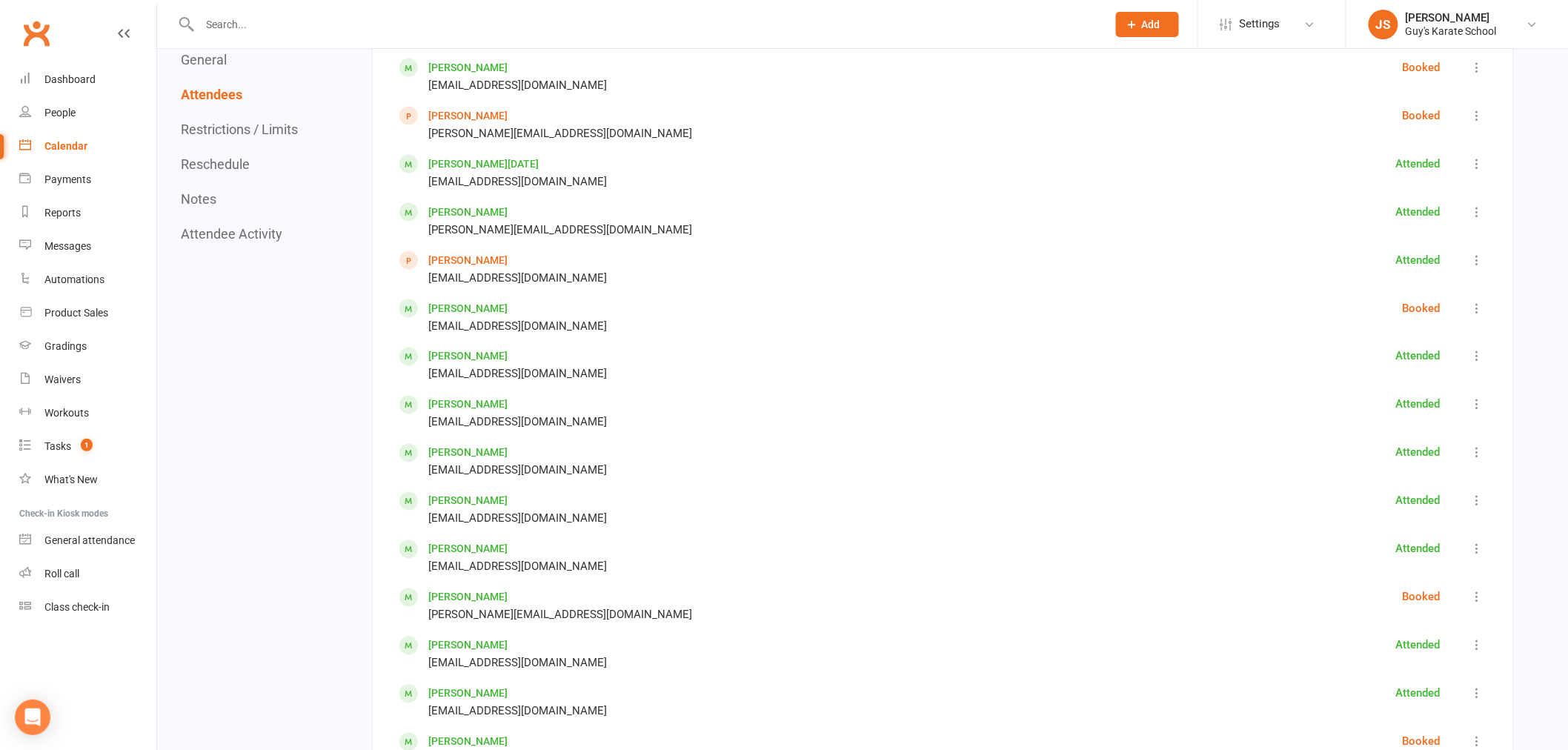
scroll to position [740, 0]
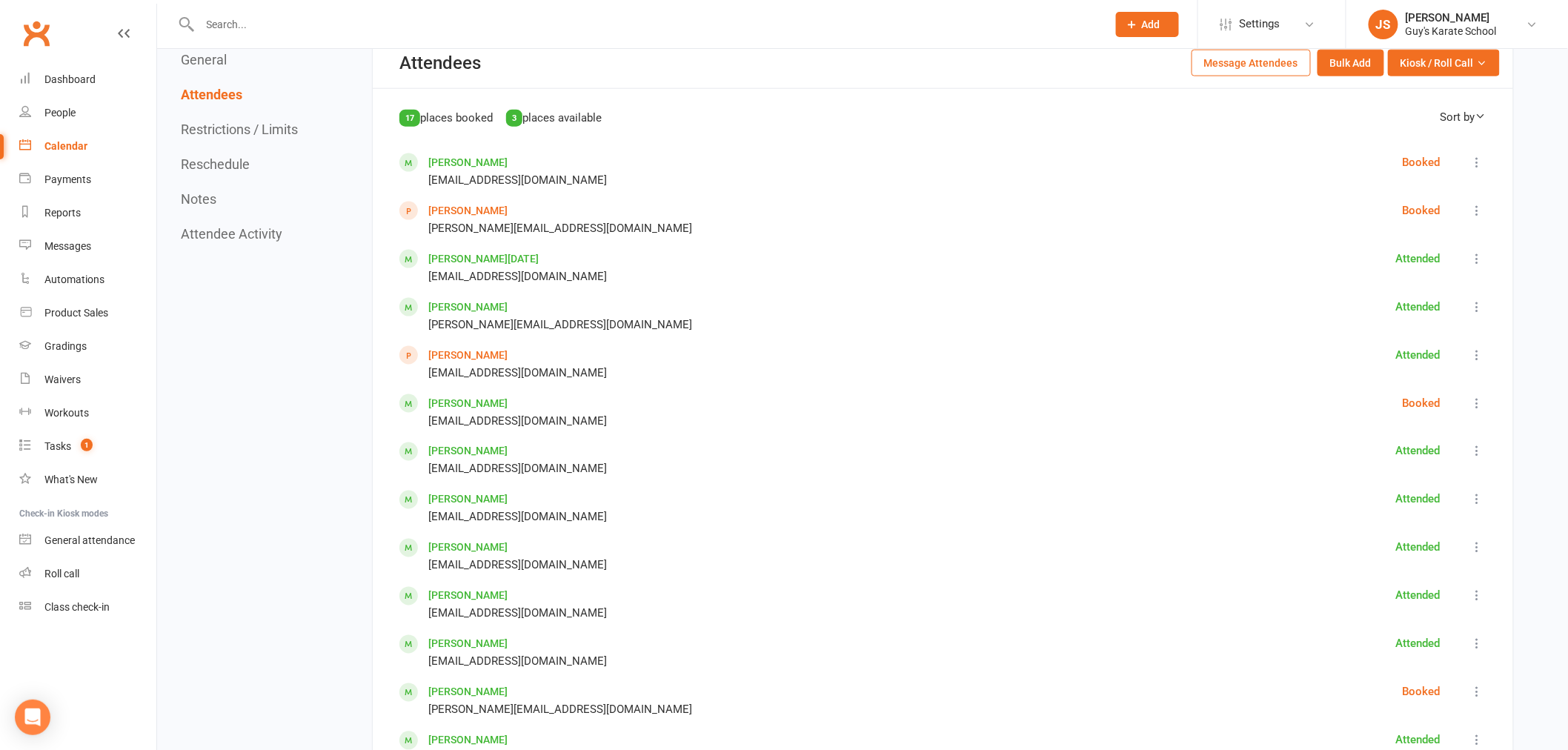
click at [1477, 395] on icon at bounding box center [1478, 403] width 15 height 15
click at [1409, 476] on link "Check in" at bounding box center [1408, 479] width 156 height 29
click at [1477, 156] on icon at bounding box center [1478, 163] width 15 height 15
click at [1397, 223] on link "Check in" at bounding box center [1408, 238] width 156 height 29
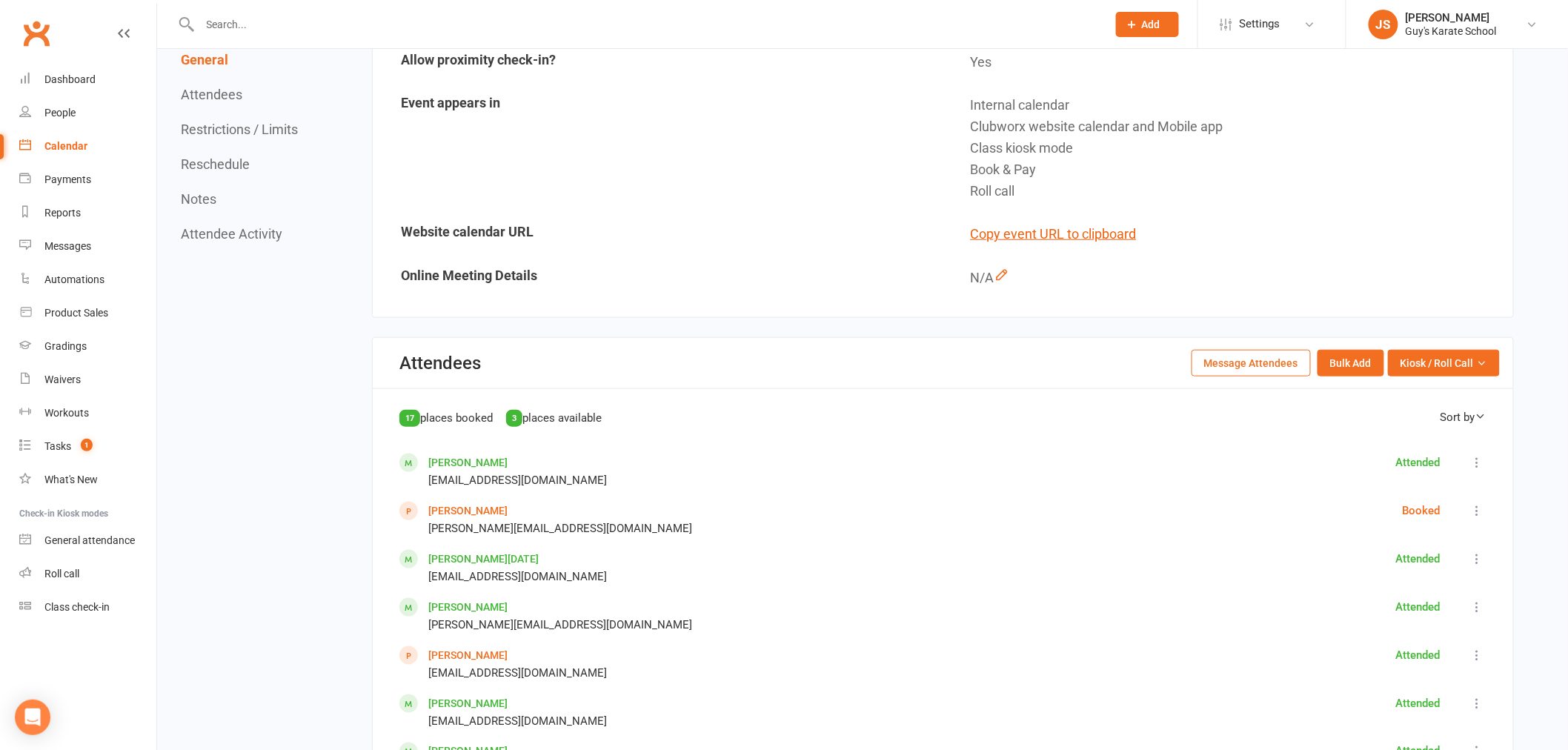
scroll to position [658, 0]
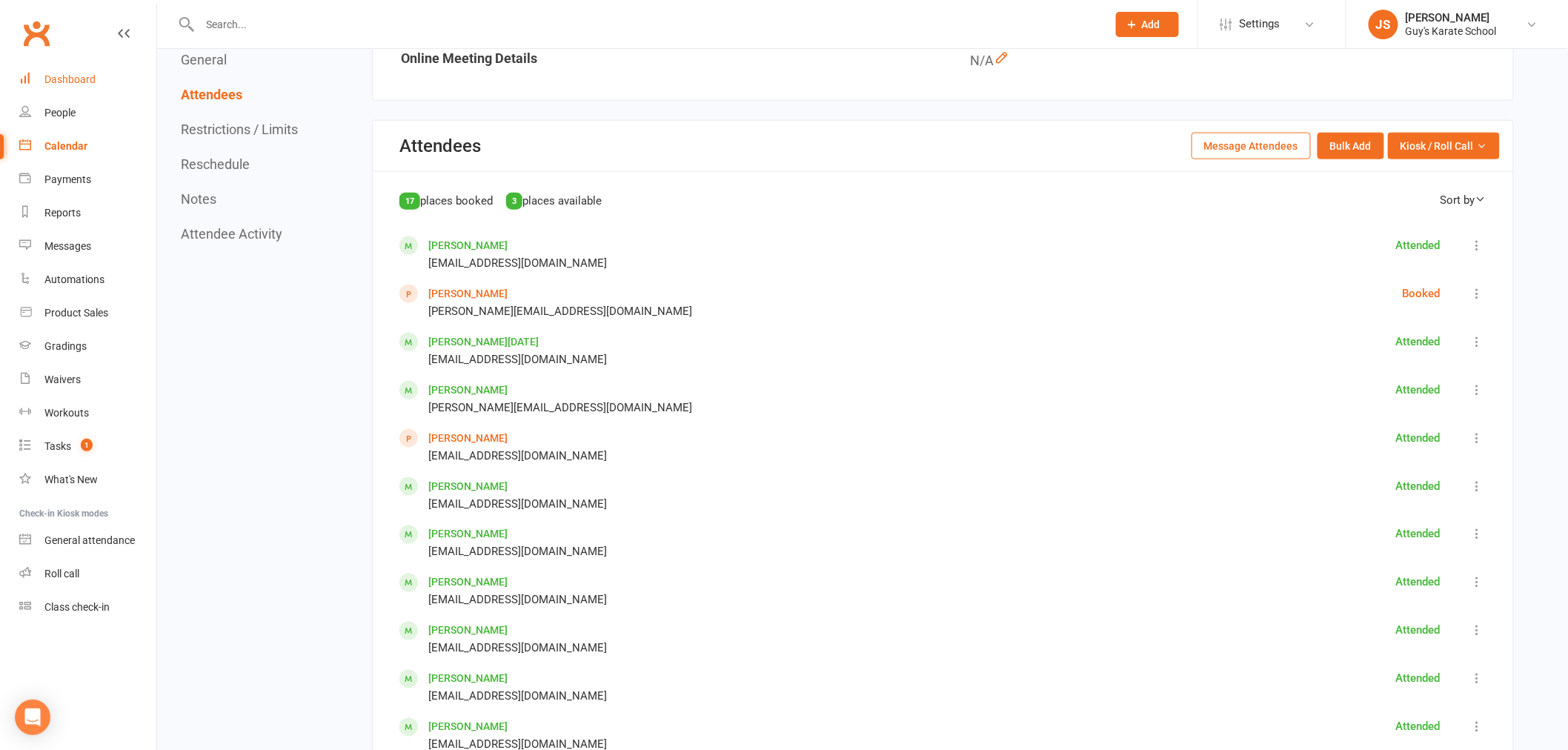
click at [68, 79] on div "Dashboard" at bounding box center [70, 79] width 51 height 11
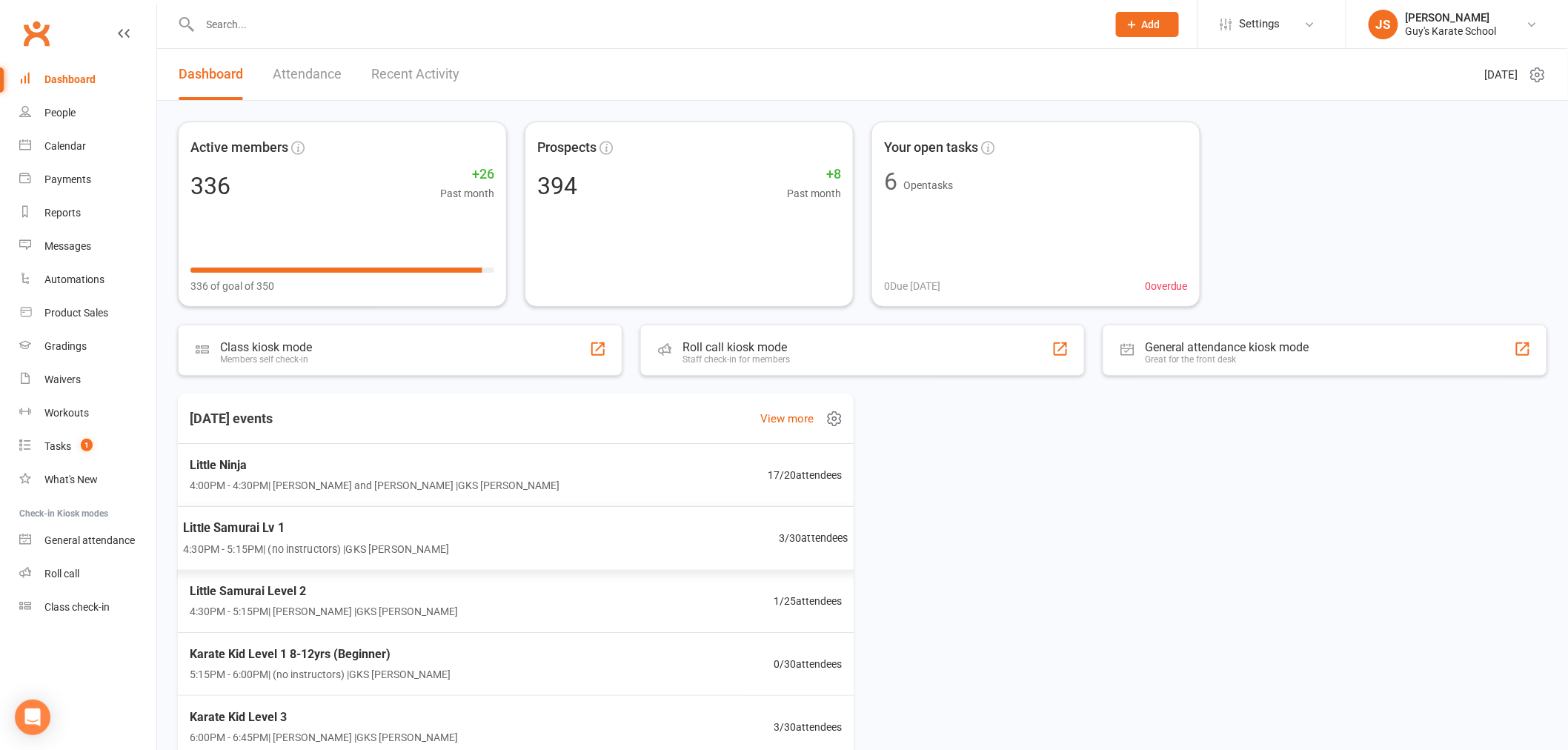
click at [477, 546] on div "Little Samurai Lv 1 4:30PM - 5:15PM | (no instructors) | GKS [PERSON_NAME] 3 / …" at bounding box center [516, 538] width 702 height 65
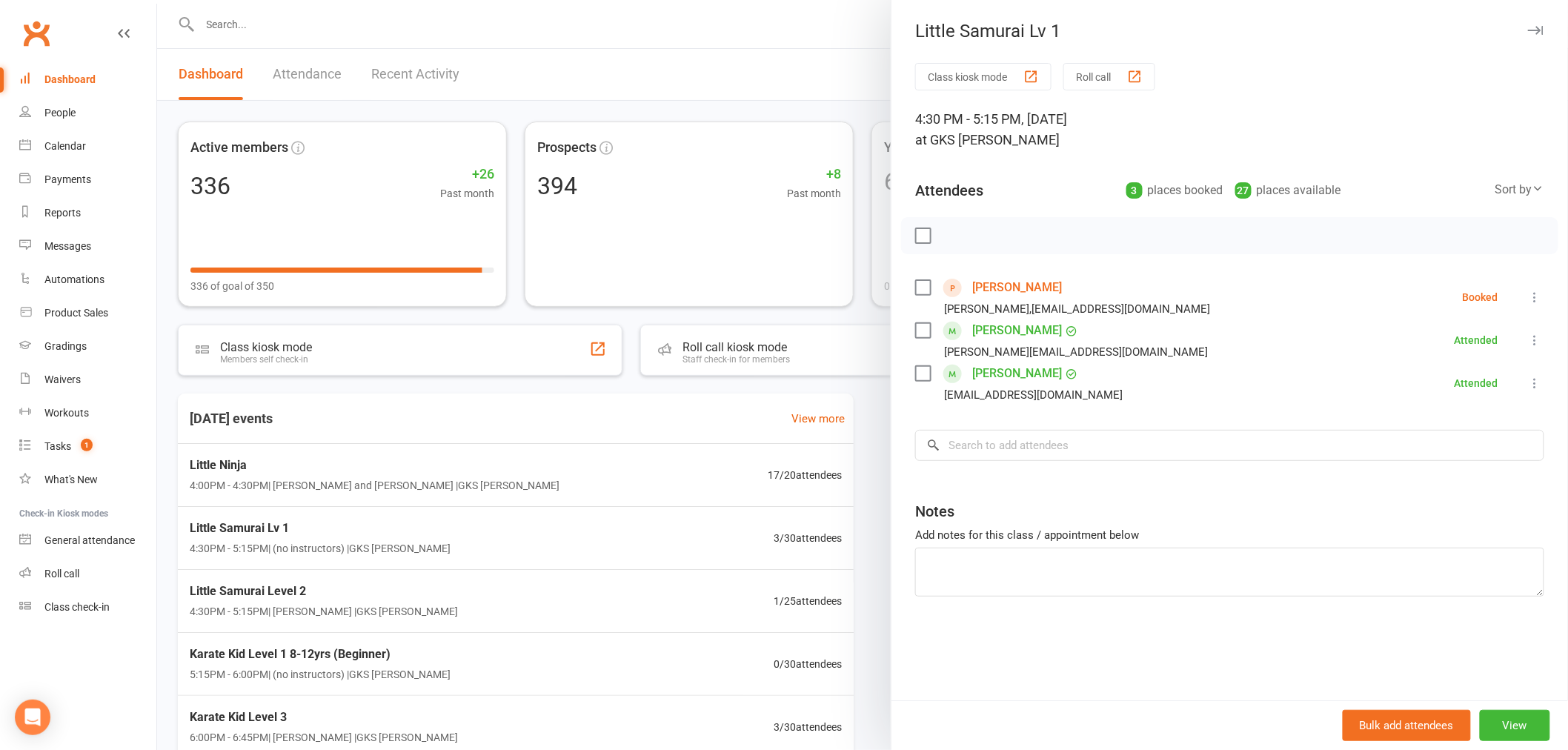
click at [1528, 293] on icon at bounding box center [1536, 298] width 15 height 15
click at [1513, 344] on link "Remove" at bounding box center [1470, 355] width 146 height 29
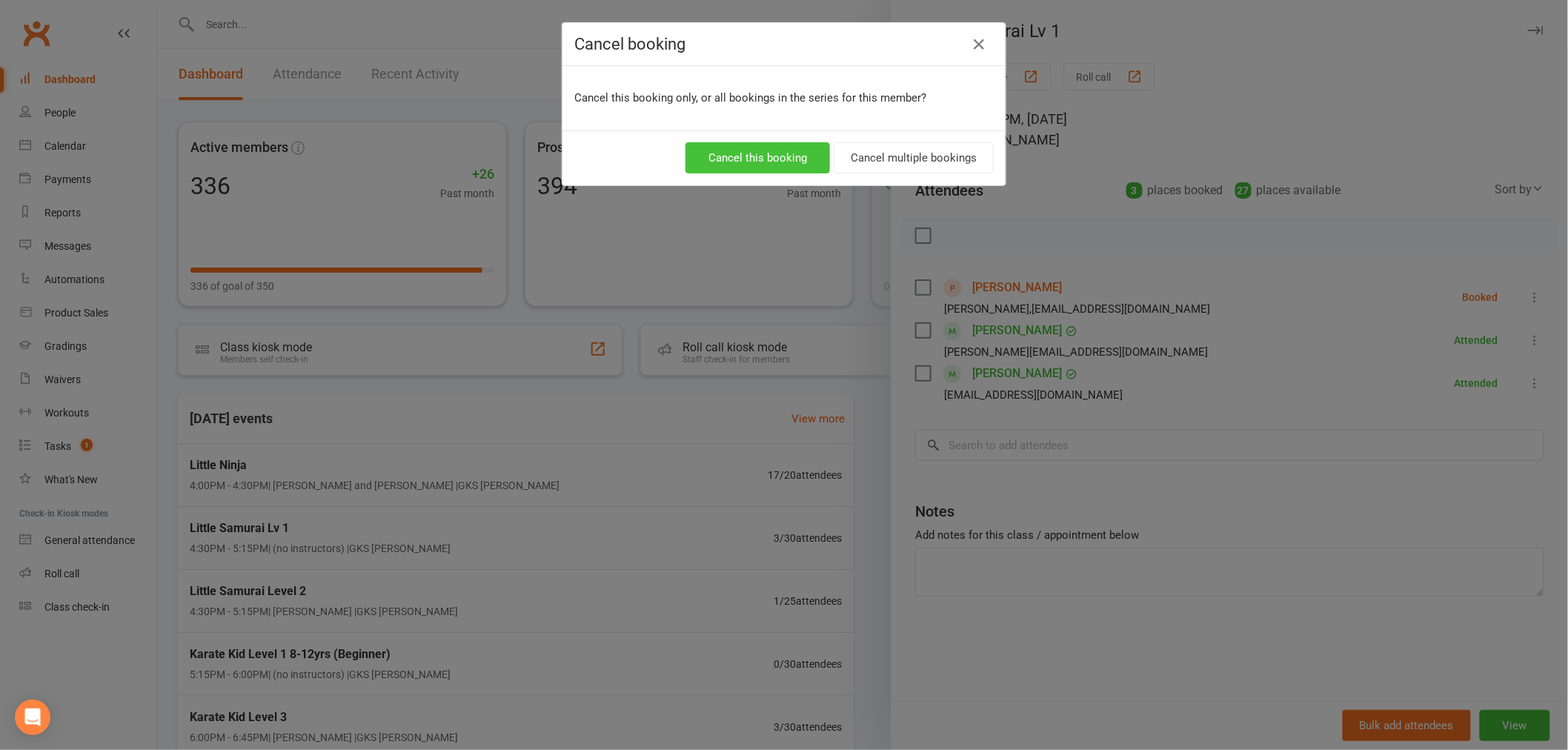
click at [756, 146] on button "Cancel this booking" at bounding box center [758, 158] width 145 height 31
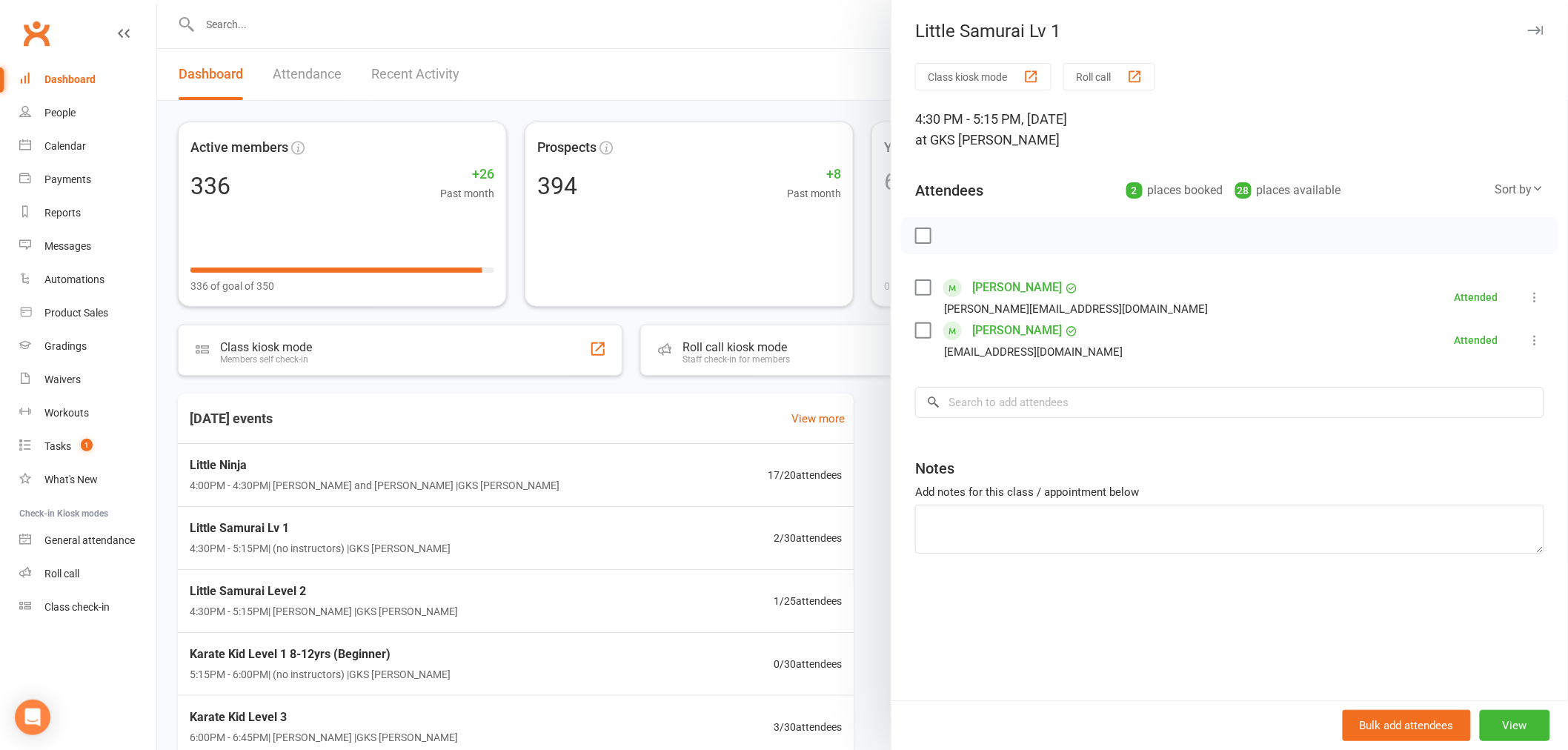
click at [417, 481] on div at bounding box center [862, 375] width 1411 height 750
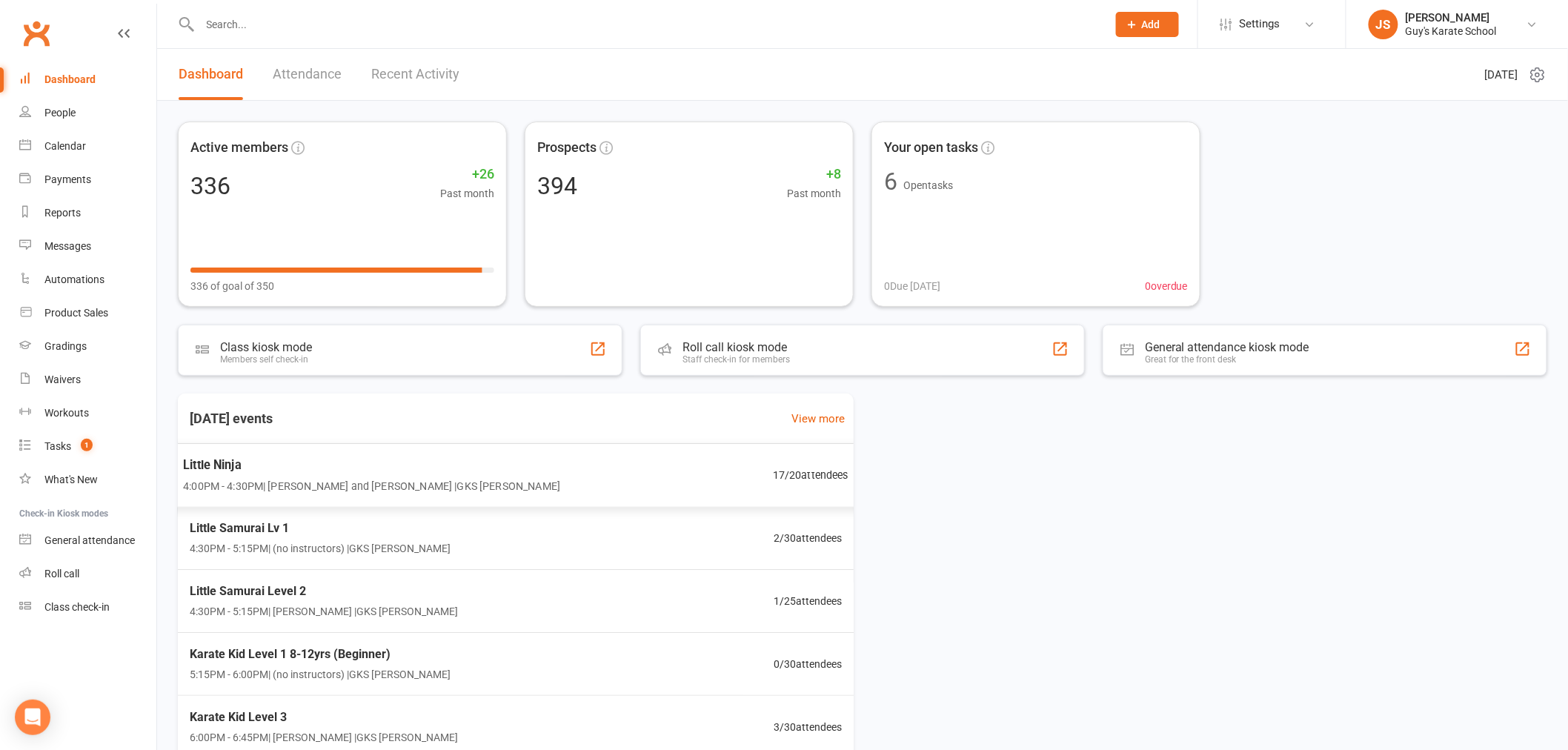
click at [419, 481] on span "4:00PM - 4:30PM | [PERSON_NAME] and [PERSON_NAME] | GKS [PERSON_NAME]" at bounding box center [371, 486] width 377 height 17
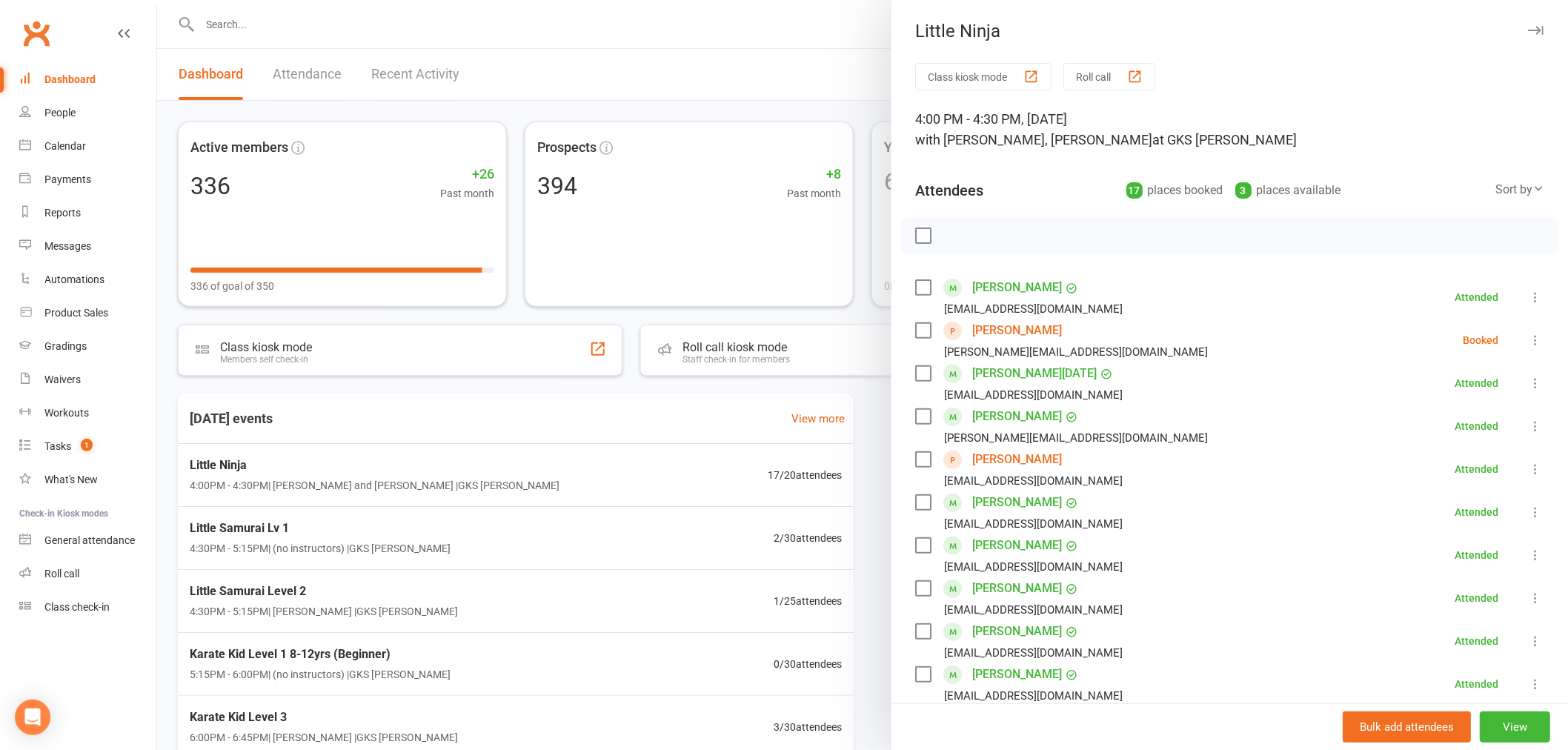
scroll to position [164, 0]
